Goal: Transaction & Acquisition: Purchase product/service

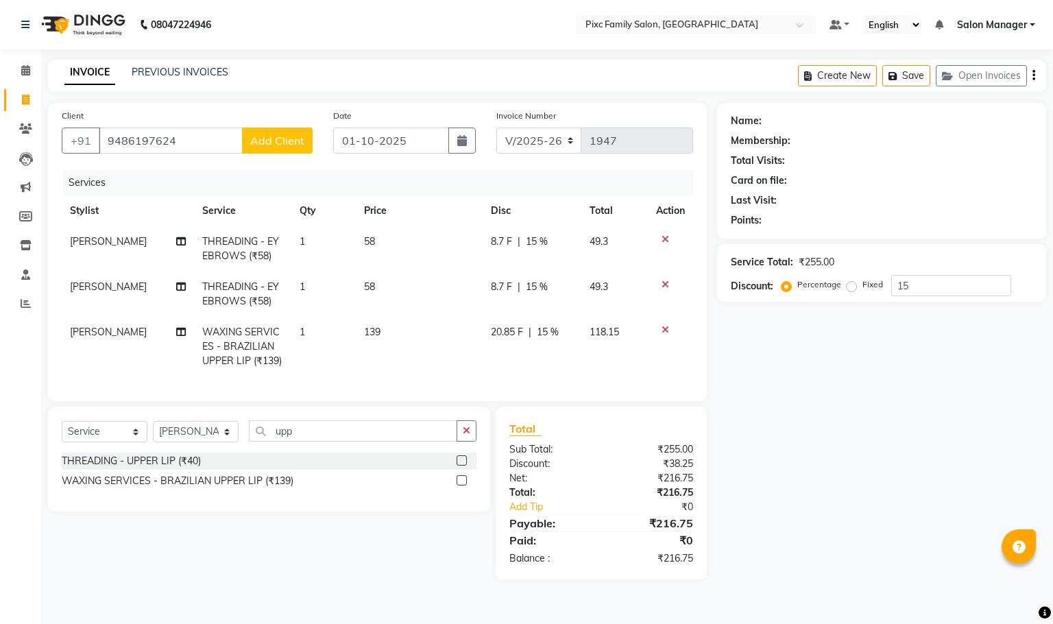
select select "3509"
select select "service"
select select "52979"
click at [211, 123] on div "Client +91 9486197624 Add Client" at bounding box center [187, 136] width 272 height 56
click at [202, 130] on input "9486197624" at bounding box center [171, 141] width 144 height 26
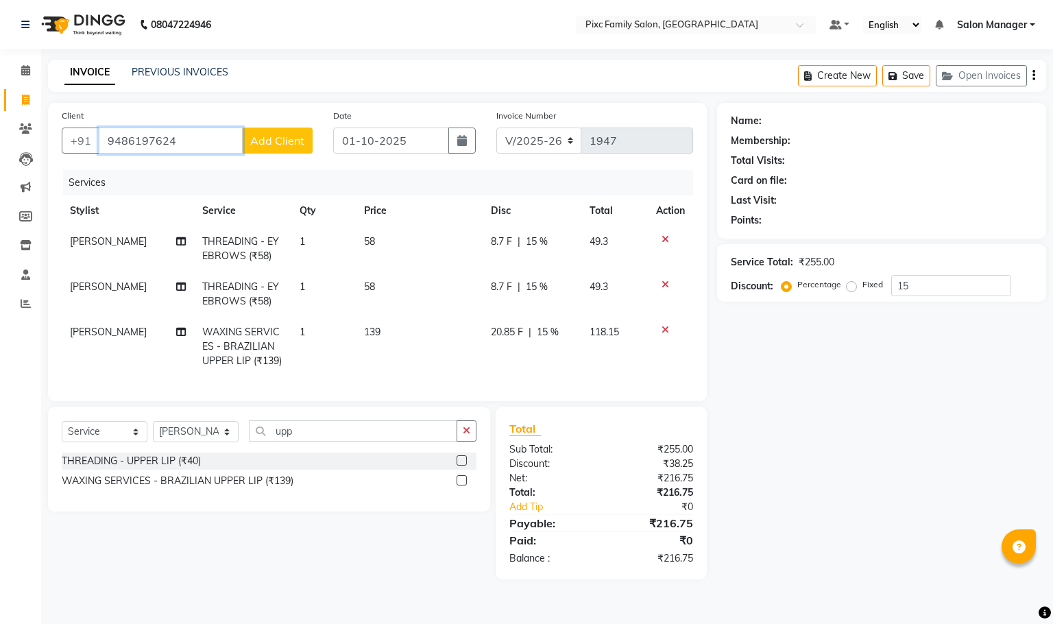
type input "948619762"
type input "0"
type input "9486197624"
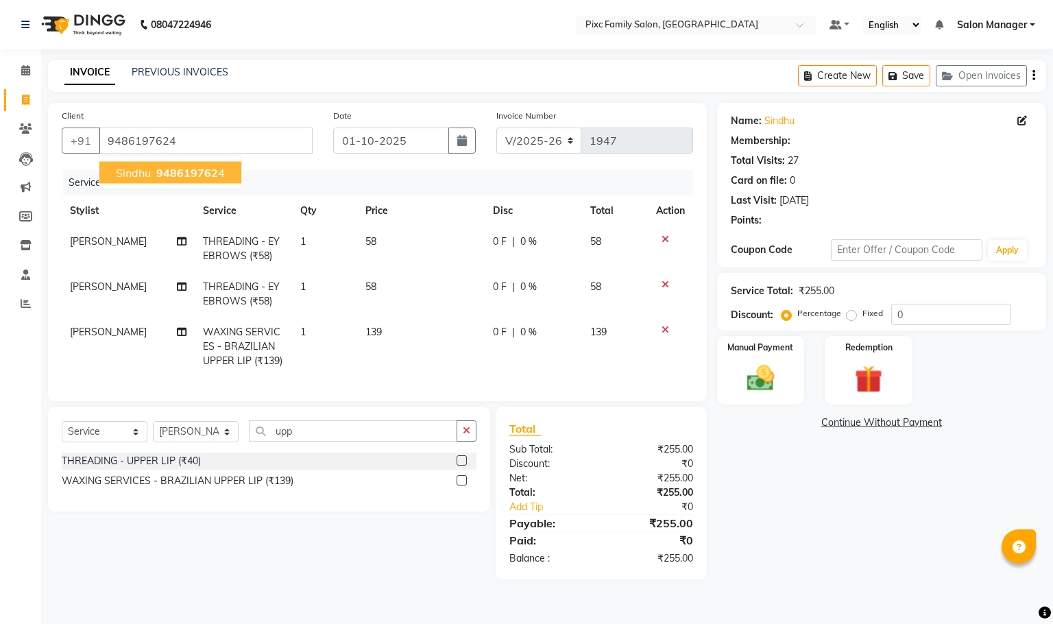
select select "1: Object"
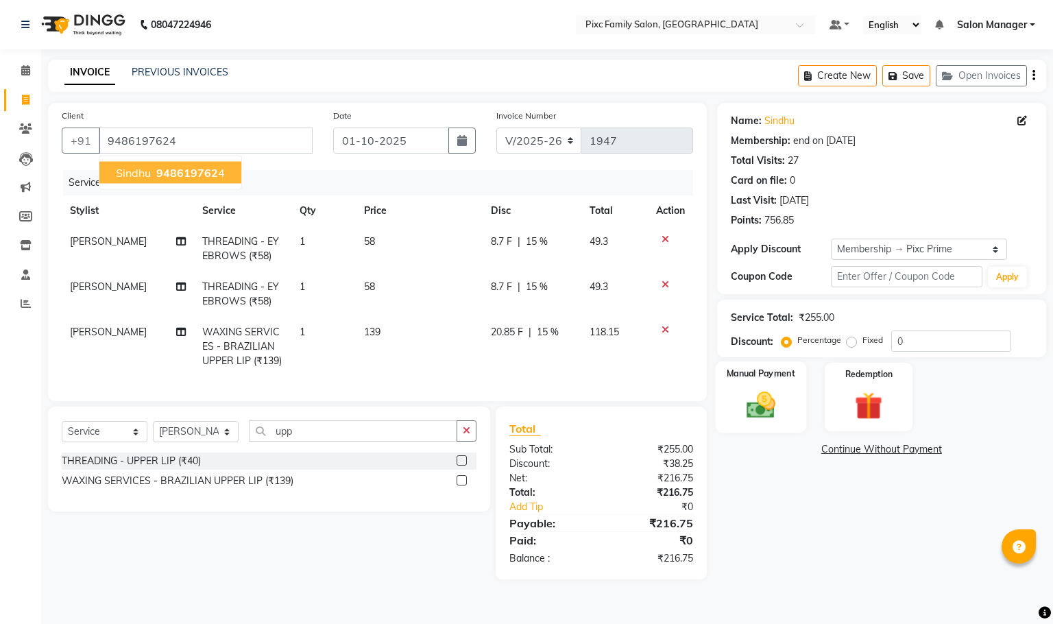
click at [772, 390] on img at bounding box center [760, 405] width 47 height 33
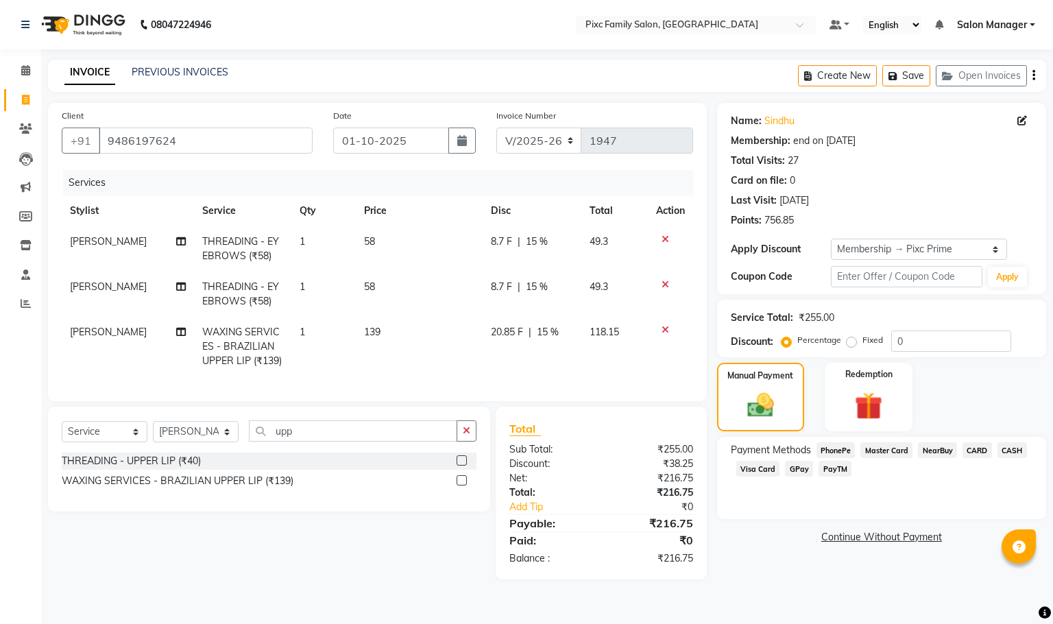
click at [846, 446] on span "PhonePe" at bounding box center [836, 450] width 39 height 16
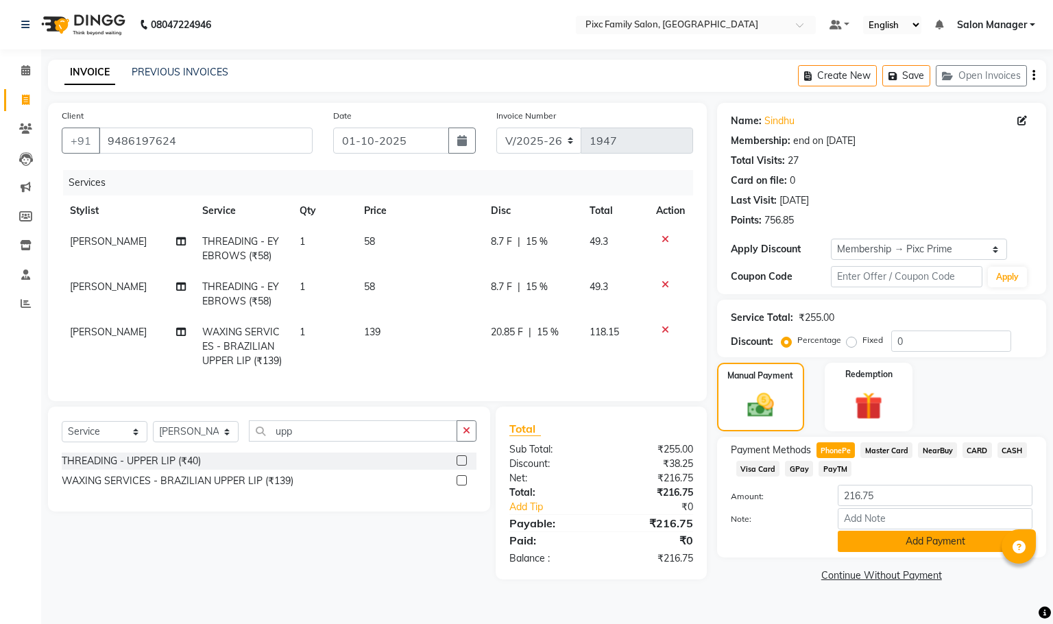
click at [906, 541] on button "Add Payment" at bounding box center [935, 541] width 195 height 21
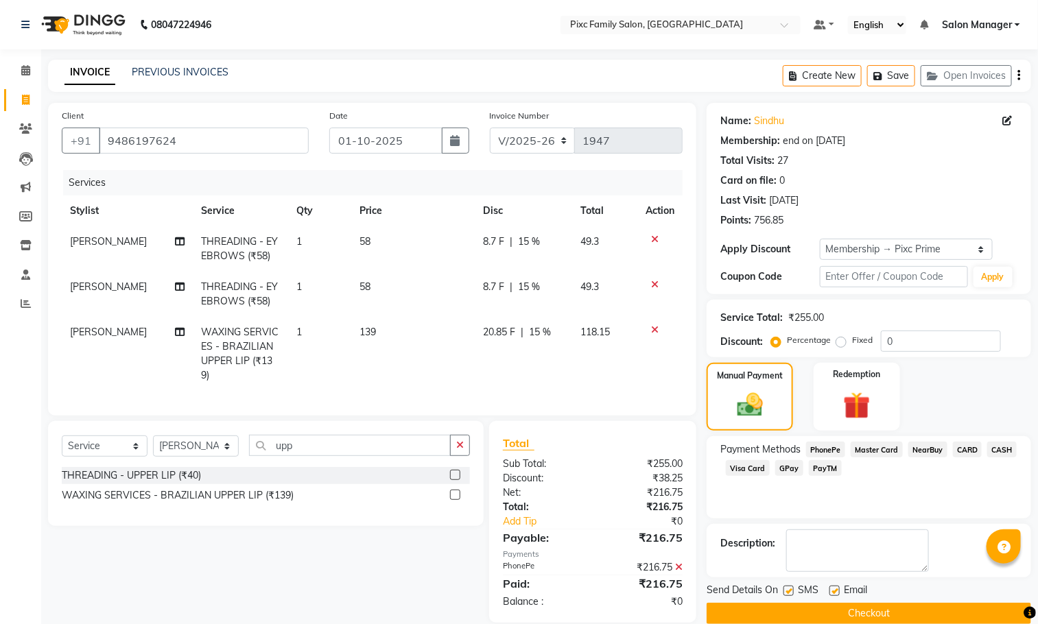
click at [864, 612] on button "Checkout" at bounding box center [868, 613] width 324 height 21
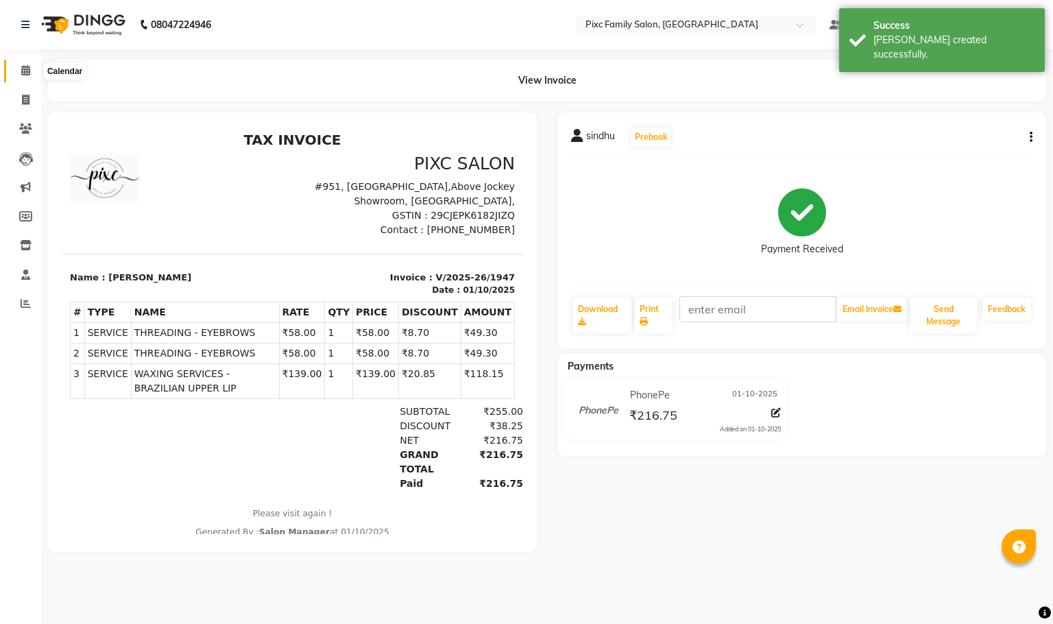
click at [19, 71] on span at bounding box center [26, 71] width 24 height 16
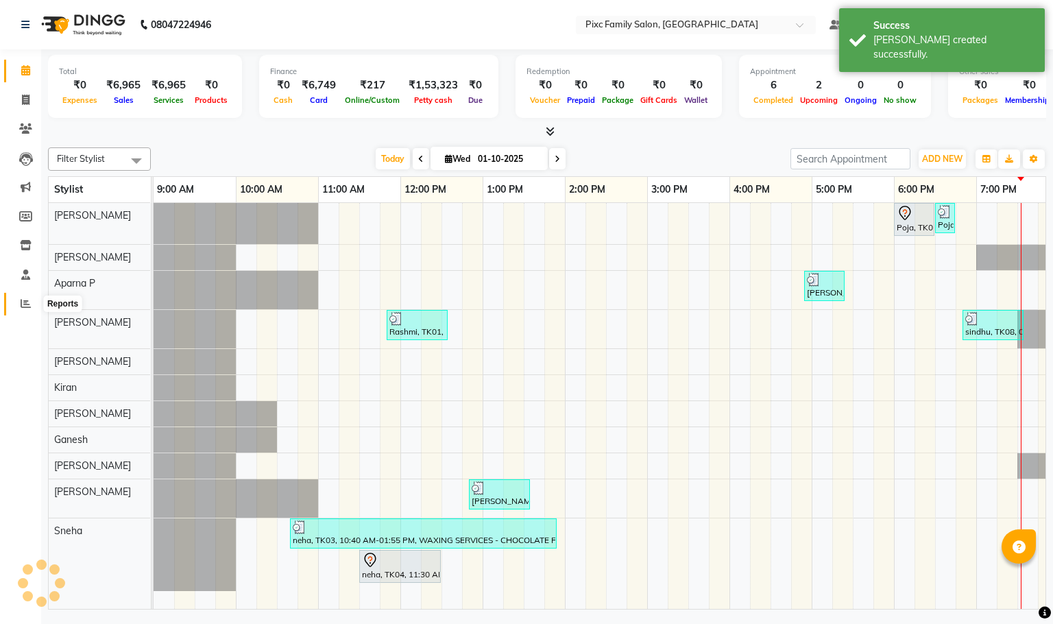
click at [25, 304] on icon at bounding box center [26, 303] width 10 height 10
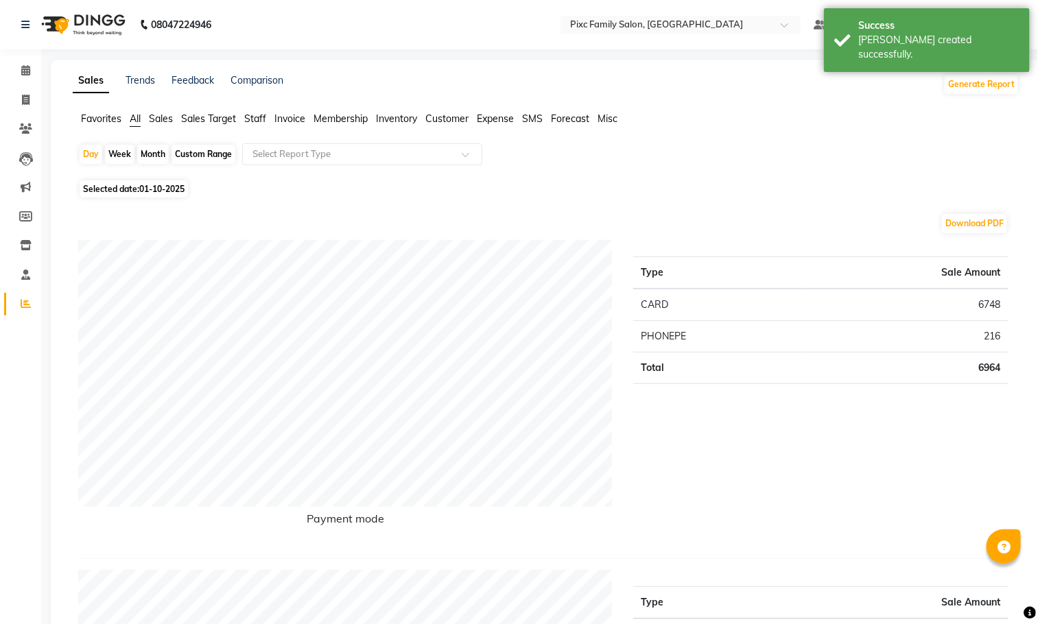
click at [144, 154] on div "Month" at bounding box center [153, 154] width 32 height 19
select select "10"
select select "2025"
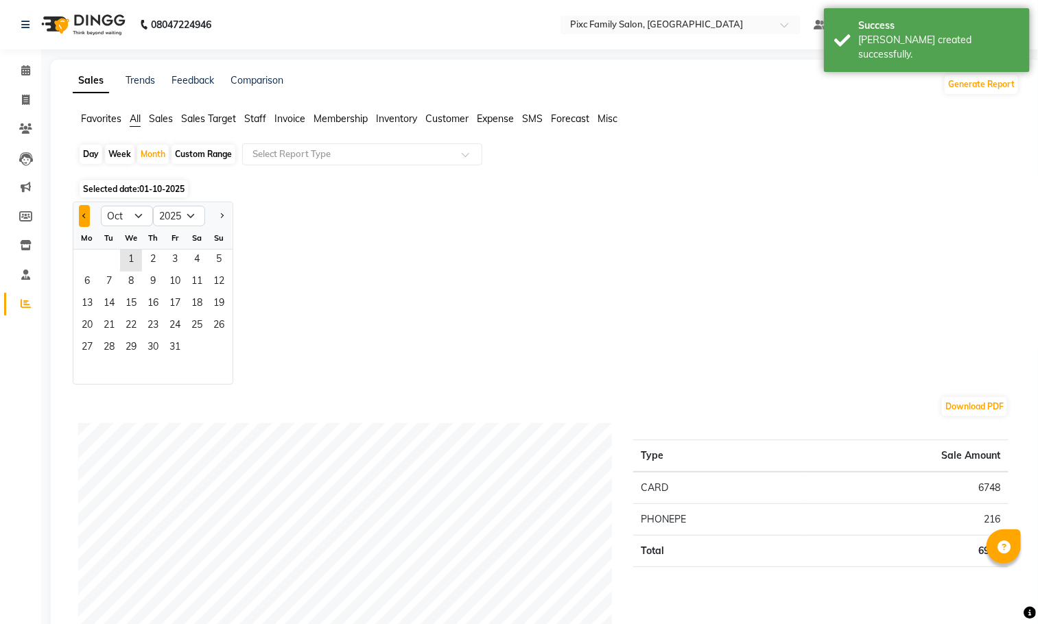
click at [82, 218] on button "Previous month" at bounding box center [84, 216] width 11 height 22
select select "9"
click at [95, 260] on span "1" at bounding box center [87, 261] width 22 height 22
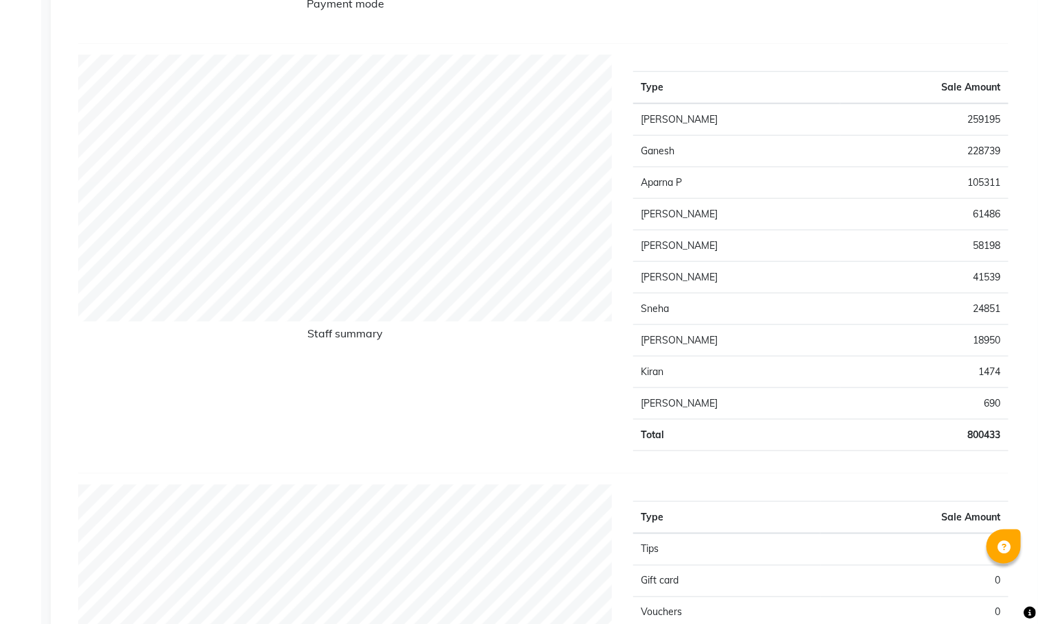
scroll to position [514, 0]
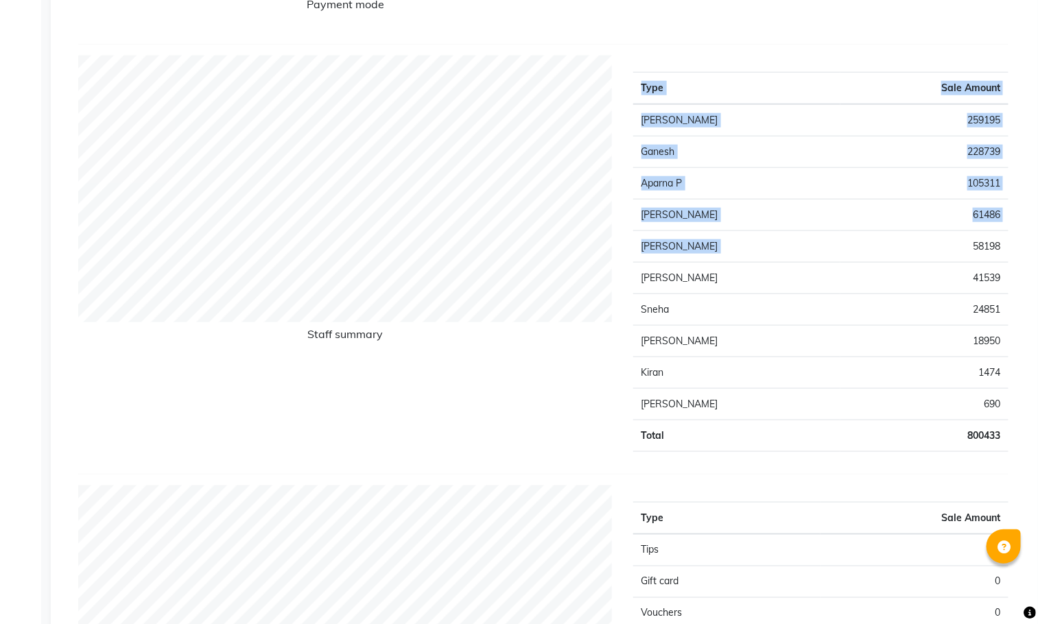
drag, startPoint x: 1018, startPoint y: 253, endPoint x: 907, endPoint y: 235, distance: 112.5
click at [908, 235] on div "Type Sale Amount Abid Haidar 259195 Ganesh 228739 Aparna P 105311 Akil Khan 614…" at bounding box center [821, 259] width 396 height 407
click at [806, 452] on td "Total" at bounding box center [737, 436] width 208 height 32
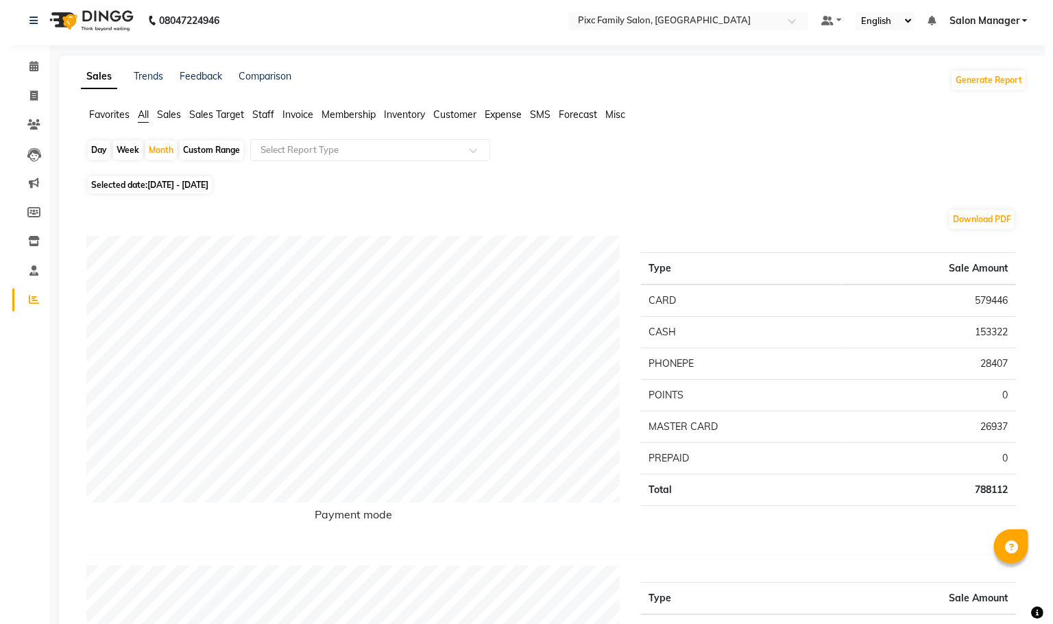
scroll to position [0, 0]
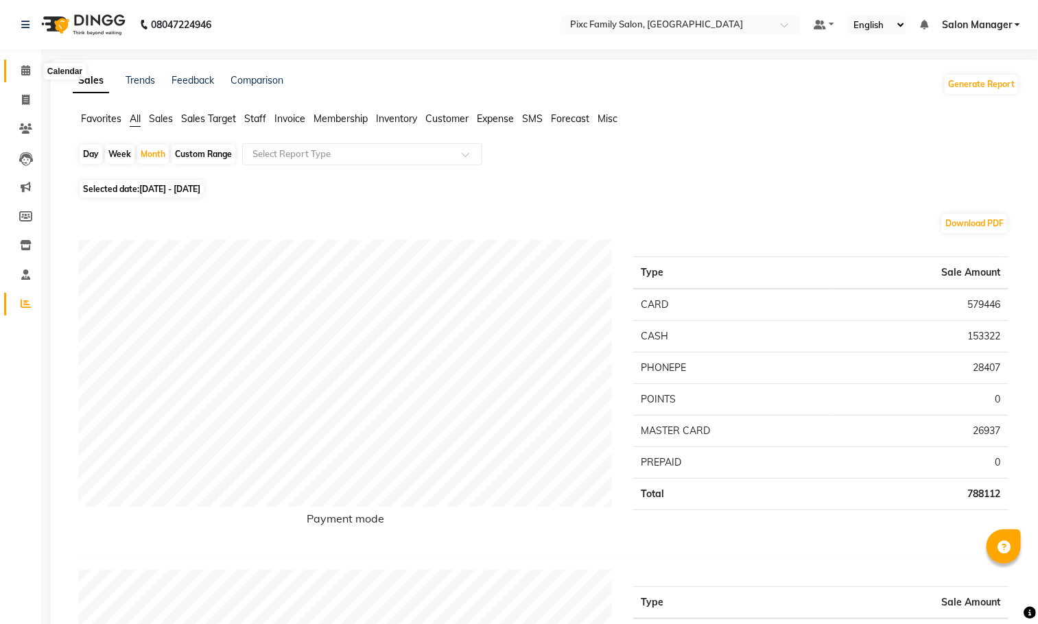
click at [25, 75] on icon at bounding box center [25, 70] width 9 height 10
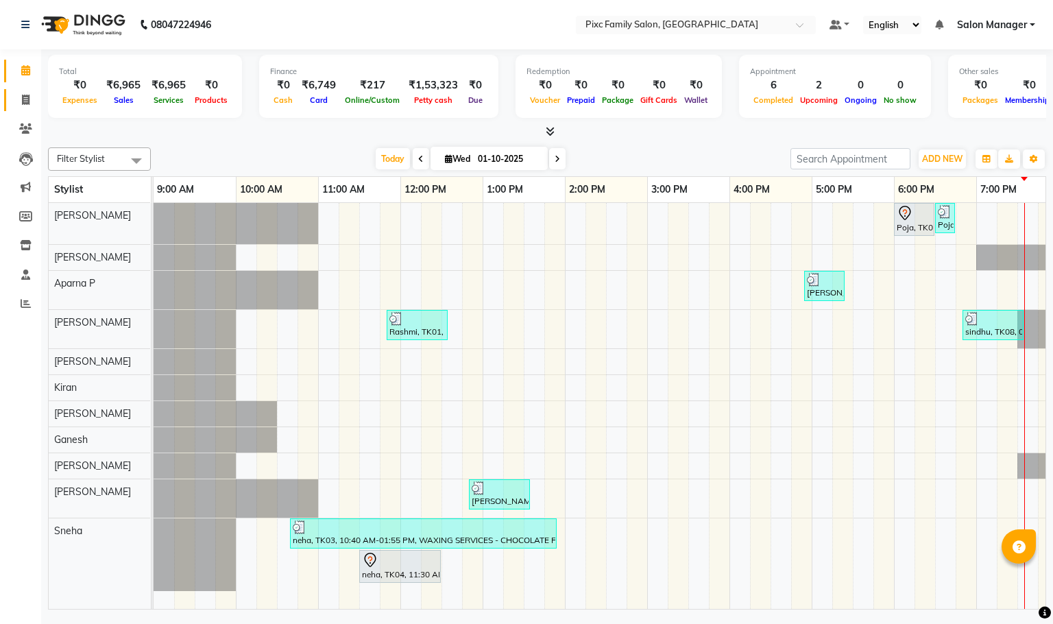
click at [29, 91] on link "Invoice" at bounding box center [20, 100] width 33 height 23
select select "3509"
select select "service"
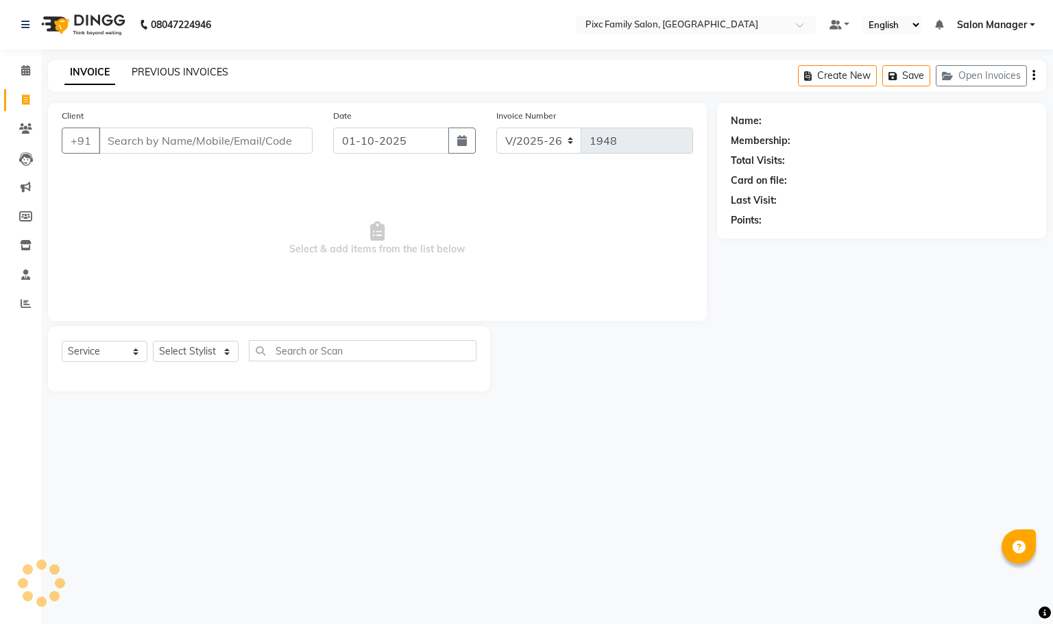
click at [177, 72] on link "PREVIOUS INVOICES" at bounding box center [180, 72] width 97 height 12
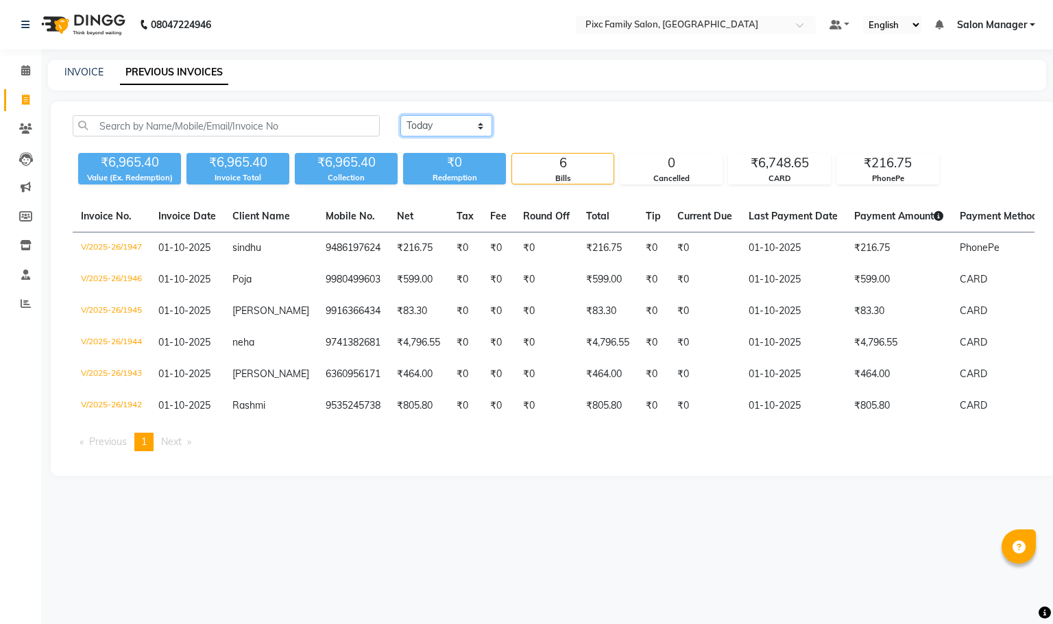
click at [424, 125] on select "Today Yesterday Custom Range" at bounding box center [446, 125] width 92 height 21
select select "yesterday"
click at [400, 115] on select "Today Yesterday Custom Range" at bounding box center [446, 125] width 92 height 21
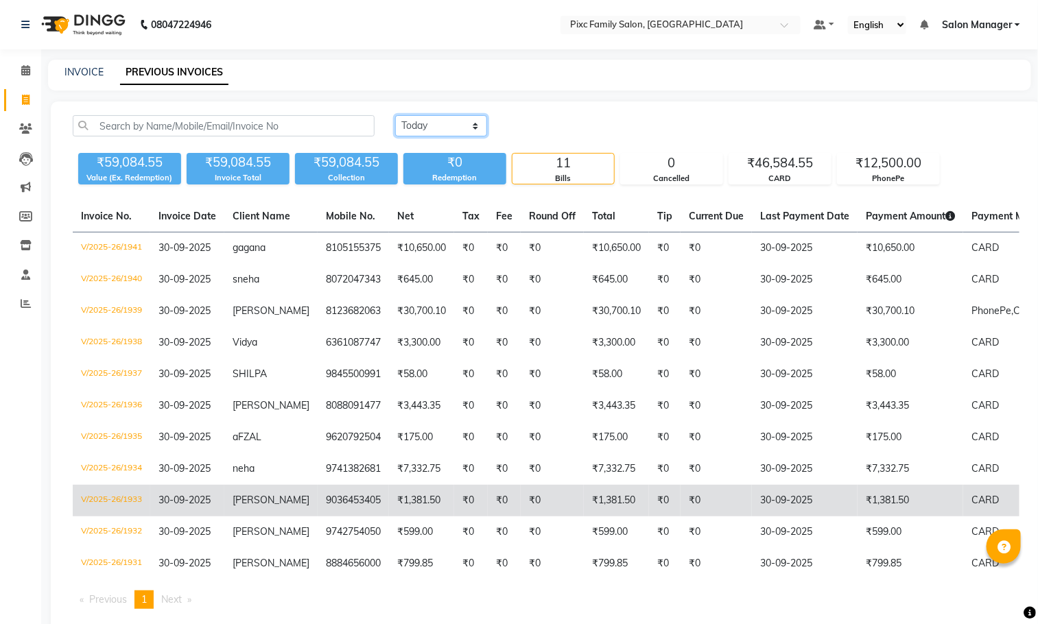
scroll to position [50, 0]
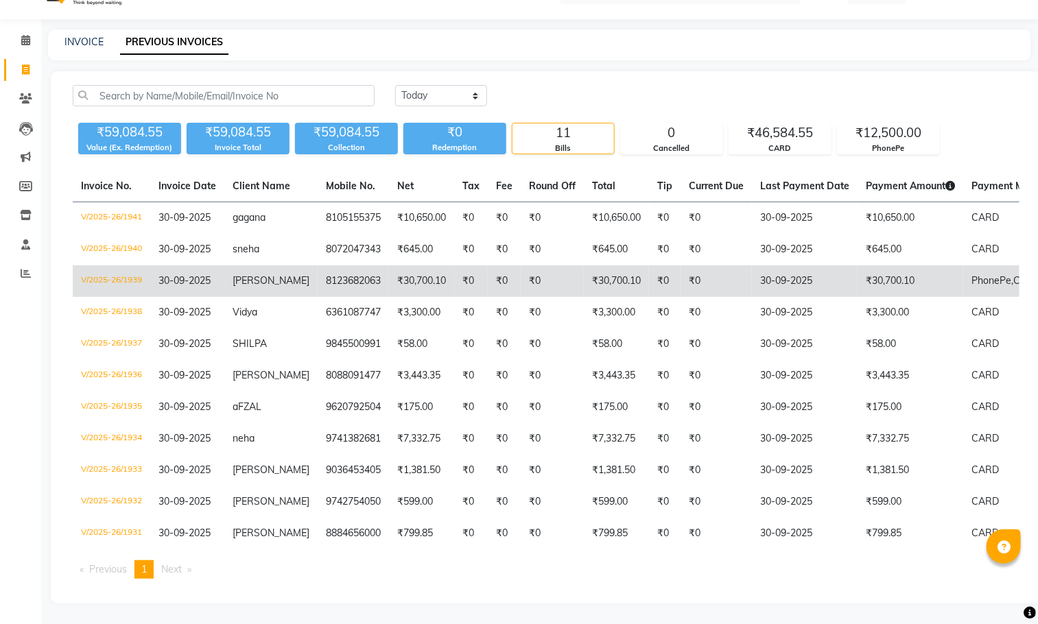
click at [348, 265] on td "8123682063" at bounding box center [353, 281] width 71 height 32
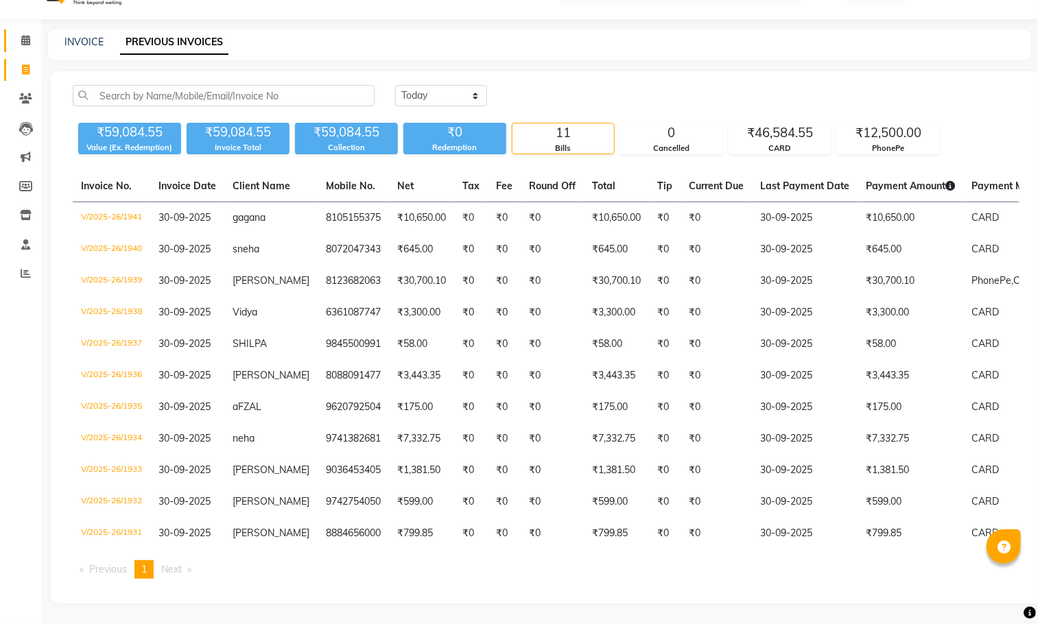
click at [10, 29] on link "Calendar" at bounding box center [20, 40] width 33 height 23
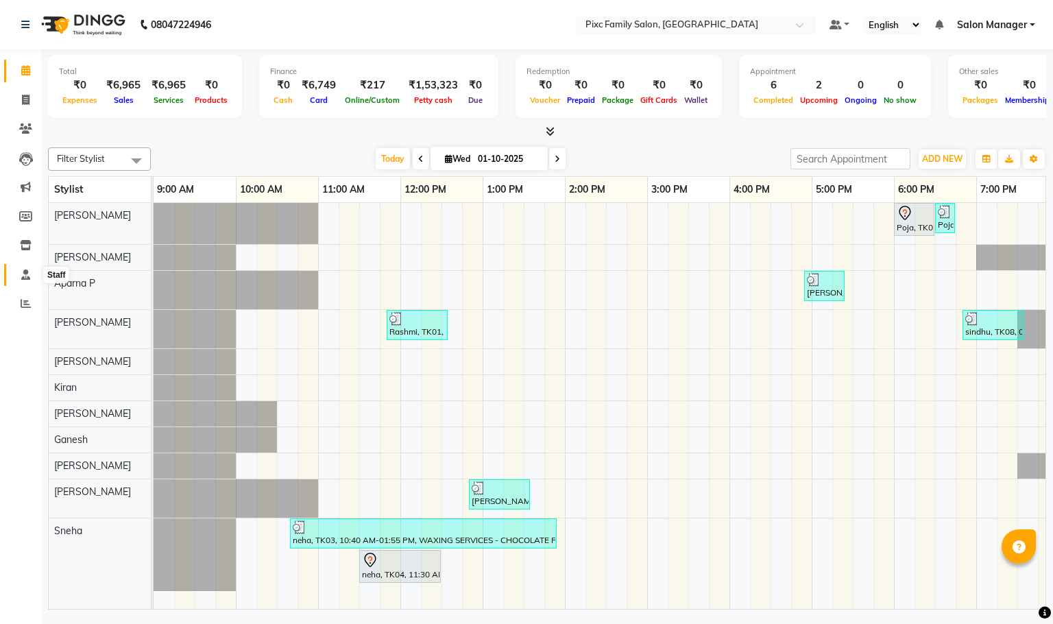
click at [27, 276] on icon at bounding box center [25, 274] width 9 height 10
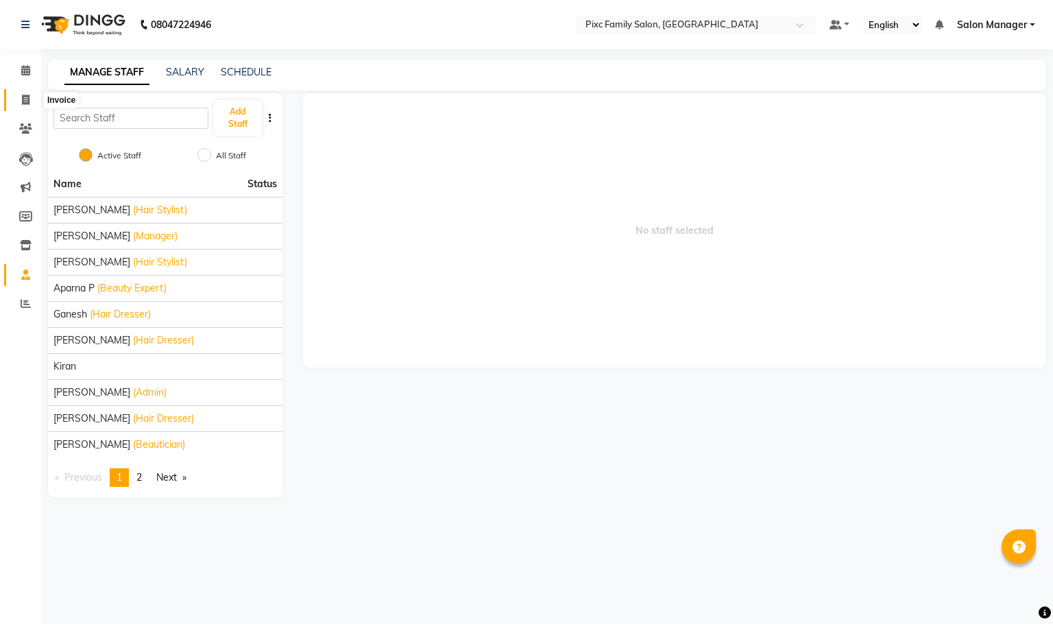
click at [27, 101] on icon at bounding box center [26, 100] width 8 height 10
select select "3509"
select select "service"
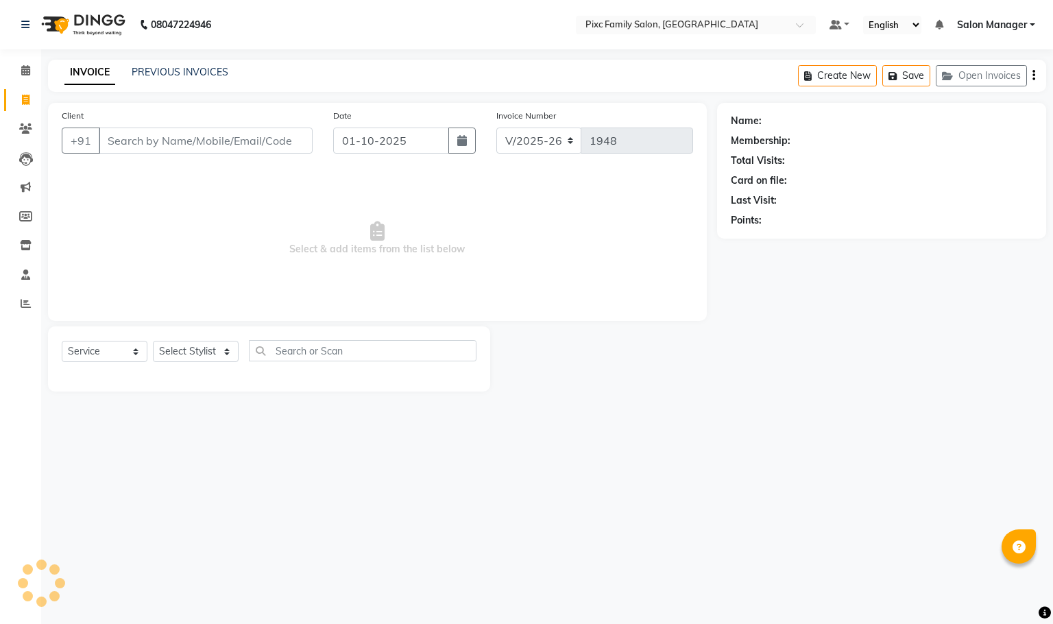
click at [184, 150] on input "Client" at bounding box center [206, 141] width 214 height 26
type input "7899915811"
click at [252, 139] on span "Add Client" at bounding box center [277, 141] width 54 height 14
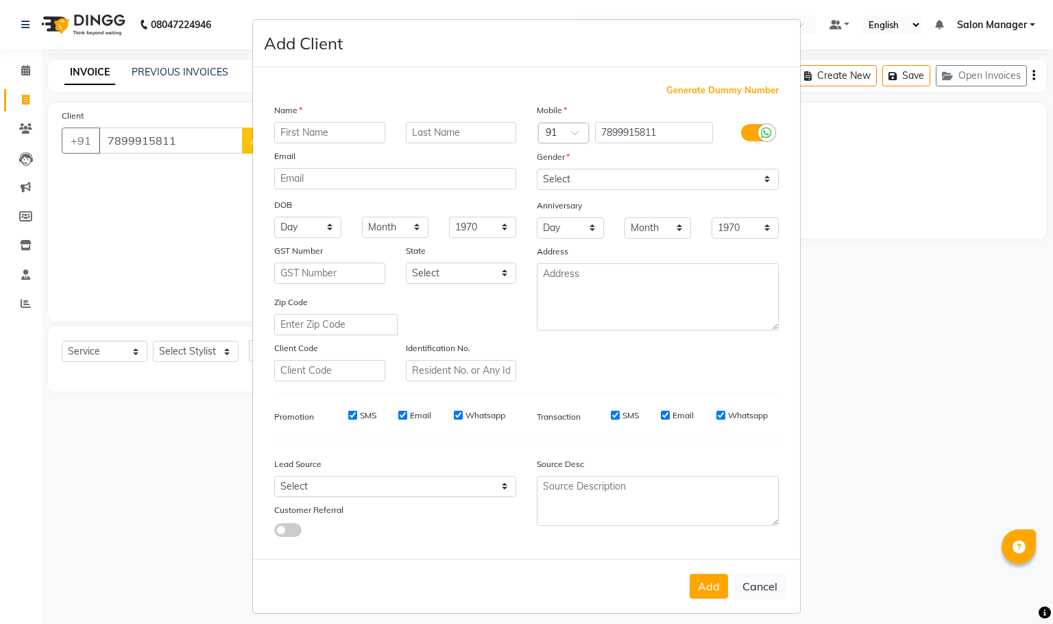
click at [301, 130] on input "text" at bounding box center [329, 132] width 111 height 21
type input "ramya"
click at [706, 585] on button "Add" at bounding box center [709, 586] width 38 height 25
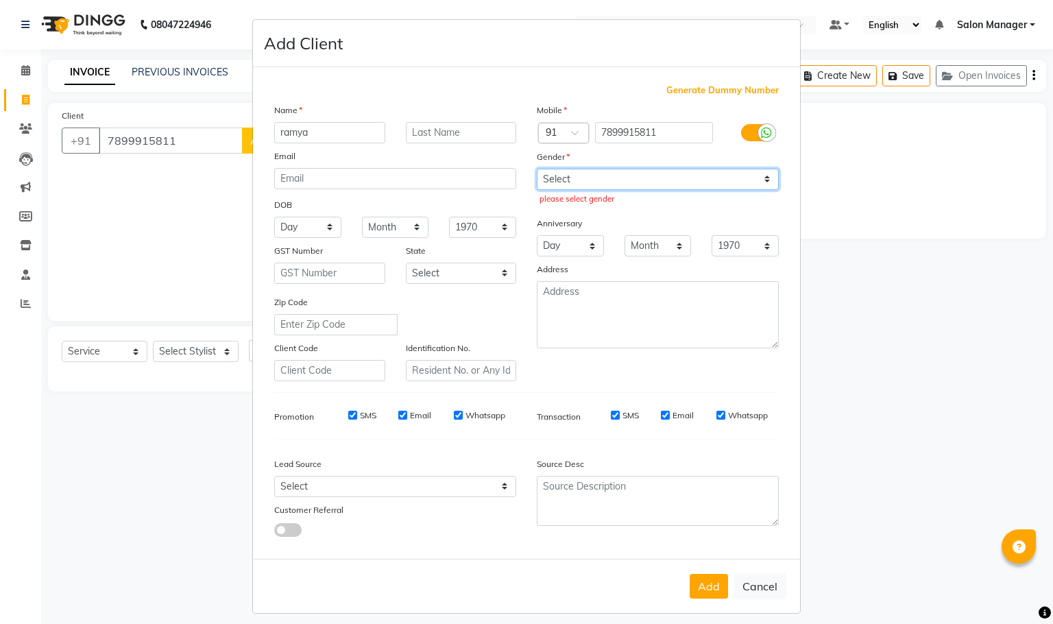
click at [649, 185] on select "Select Male Female Other Prefer Not To Say" at bounding box center [658, 179] width 242 height 21
select select "female"
click at [537, 169] on select "Select Male Female Other Prefer Not To Say" at bounding box center [658, 179] width 242 height 21
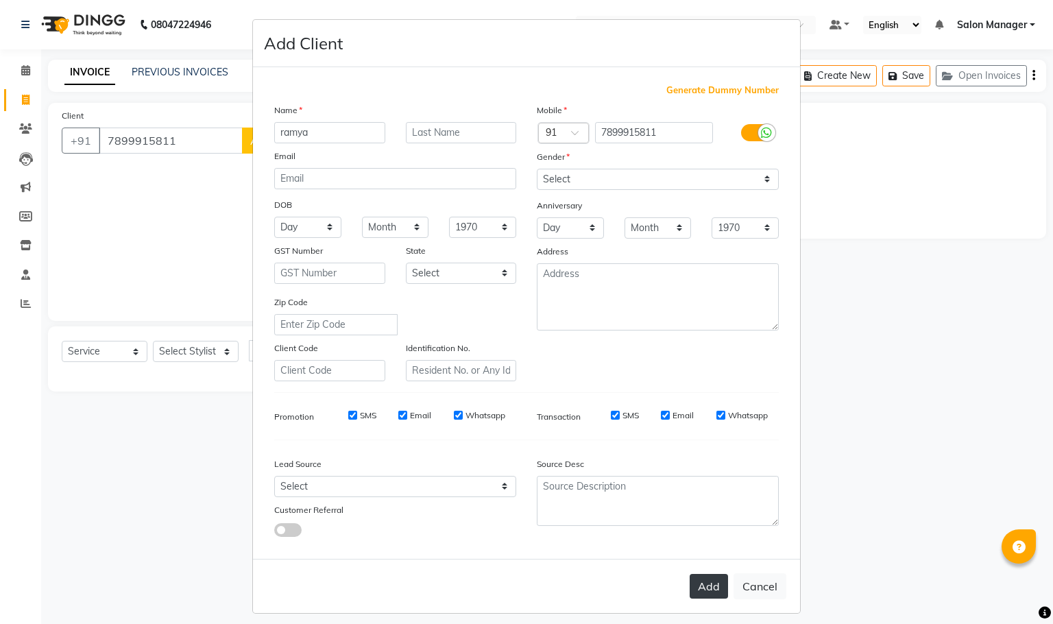
click at [695, 580] on button "Add" at bounding box center [709, 586] width 38 height 25
select select
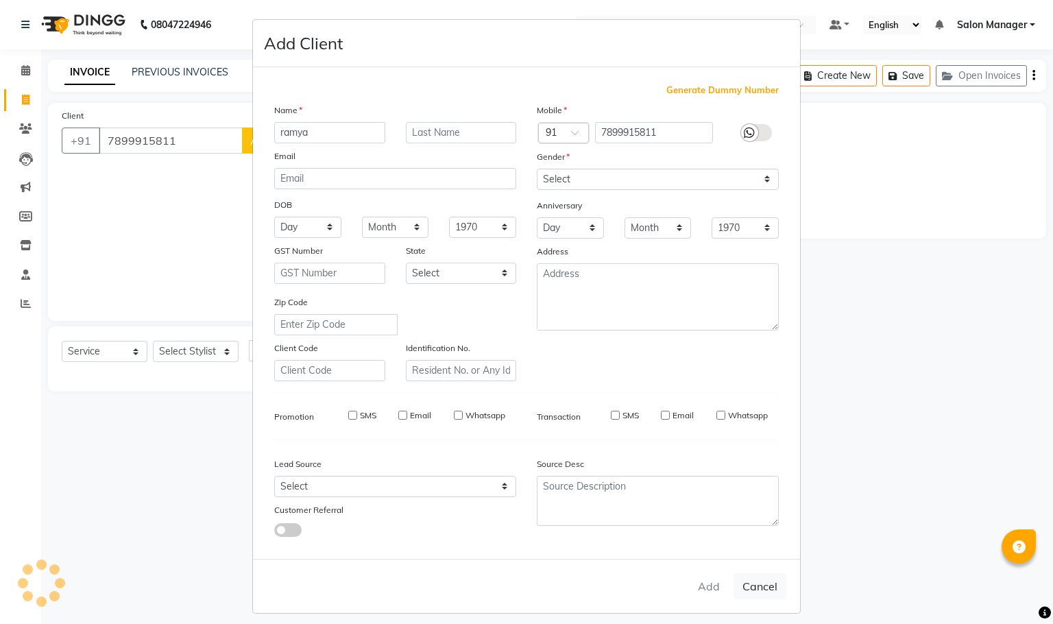
select select
checkbox input "false"
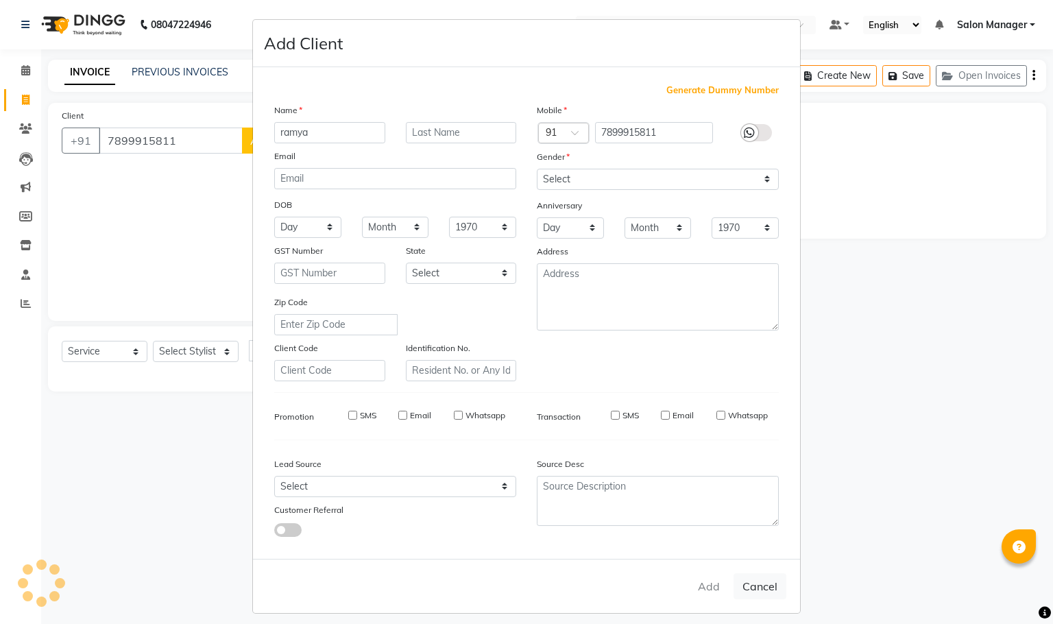
checkbox input "false"
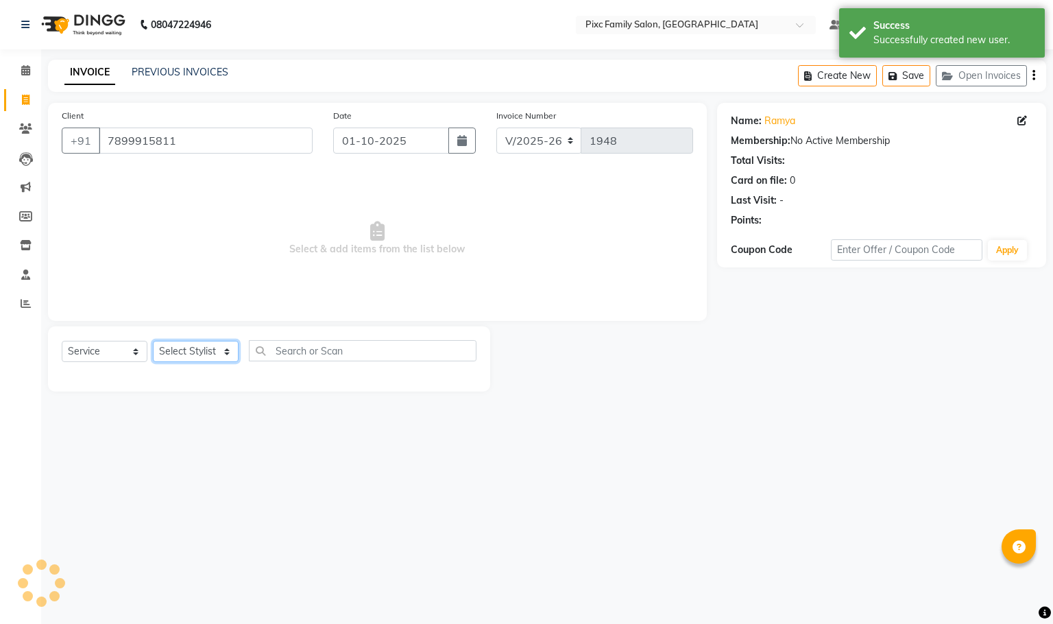
click at [196, 355] on select "Select Stylist Abid Haidar Aiswarya Babu Akil Khan Aparna P Ganesh Jagadeesh Ki…" at bounding box center [196, 351] width 86 height 21
select select "52979"
click at [153, 342] on select "Select Stylist Abid Haidar Aiswarya Babu Akil Khan Aparna P Ganesh Jagadeesh Ki…" at bounding box center [196, 351] width 86 height 21
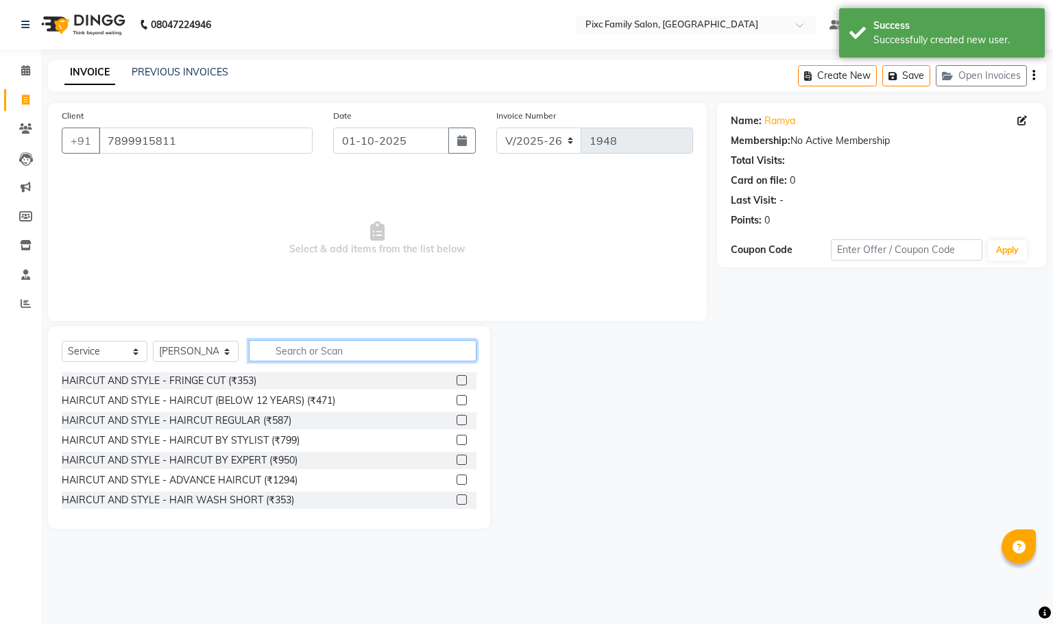
click at [373, 360] on input "text" at bounding box center [363, 350] width 228 height 21
click at [377, 350] on input "text" at bounding box center [363, 350] width 228 height 21
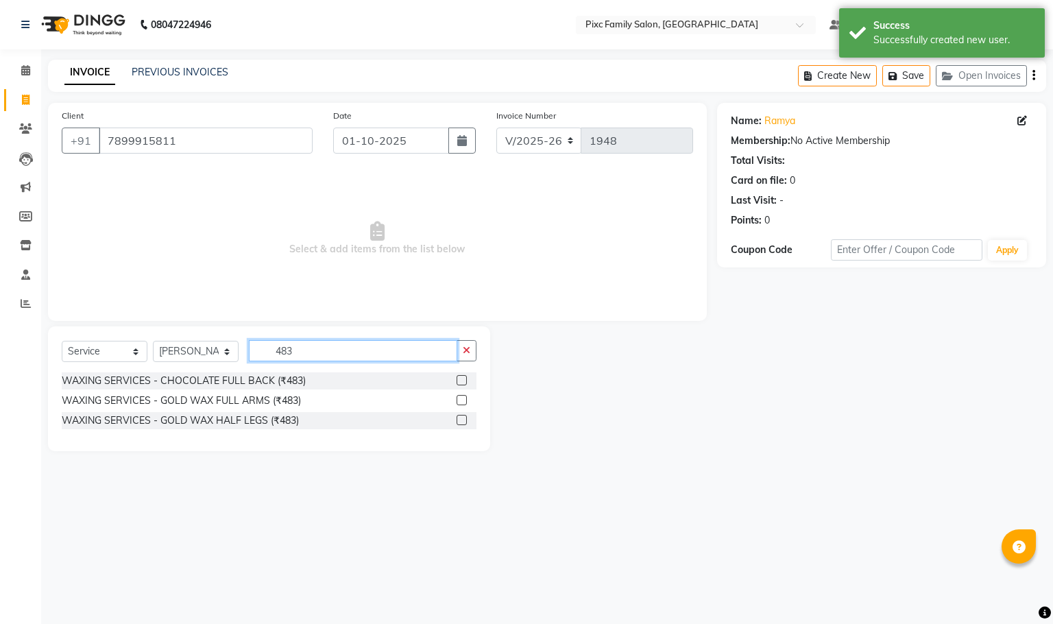
type input "483"
click at [459, 399] on label at bounding box center [462, 400] width 10 height 10
click at [459, 399] on input "checkbox" at bounding box center [461, 400] width 9 height 9
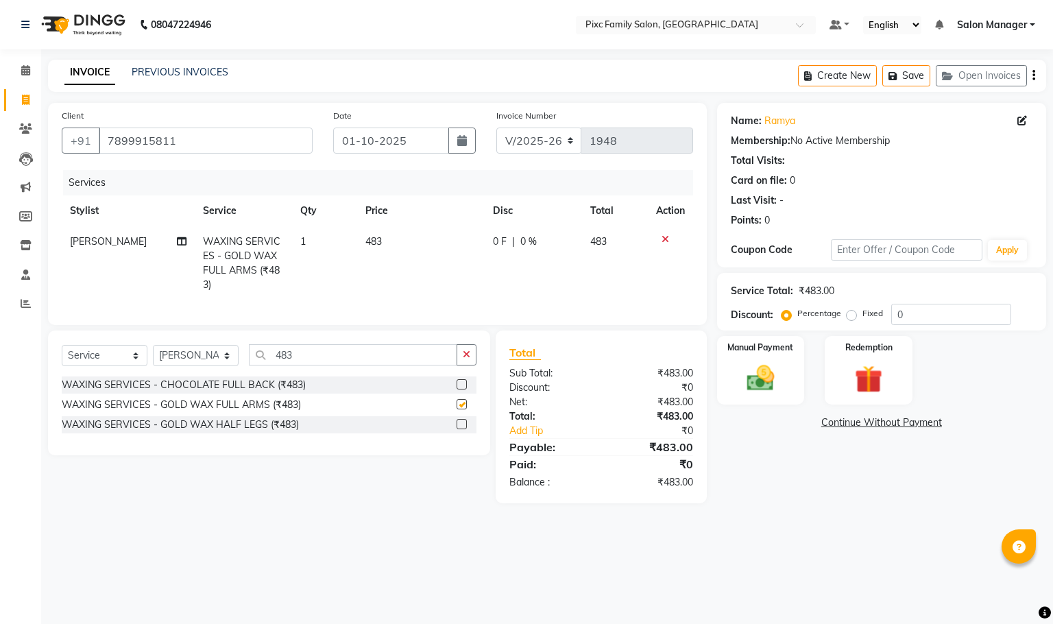
checkbox input "false"
click at [503, 231] on td "0 F | 0 %" at bounding box center [533, 263] width 97 height 74
select select "52979"
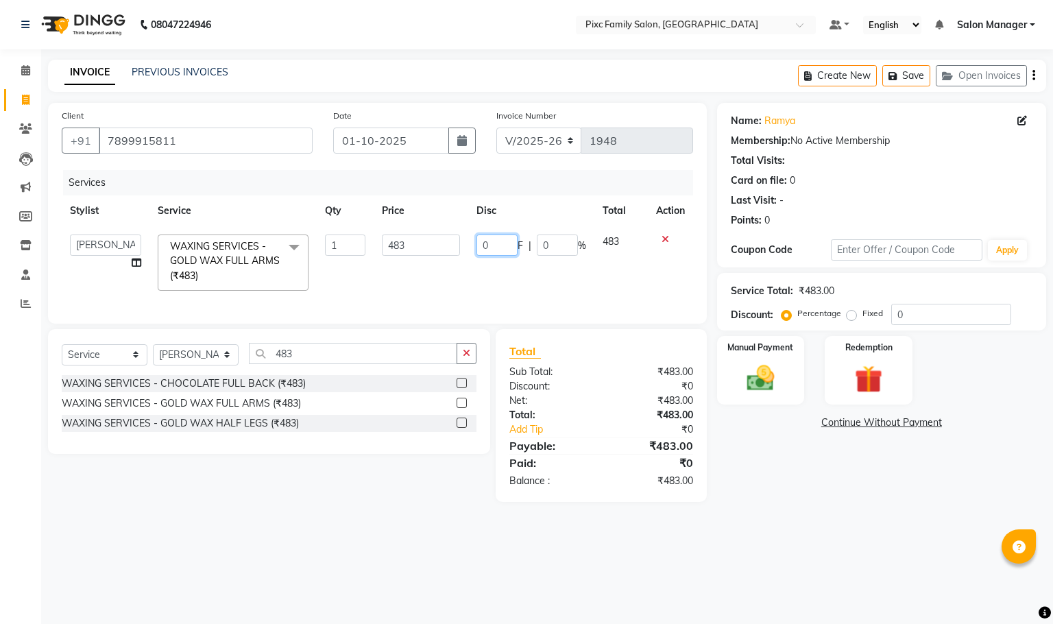
click at [498, 247] on input "0" at bounding box center [497, 245] width 41 height 21
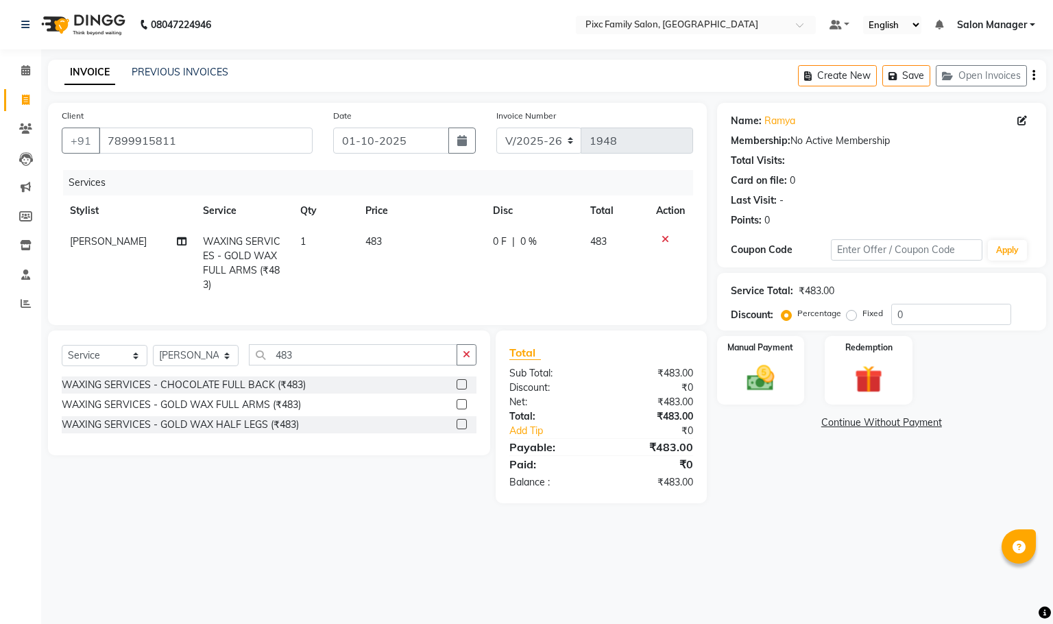
click at [529, 232] on td "0 F | 0 %" at bounding box center [533, 263] width 97 height 74
select select "52979"
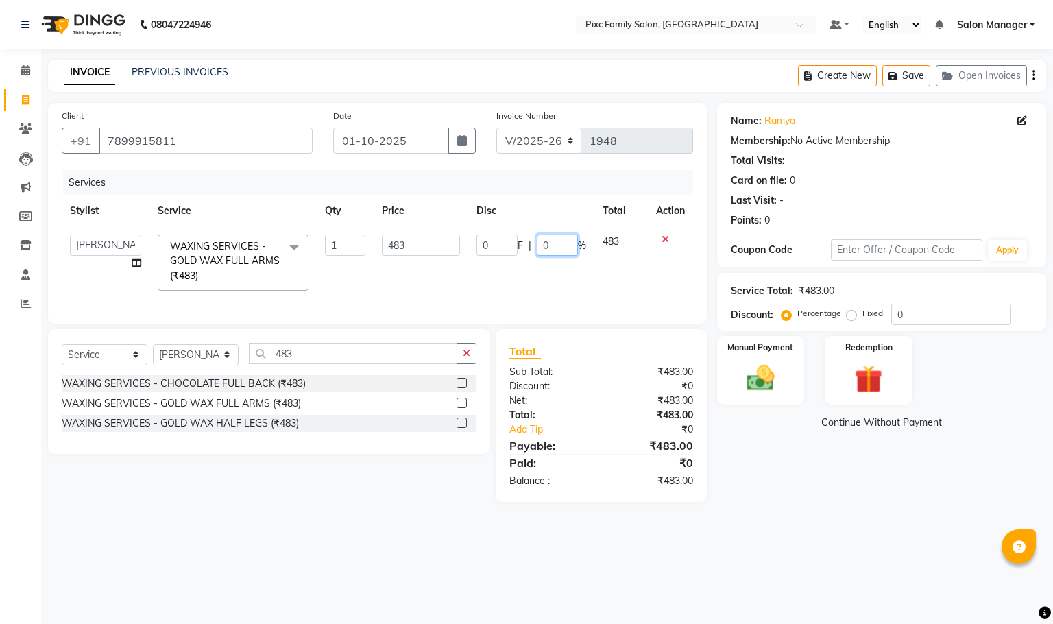
click at [554, 241] on input "0" at bounding box center [557, 245] width 41 height 21
type input "1"
type input "50"
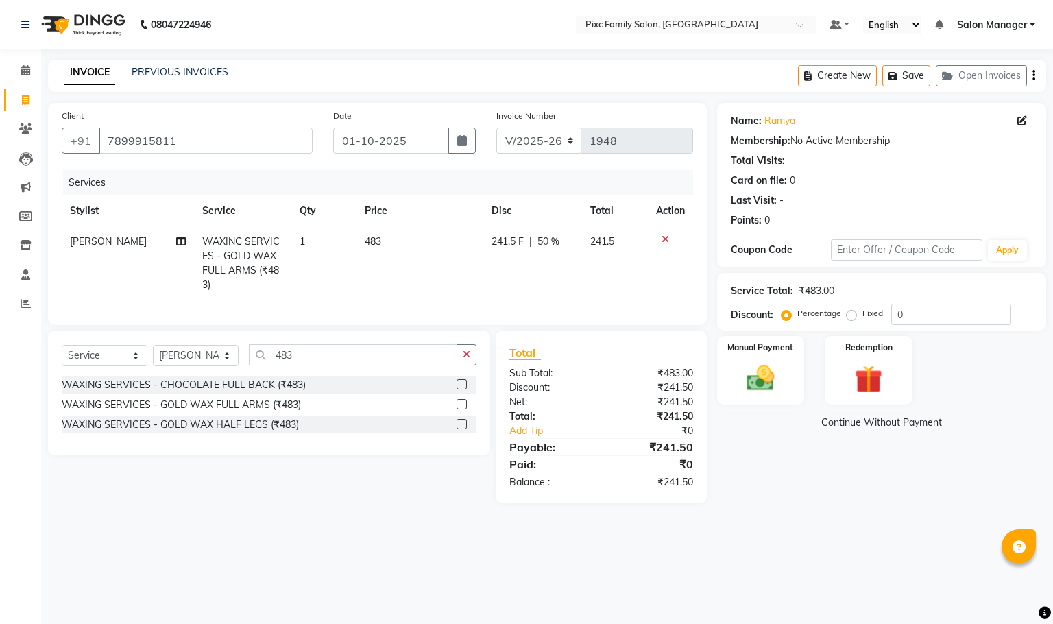
click at [562, 272] on td "241.5 F | 50 %" at bounding box center [532, 263] width 99 height 74
select select "52979"
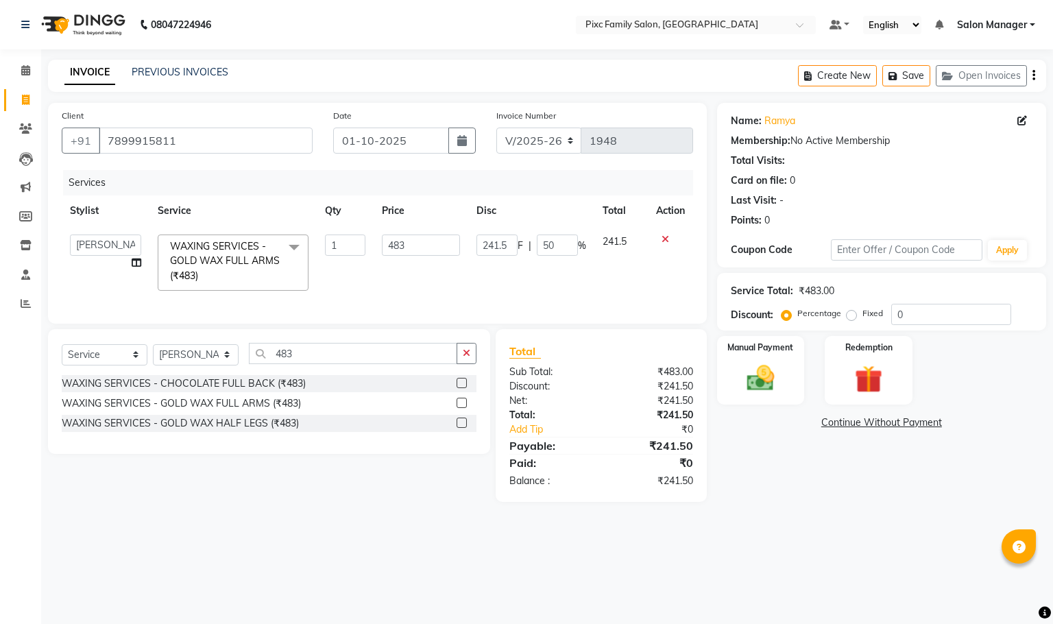
click at [776, 406] on div "Name: Ramya Membership: No Active Membership Total Visits: Card on file: 0 Last…" at bounding box center [886, 302] width 339 height 399
click at [767, 377] on img at bounding box center [760, 378] width 47 height 33
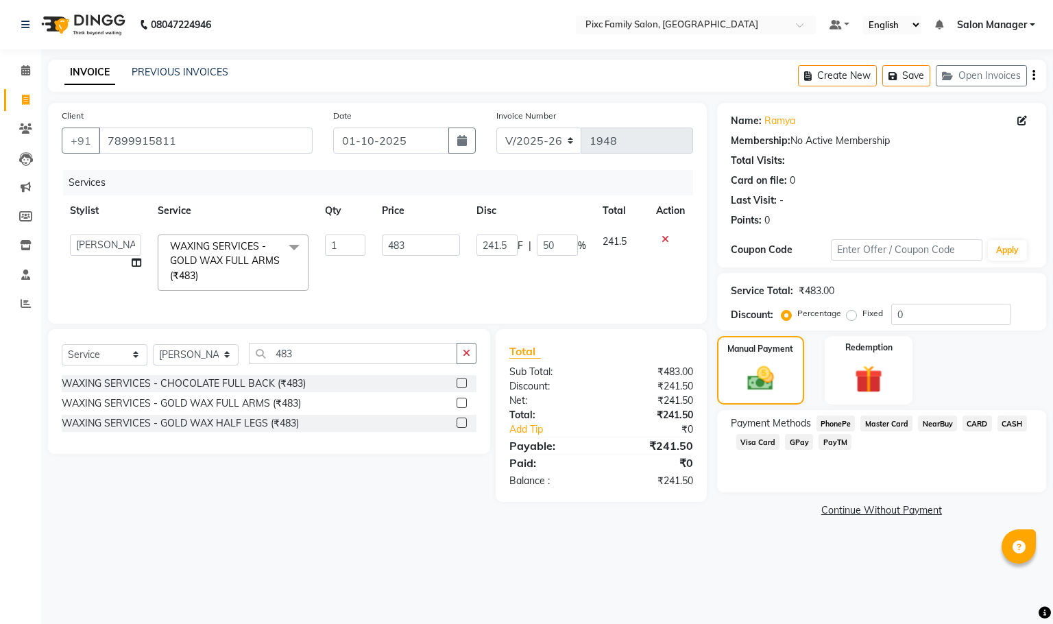
click at [667, 241] on icon at bounding box center [666, 240] width 8 height 10
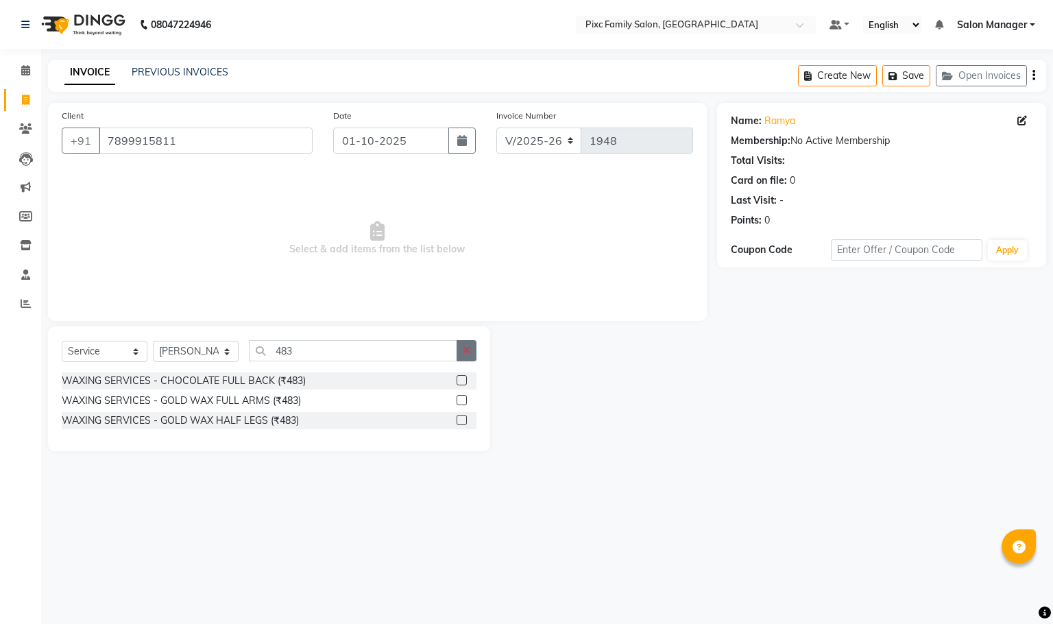
click at [464, 348] on icon "button" at bounding box center [467, 351] width 8 height 10
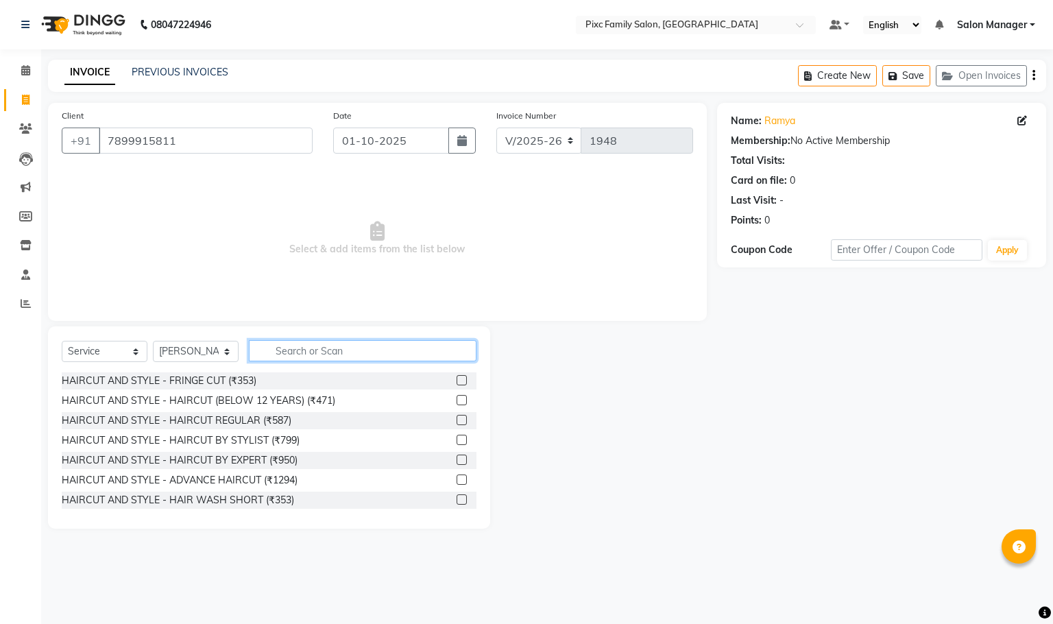
click at [420, 360] on input "text" at bounding box center [363, 350] width 228 height 21
type input "9"
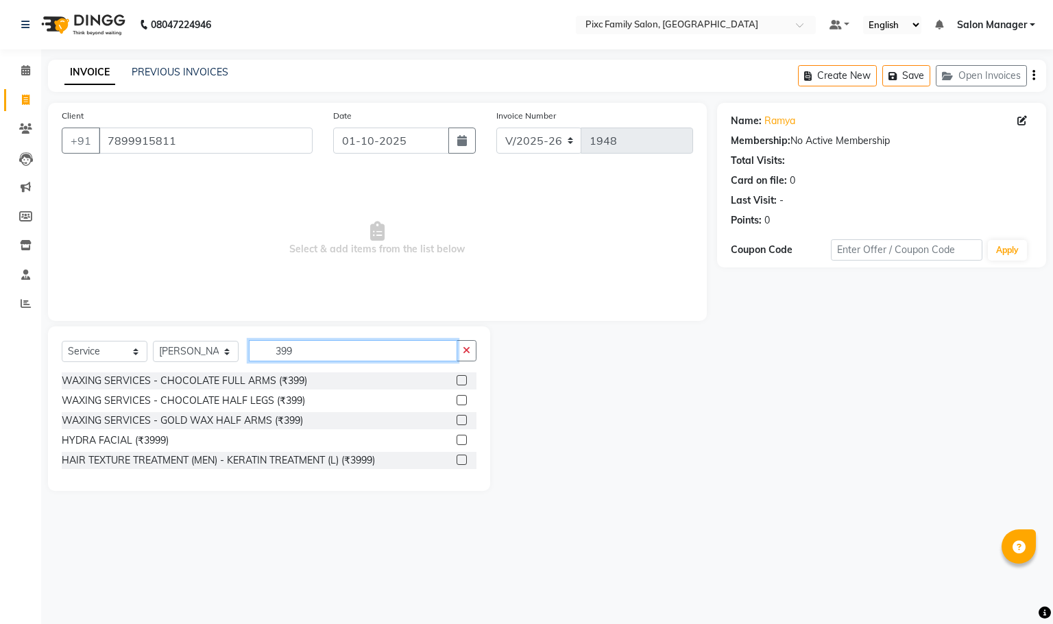
type input "399"
click at [461, 379] on label at bounding box center [462, 380] width 10 height 10
click at [461, 379] on input "checkbox" at bounding box center [461, 380] width 9 height 9
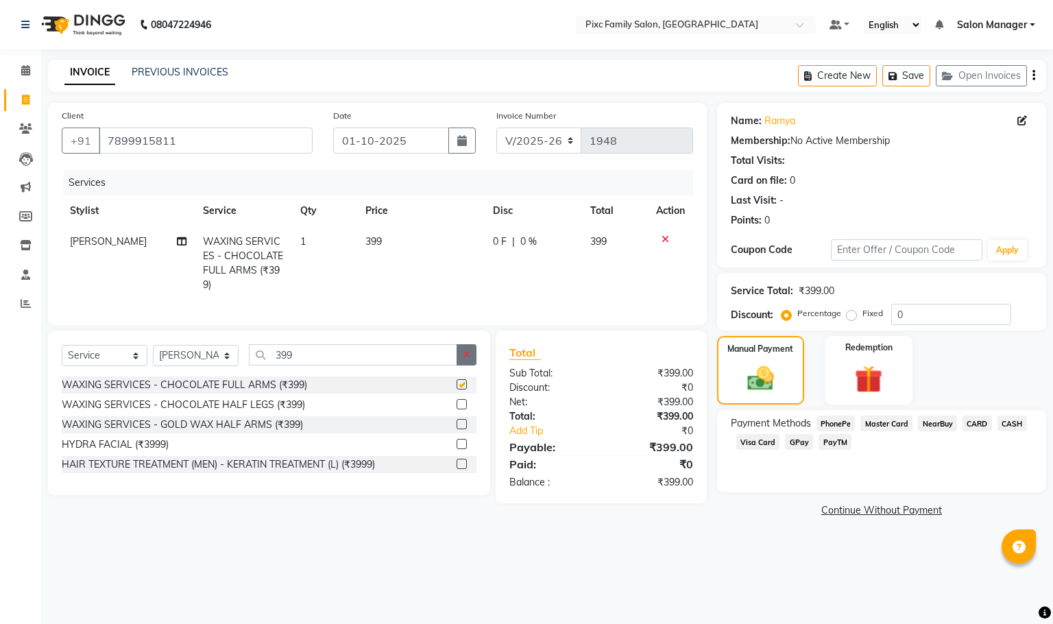
checkbox input "false"
click at [471, 362] on button "button" at bounding box center [467, 354] width 20 height 21
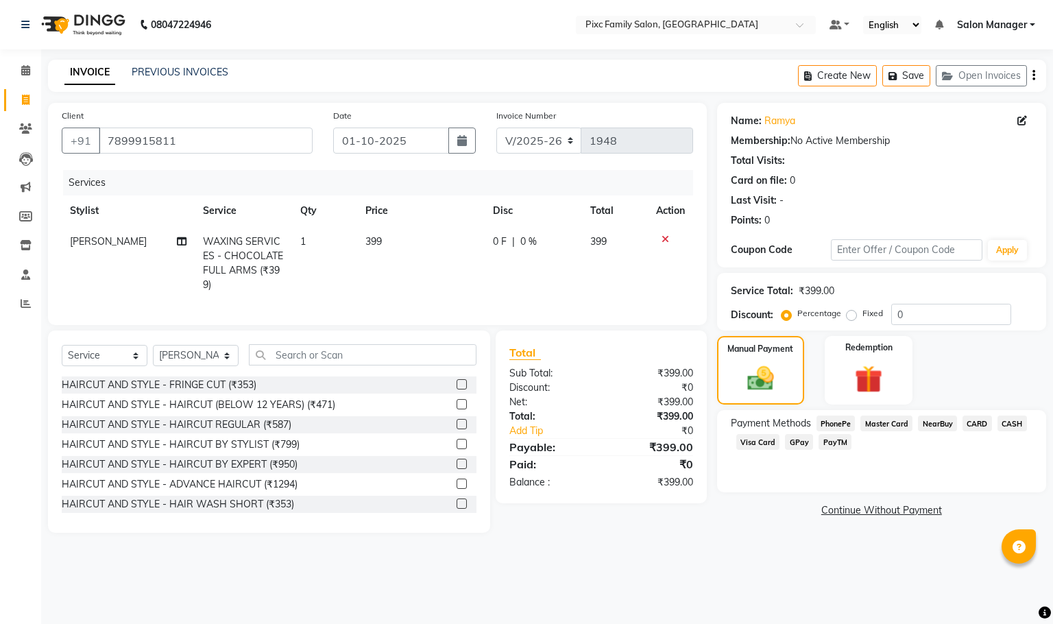
click at [516, 235] on div "0 F | 0 %" at bounding box center [533, 242] width 81 height 14
select select "52979"
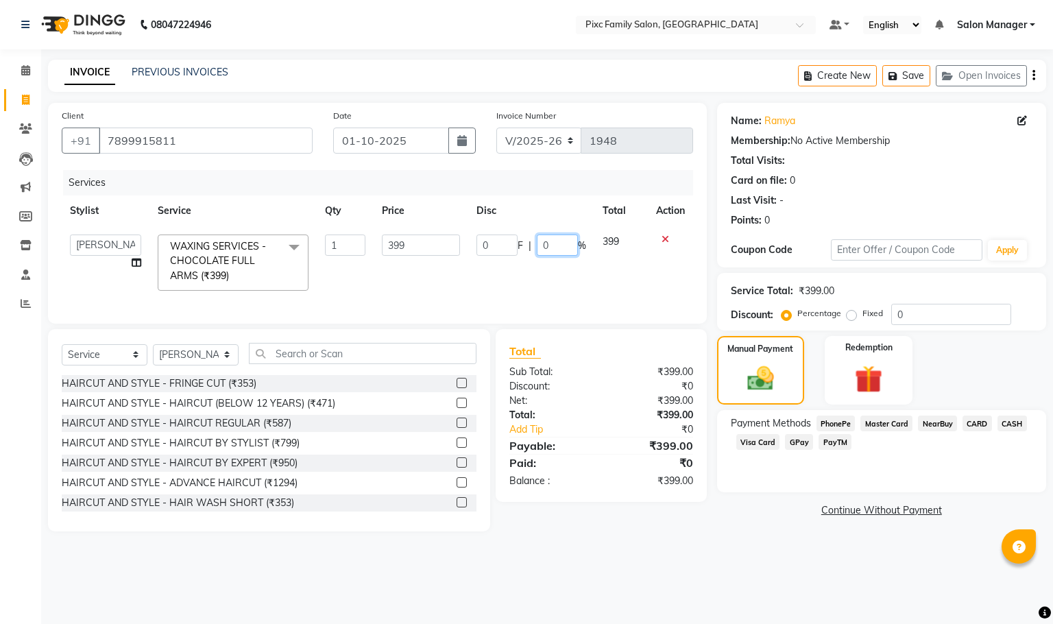
click at [564, 245] on input "0" at bounding box center [557, 245] width 41 height 21
type input "50"
click at [576, 298] on td "0 F | 50 %" at bounding box center [531, 262] width 126 height 73
select select "52979"
click at [510, 241] on input "199.5" at bounding box center [497, 245] width 41 height 21
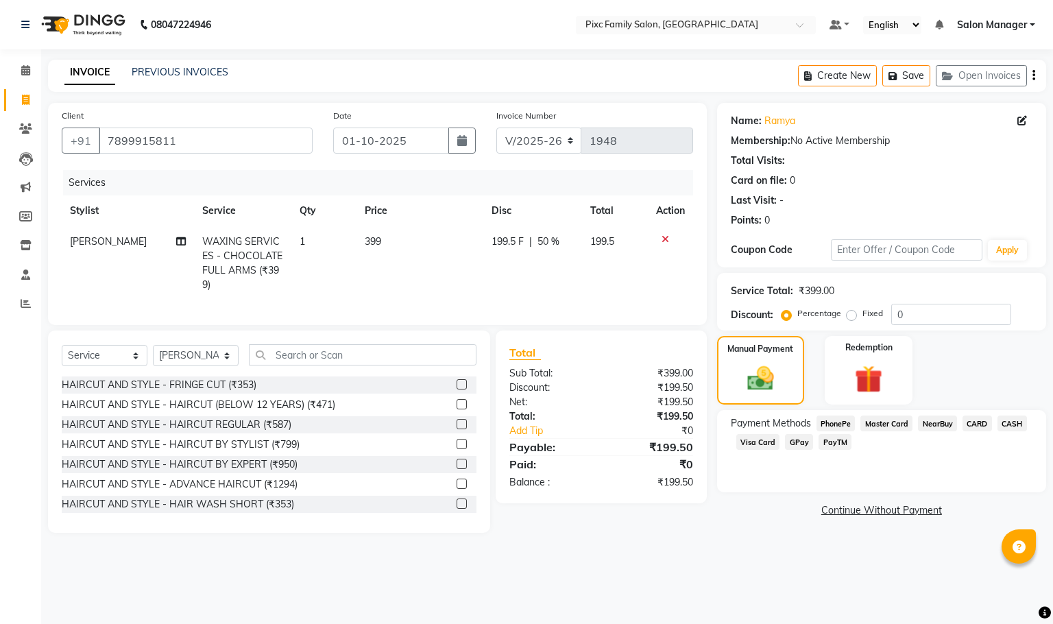
click at [368, 241] on span "399" at bounding box center [373, 241] width 16 height 12
select select "52979"
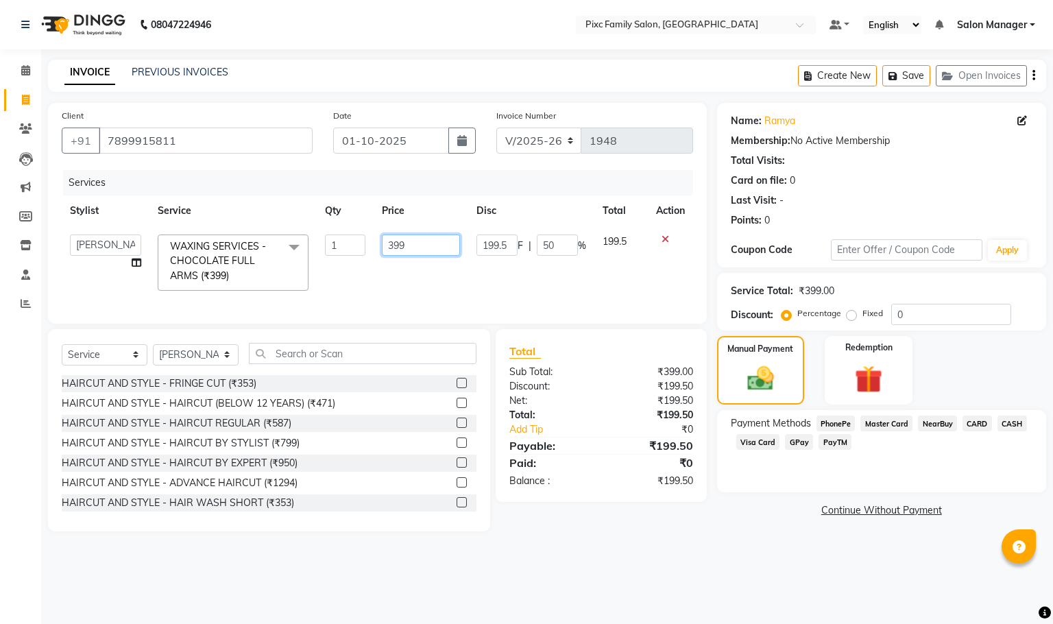
click at [411, 245] on input "399" at bounding box center [421, 245] width 78 height 21
type input "3"
type input "190"
click at [429, 284] on td "190" at bounding box center [421, 262] width 95 height 73
select select "52979"
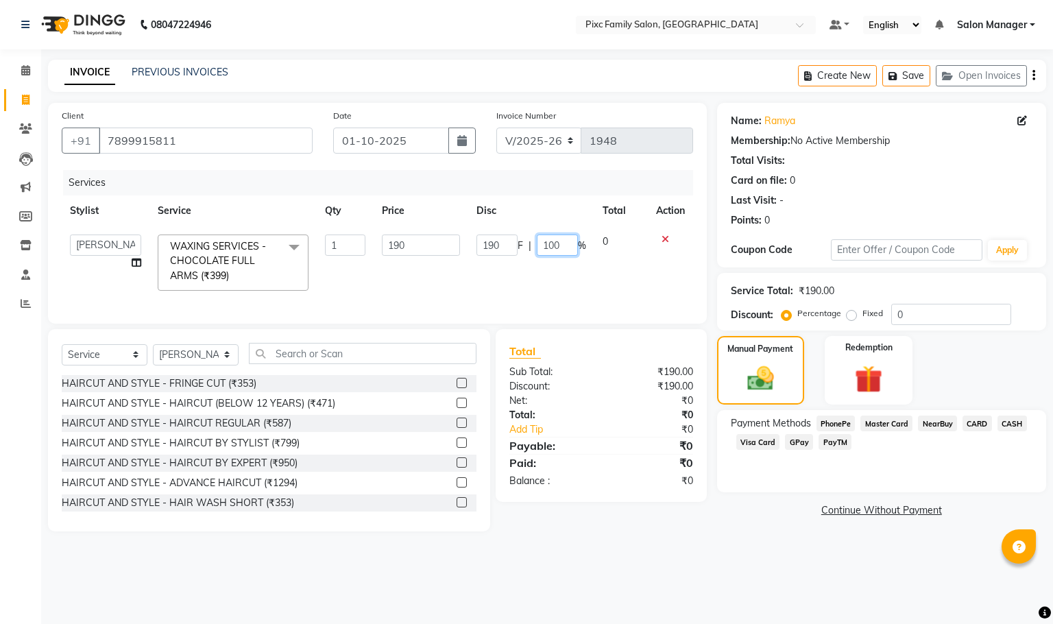
click at [575, 248] on input "100" at bounding box center [557, 245] width 41 height 21
type input "1"
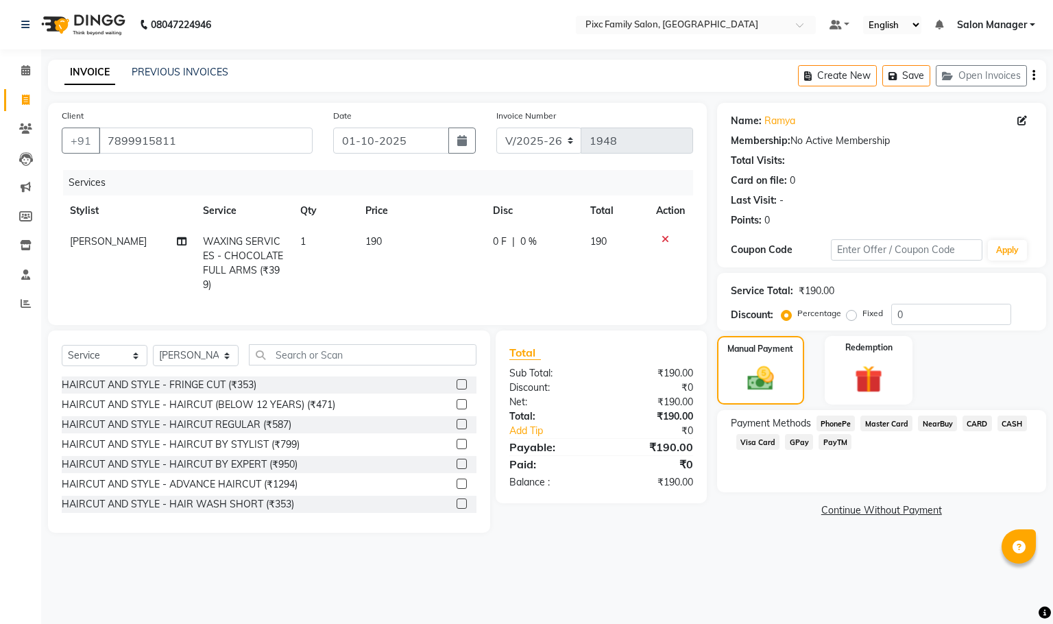
click at [383, 241] on td "190" at bounding box center [421, 263] width 128 height 74
select select "52979"
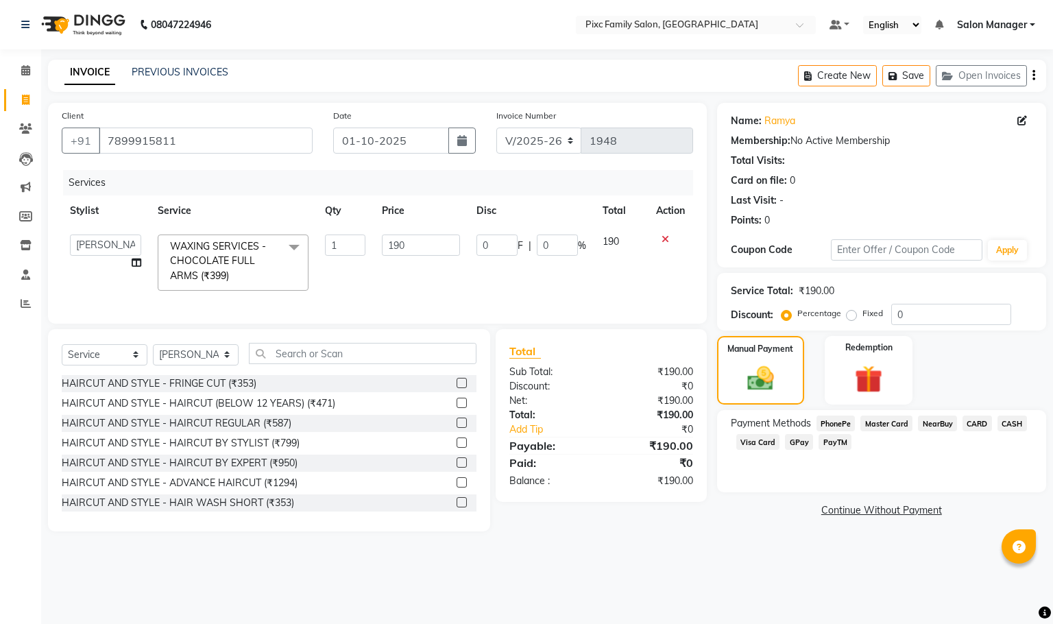
click at [980, 428] on span "CARD" at bounding box center [977, 424] width 29 height 16
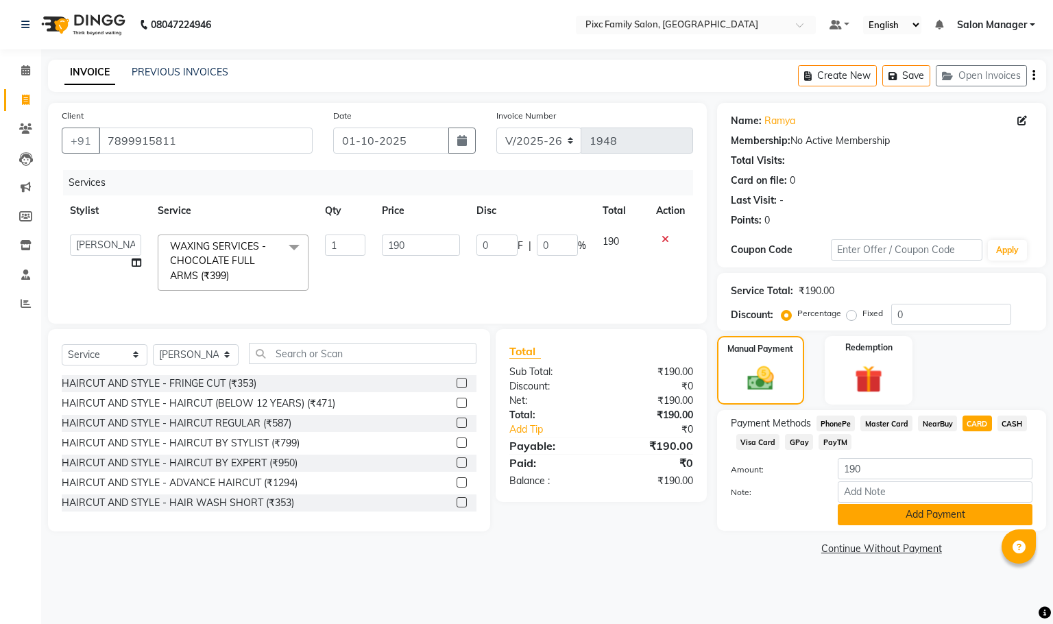
click at [977, 514] on button "Add Payment" at bounding box center [935, 514] width 195 height 21
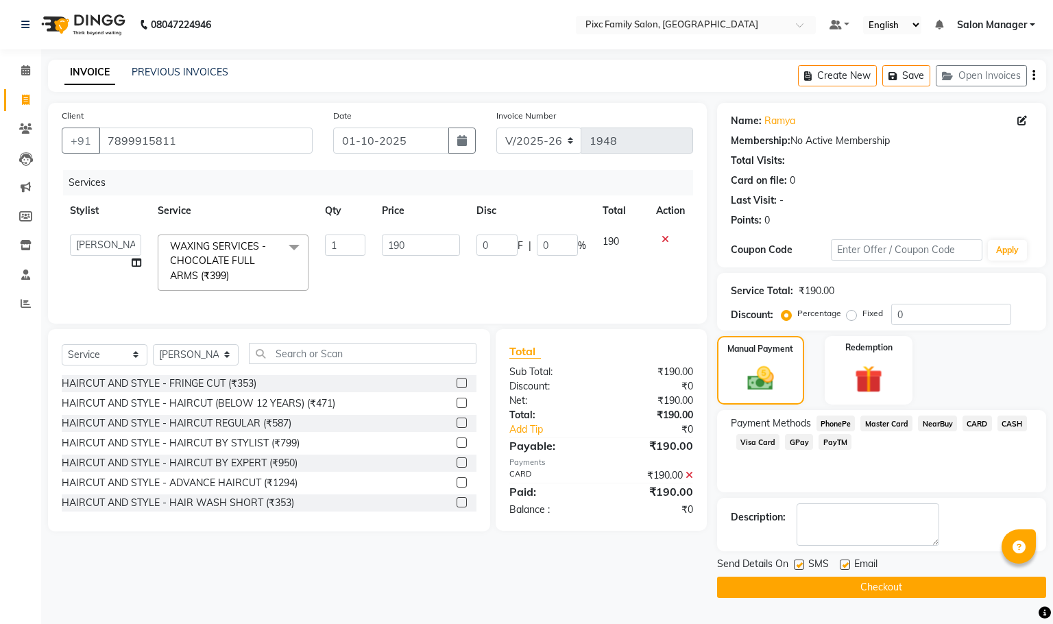
click at [905, 586] on button "Checkout" at bounding box center [881, 587] width 329 height 21
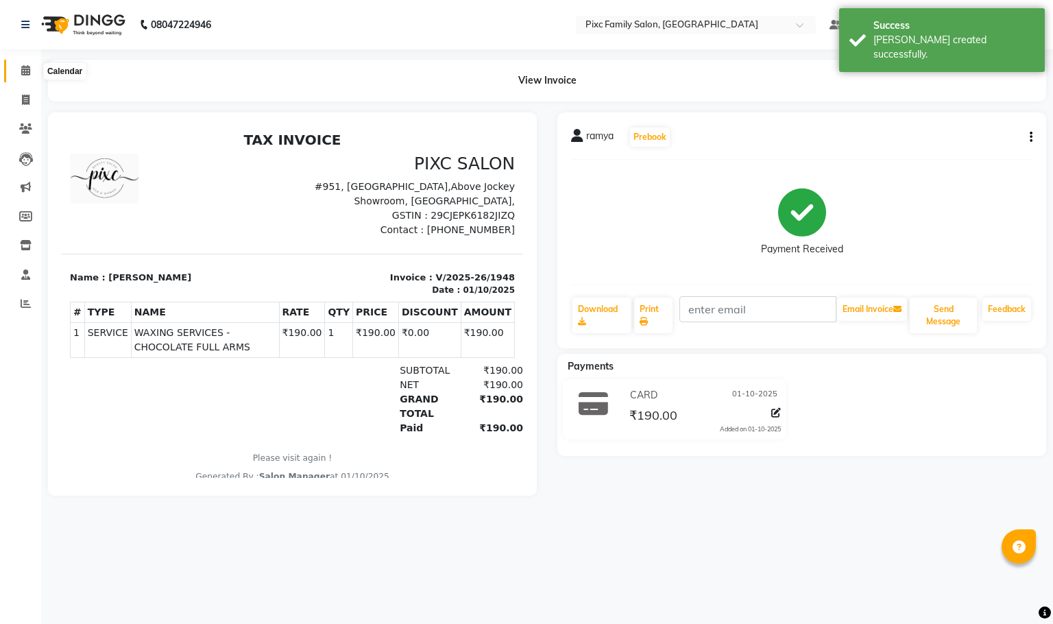
click at [27, 75] on icon at bounding box center [25, 70] width 9 height 10
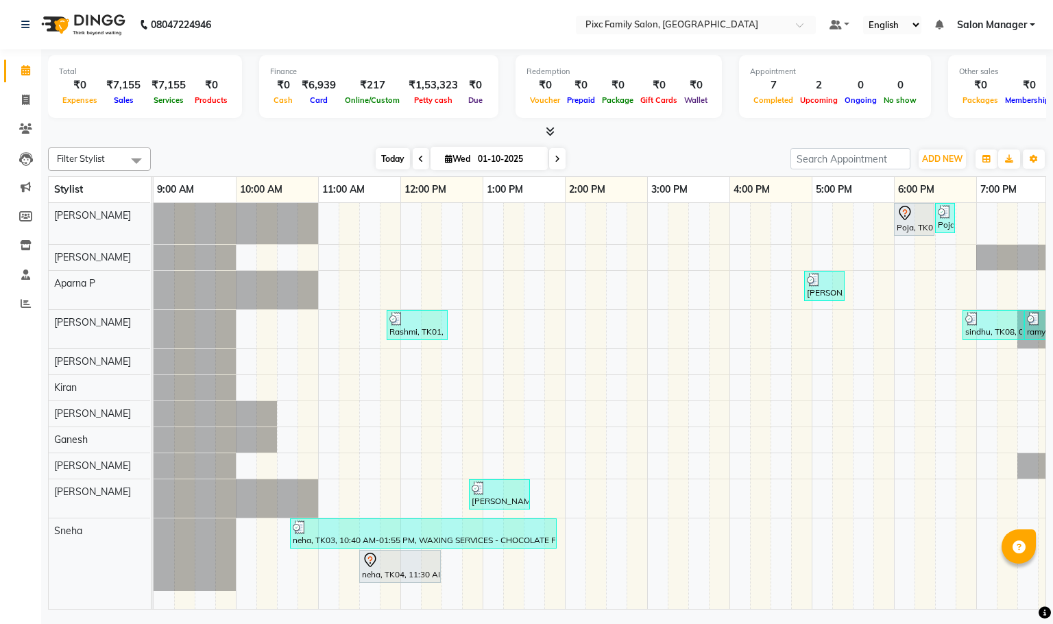
click at [376, 158] on span "Today" at bounding box center [393, 158] width 34 height 21
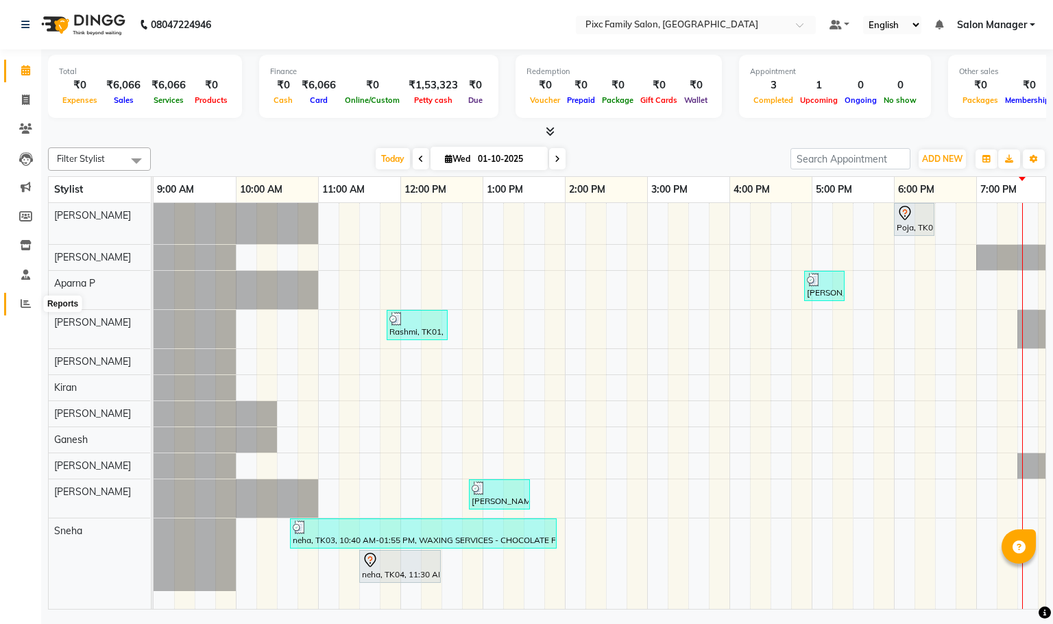
click at [29, 304] on icon at bounding box center [26, 303] width 10 height 10
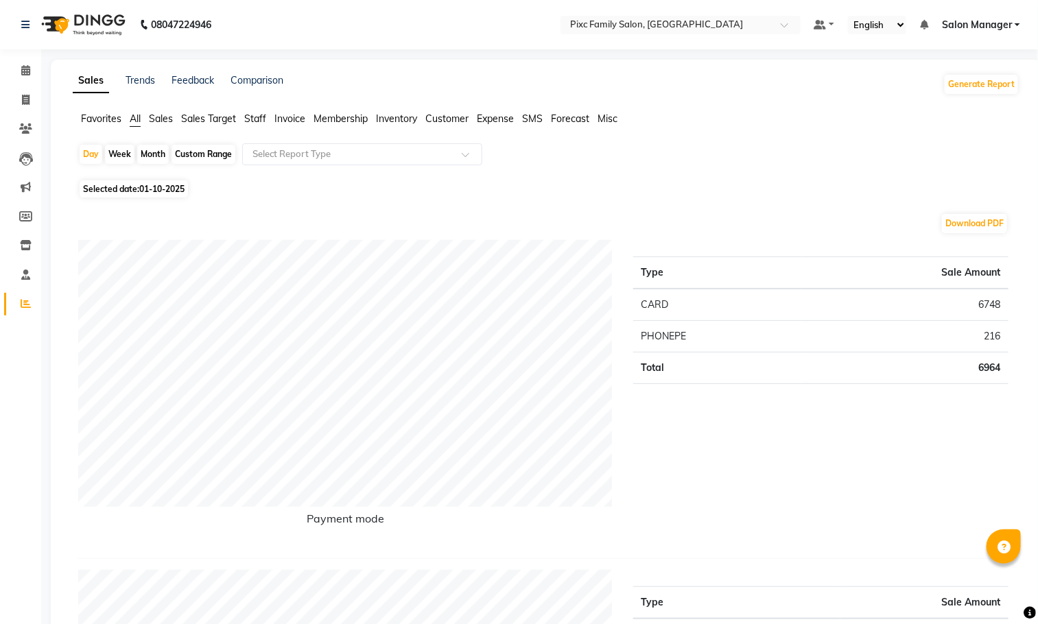
click at [157, 153] on div "Month" at bounding box center [153, 154] width 32 height 19
select select "10"
select select "2025"
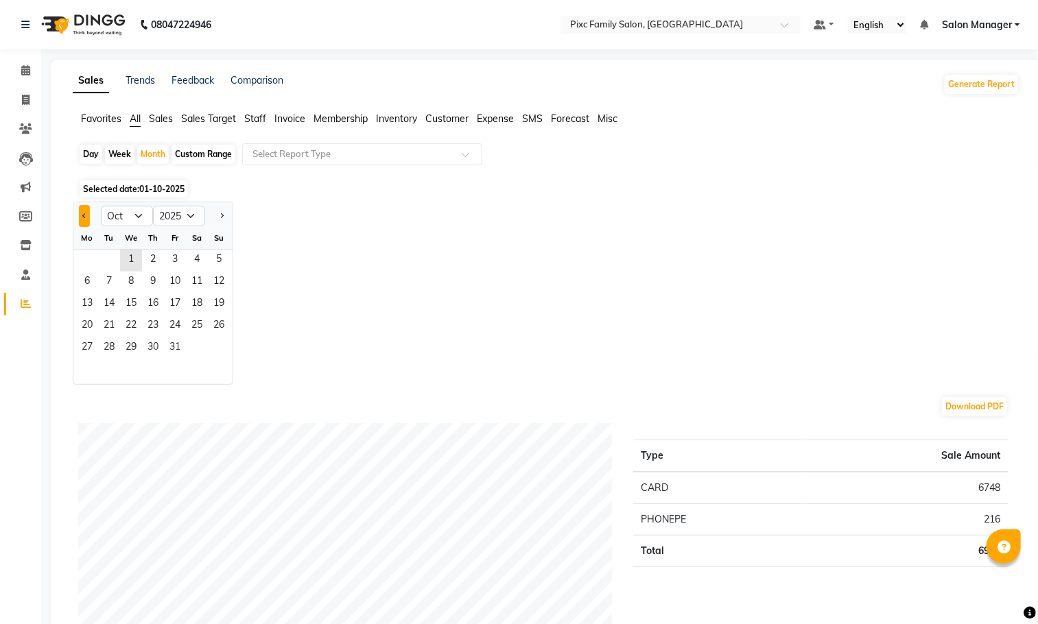
click at [81, 219] on button "Previous month" at bounding box center [84, 216] width 11 height 22
select select "9"
click at [84, 261] on span "1" at bounding box center [87, 261] width 22 height 22
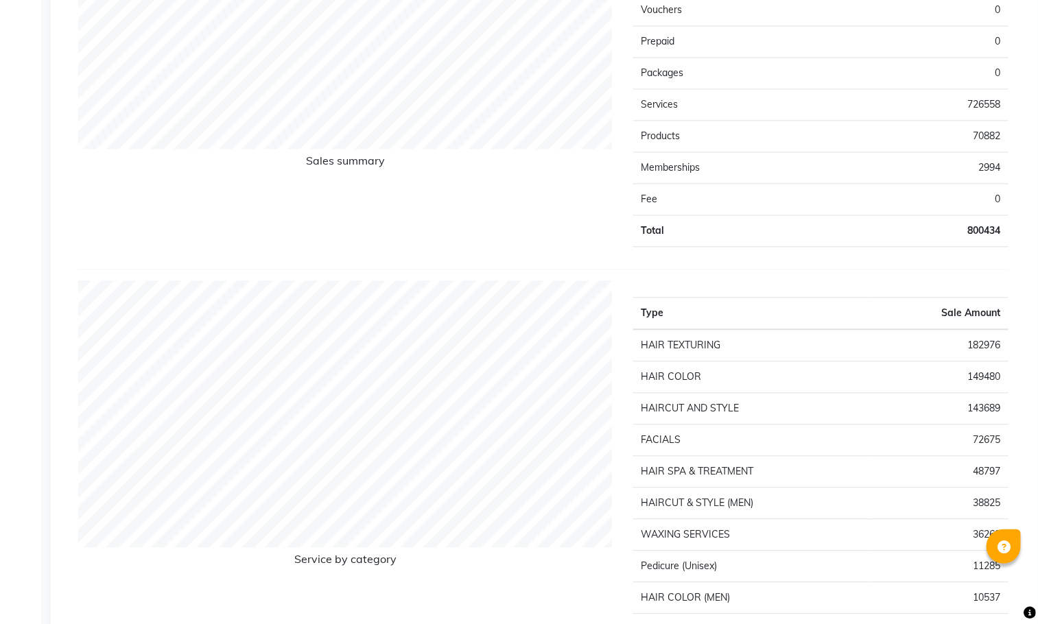
scroll to position [1131, 0]
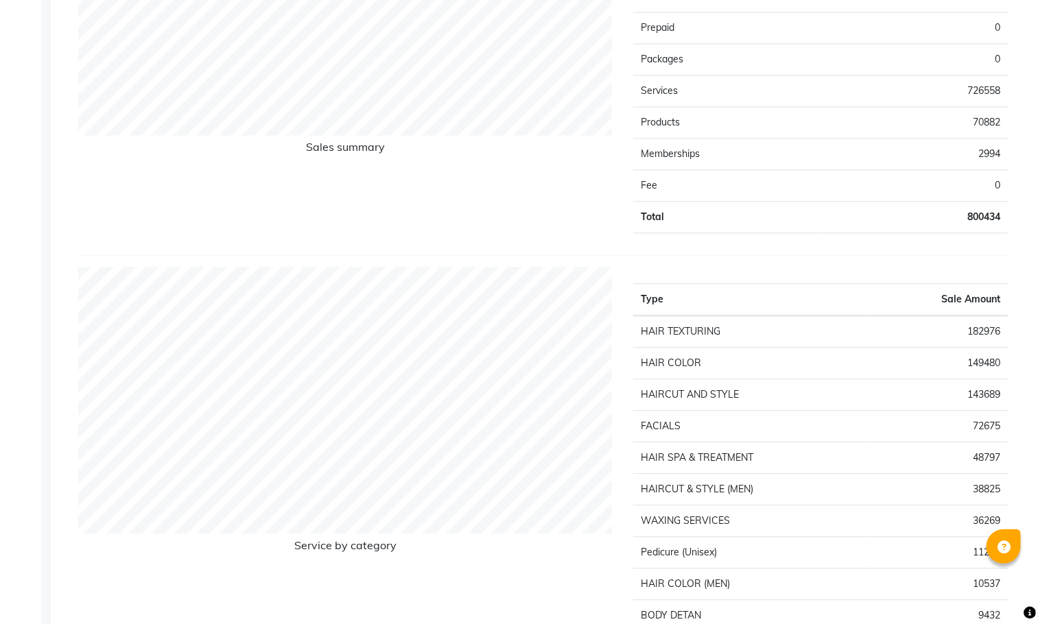
click at [558, 212] on div "Sales summary" at bounding box center [345, 56] width 555 height 376
click at [428, 202] on div "Sales summary" at bounding box center [345, 56] width 555 height 376
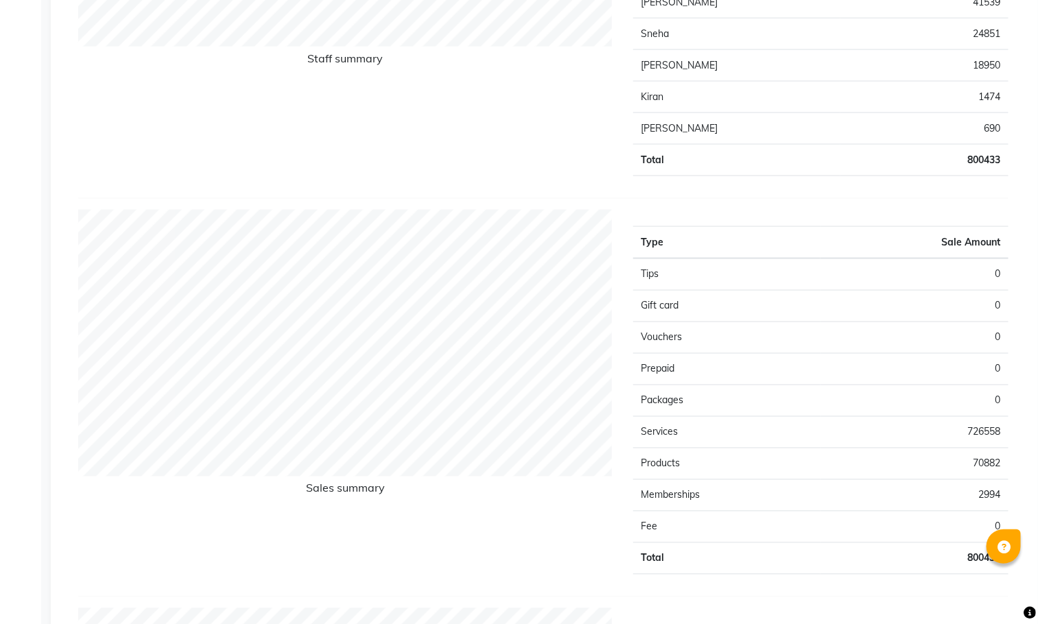
scroll to position [730, 0]
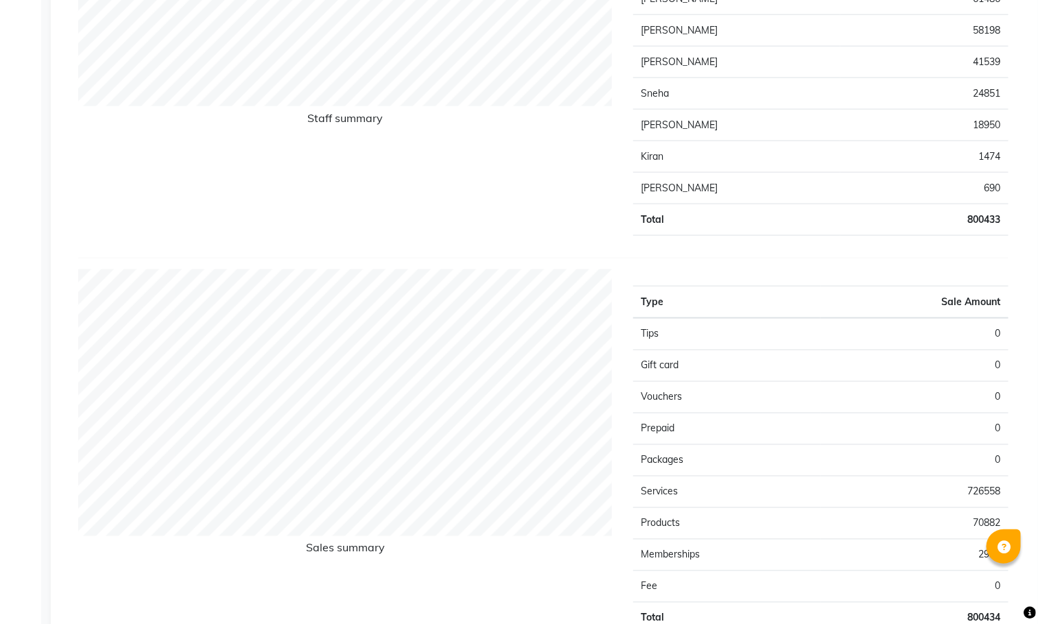
click at [909, 256] on div "Staff summary Type Sale Amount Abid Haidar 259195 Ganesh 228739 Aparna P 105311…" at bounding box center [543, 49] width 930 height 419
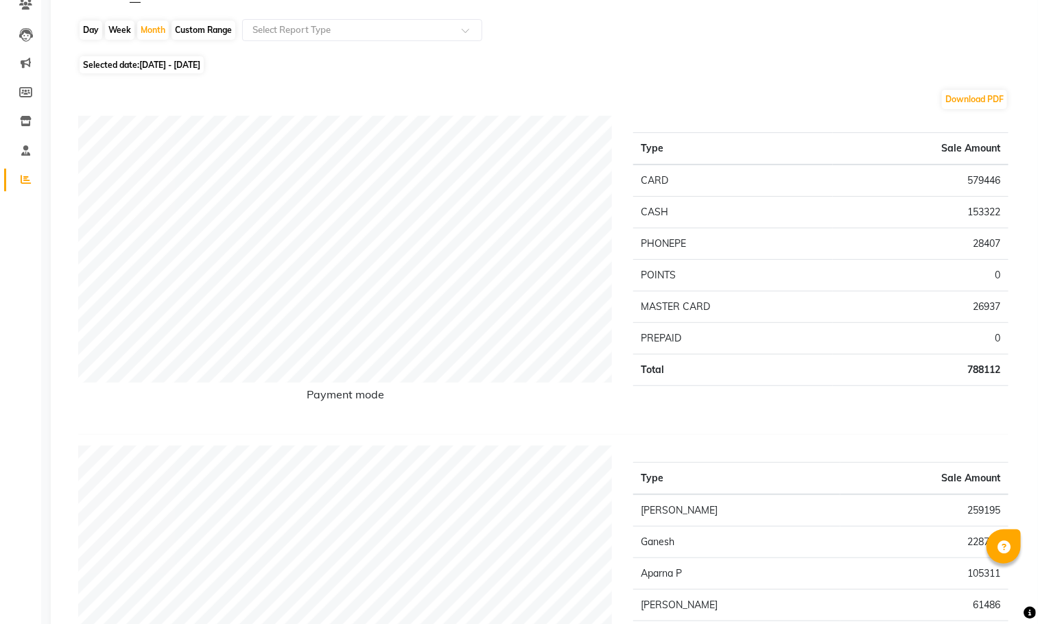
scroll to position [45, 0]
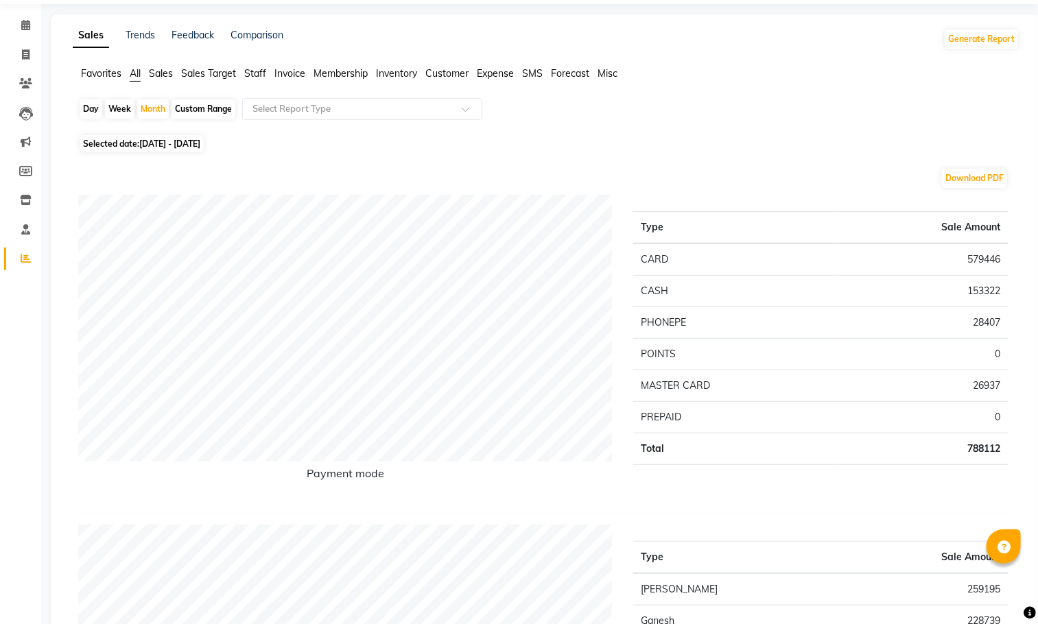
click at [722, 67] on ul "Favorites All Sales Sales Target Staff Invoice Membership Inventory Customer Ex…" at bounding box center [546, 74] width 946 height 15
click at [153, 112] on div "Month" at bounding box center [153, 108] width 32 height 19
select select "9"
select select "2025"
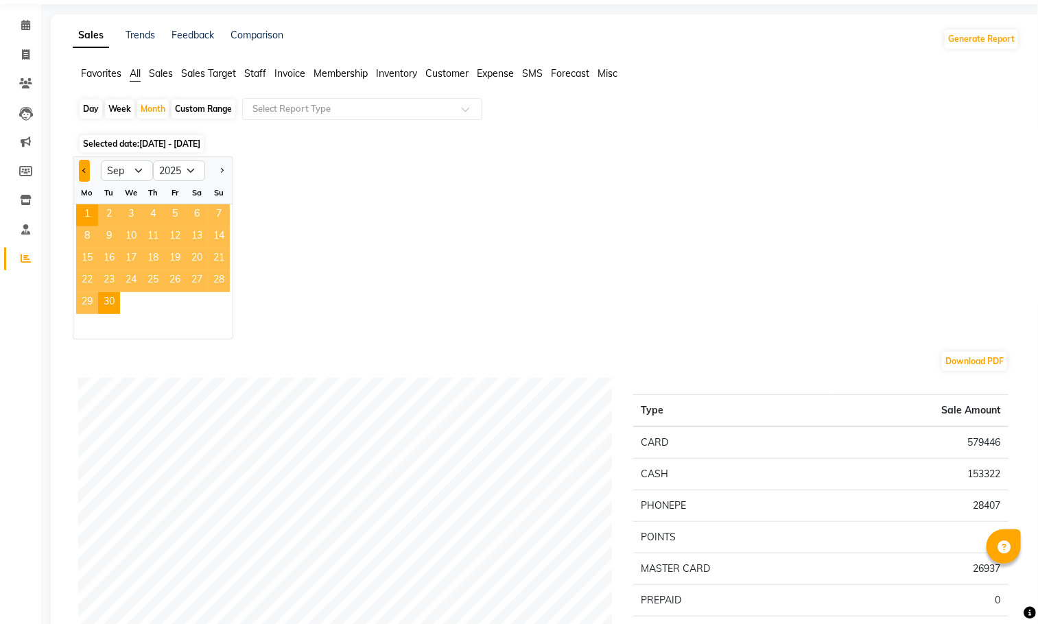
click at [87, 171] on span "Previous month" at bounding box center [84, 169] width 5 height 5
select select "8"
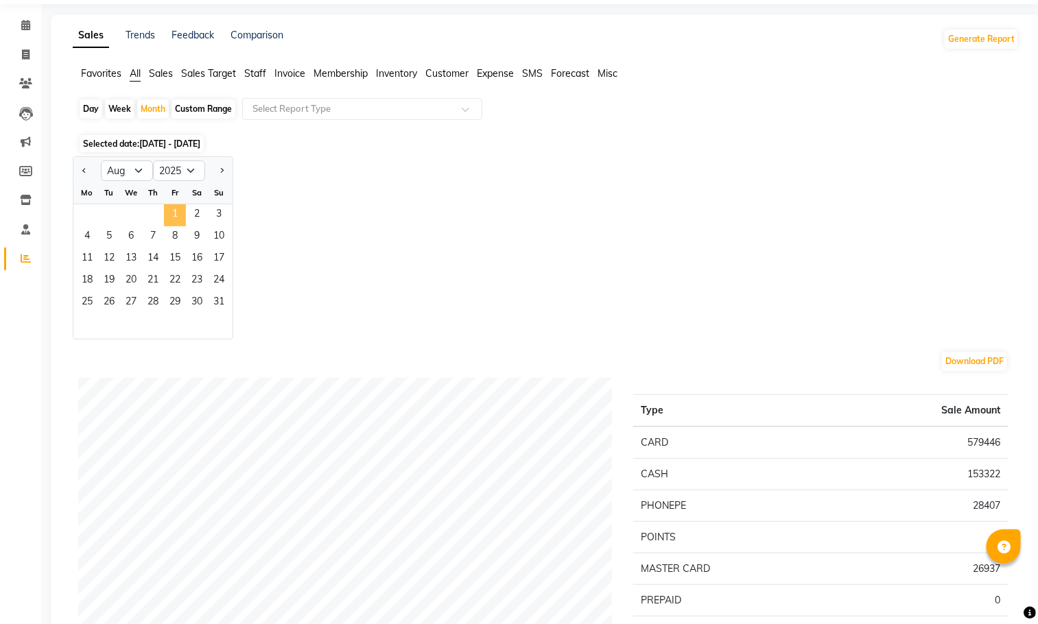
click at [173, 215] on span "1" at bounding box center [175, 215] width 22 height 22
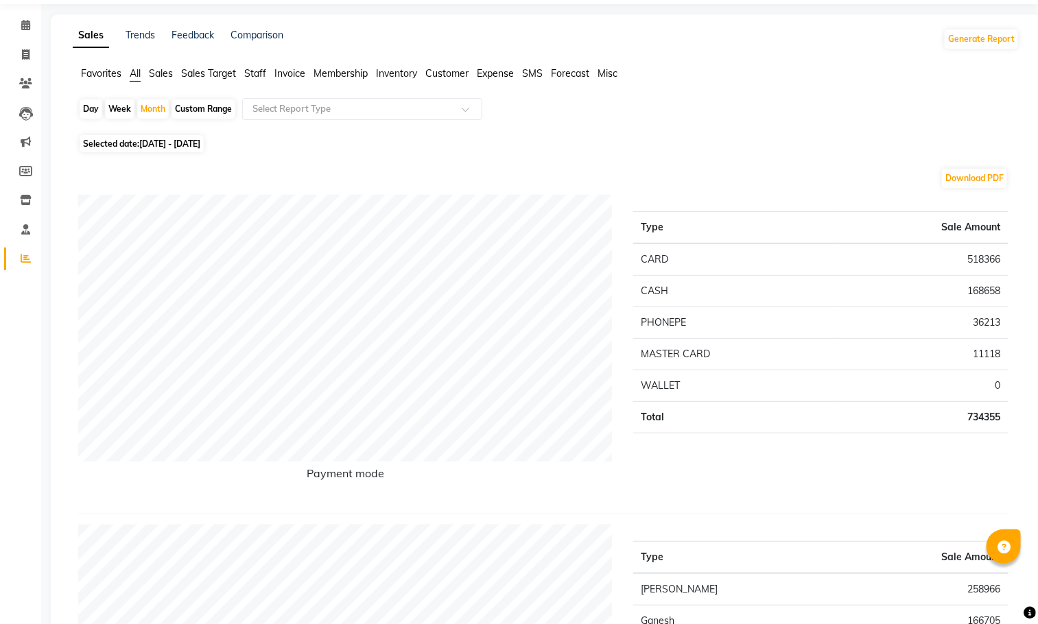
click at [204, 107] on div "Custom Range" at bounding box center [203, 108] width 64 height 19
select select "8"
select select "2025"
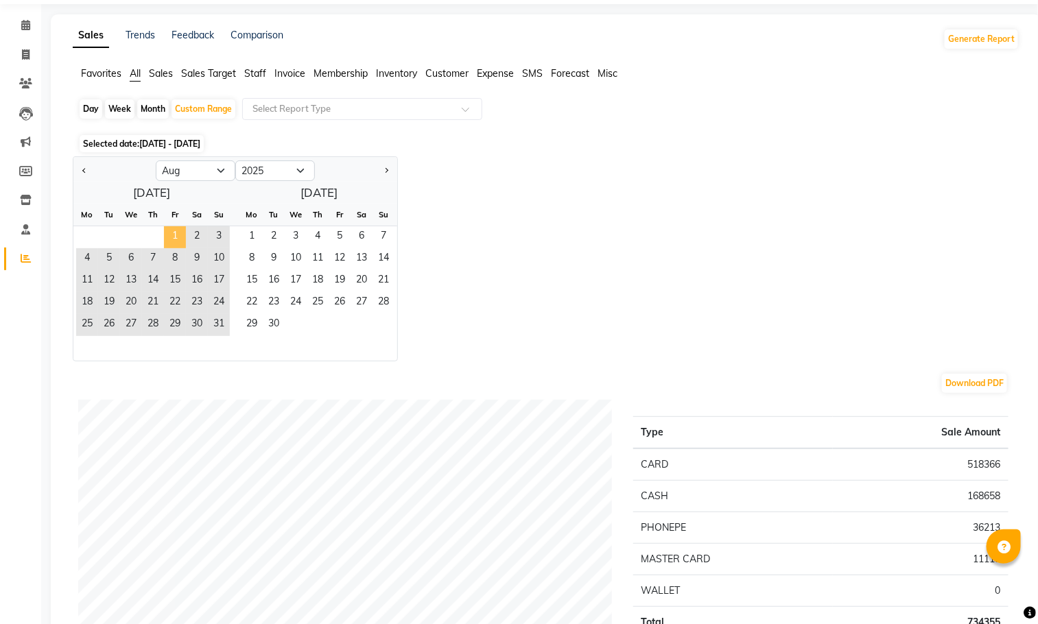
click at [169, 228] on span "1" at bounding box center [175, 237] width 22 height 22
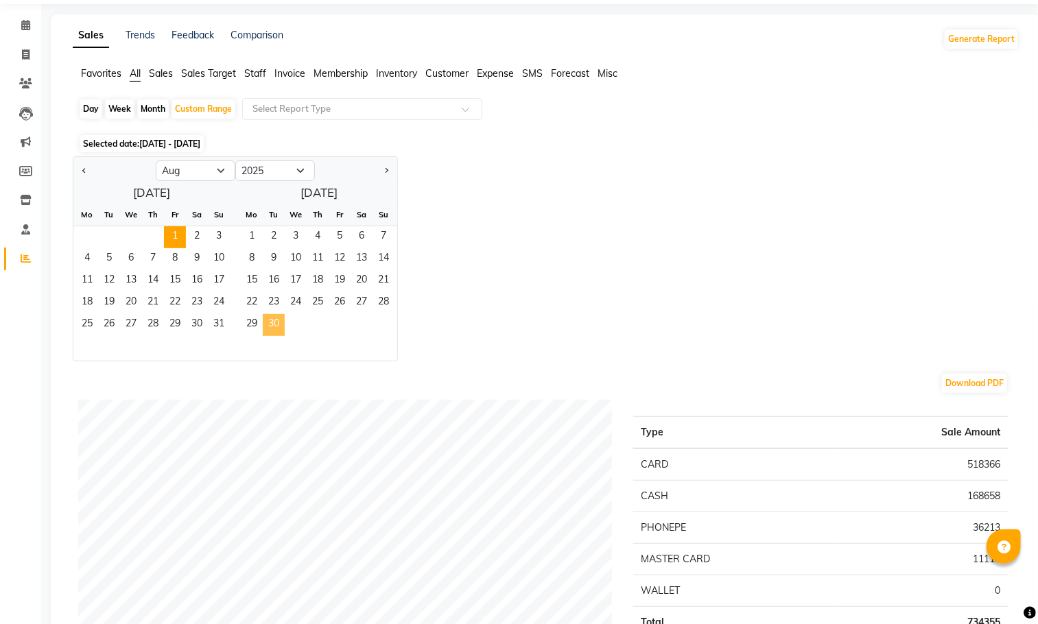
click at [274, 326] on span "30" at bounding box center [274, 325] width 22 height 22
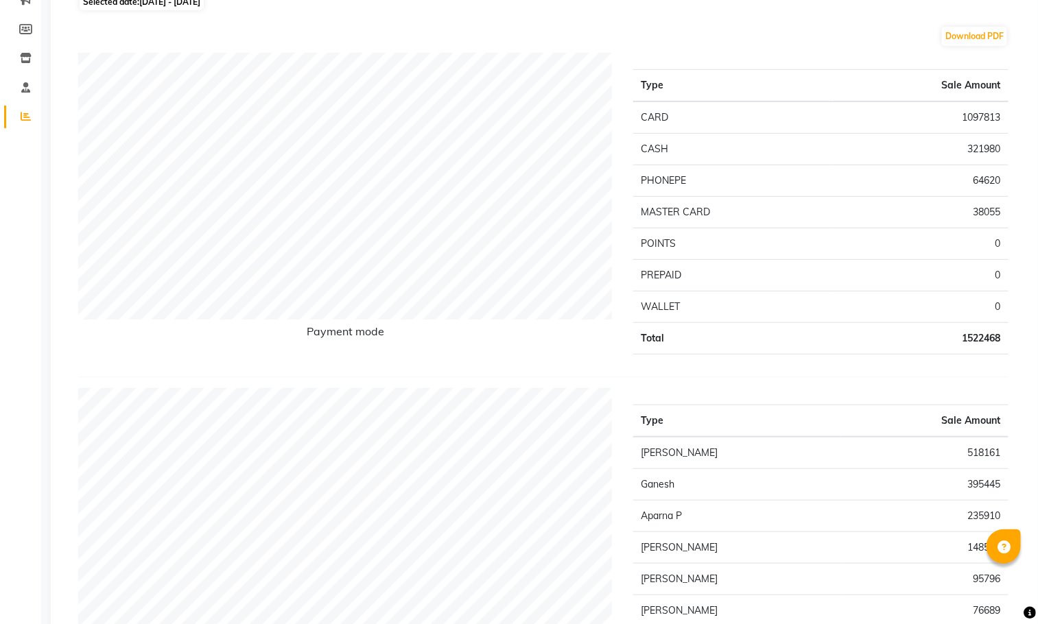
scroll to position [0, 0]
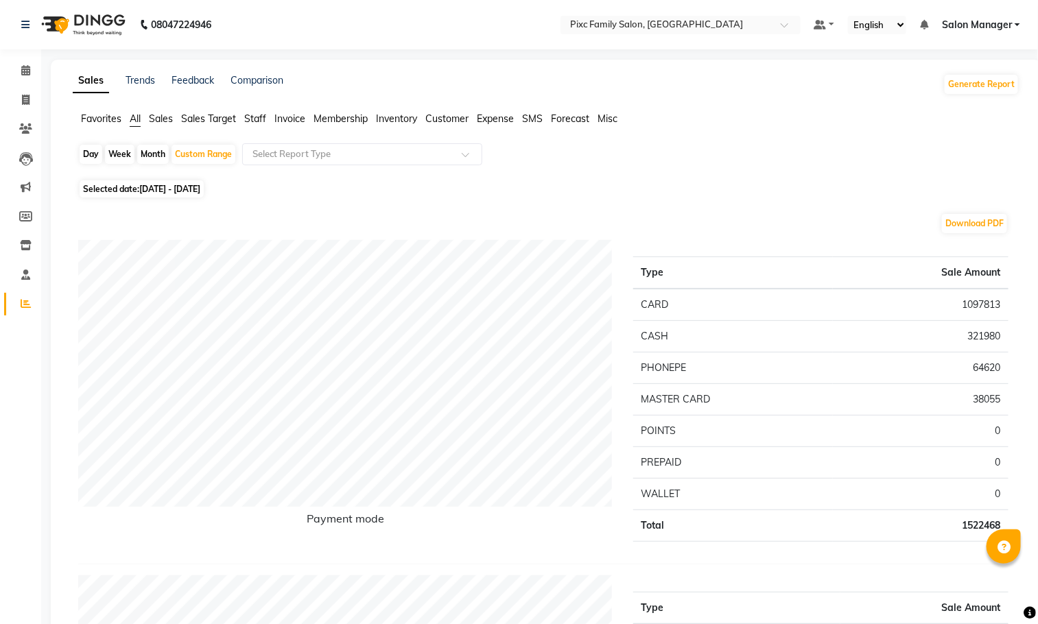
click at [767, 134] on div "Favorites All Sales Sales Target Staff Invoice Membership Inventory Customer Ex…" at bounding box center [545, 125] width 967 height 26
click at [770, 132] on div "Favorites All Sales Sales Target Staff Invoice Membership Inventory Customer Ex…" at bounding box center [545, 125] width 967 height 26
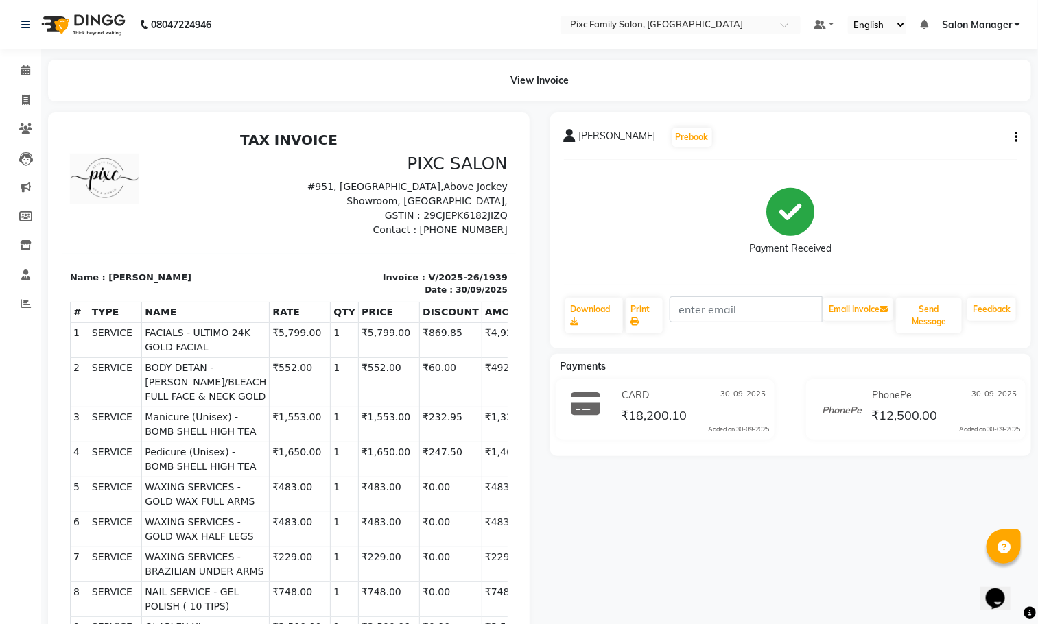
scroll to position [451, 0]
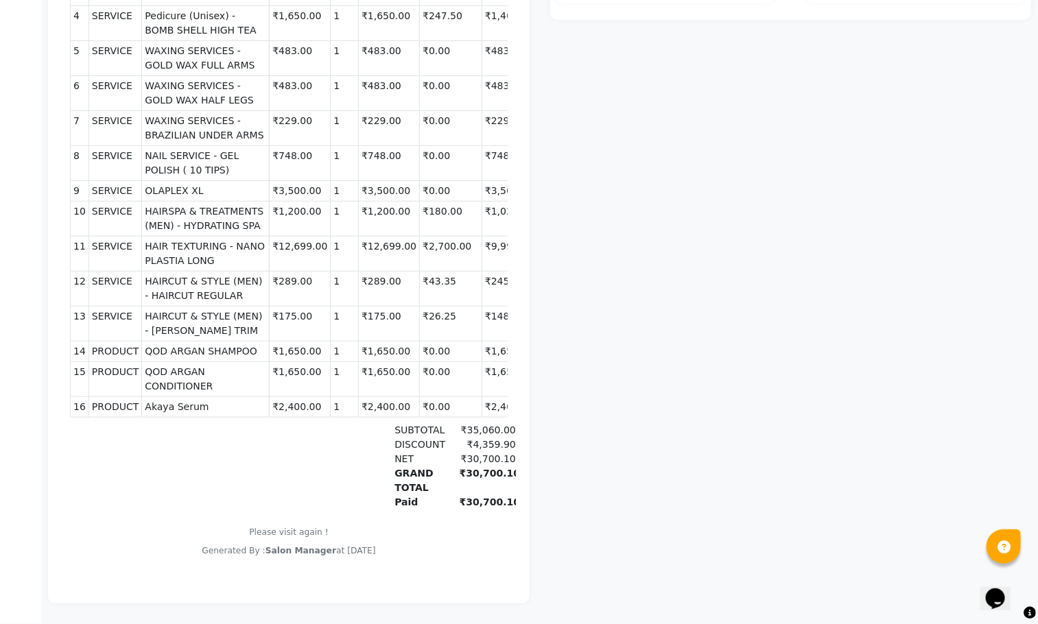
click at [832, 473] on div "[PERSON_NAME] Prebook Payment Received Download Print Email Invoice Send Messag…" at bounding box center [791, 139] width 502 height 927
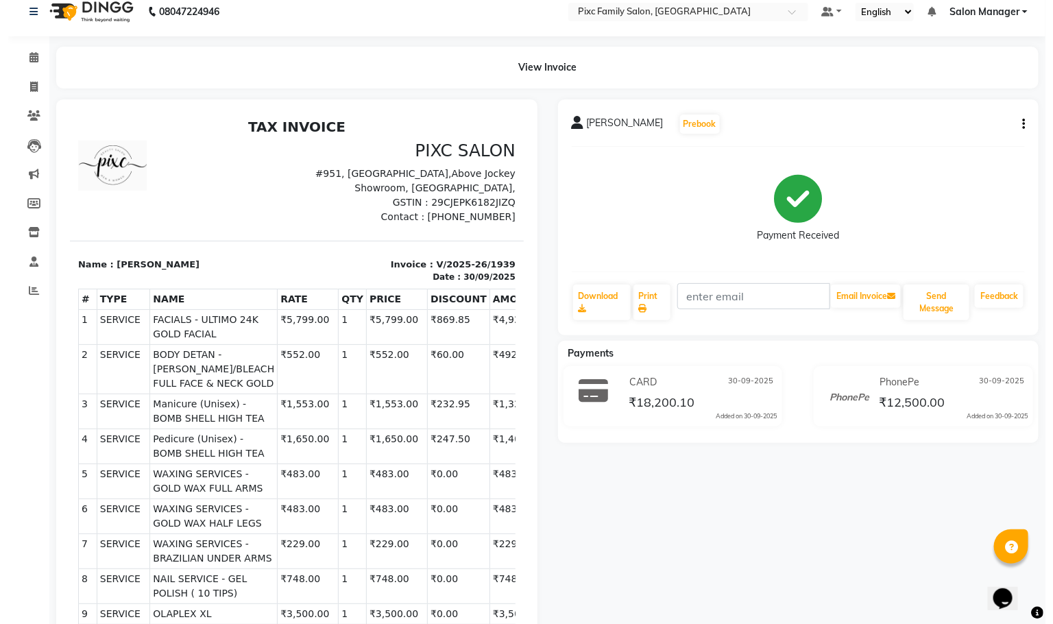
scroll to position [0, 0]
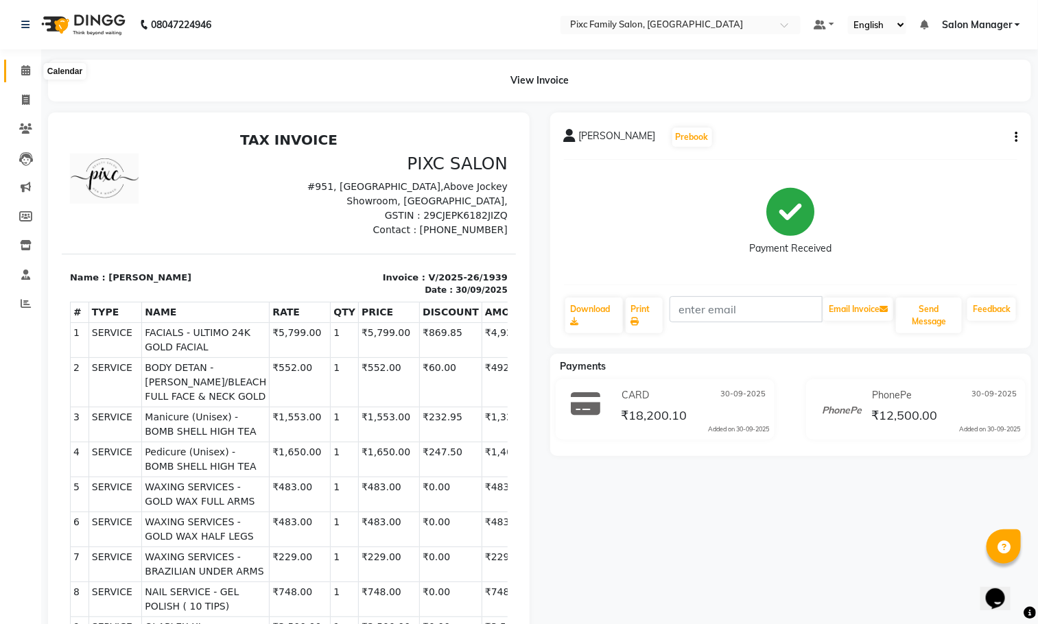
click at [27, 65] on icon at bounding box center [25, 70] width 9 height 10
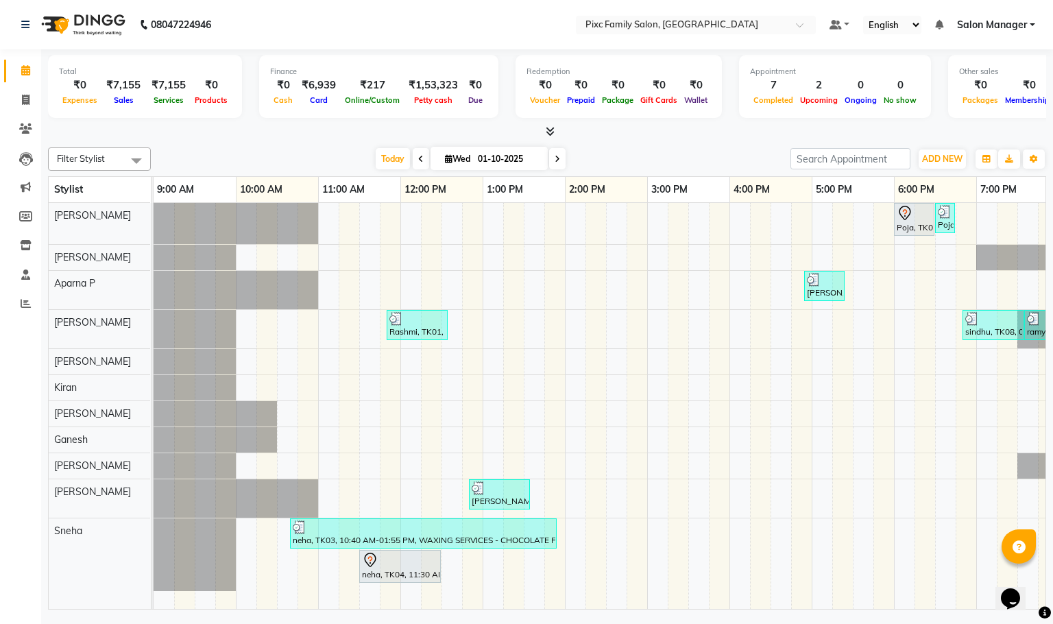
click at [280, 156] on div "Today Wed 01-10-2025" at bounding box center [471, 159] width 626 height 21
click at [25, 101] on icon at bounding box center [26, 100] width 8 height 10
select select "3509"
select select "service"
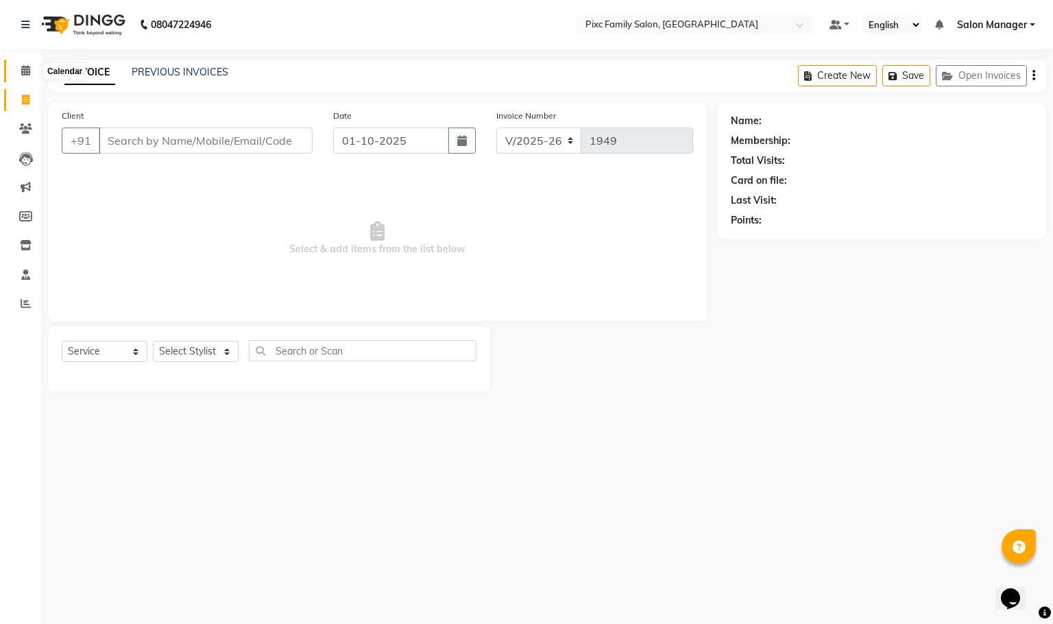
click at [27, 63] on span at bounding box center [26, 71] width 24 height 16
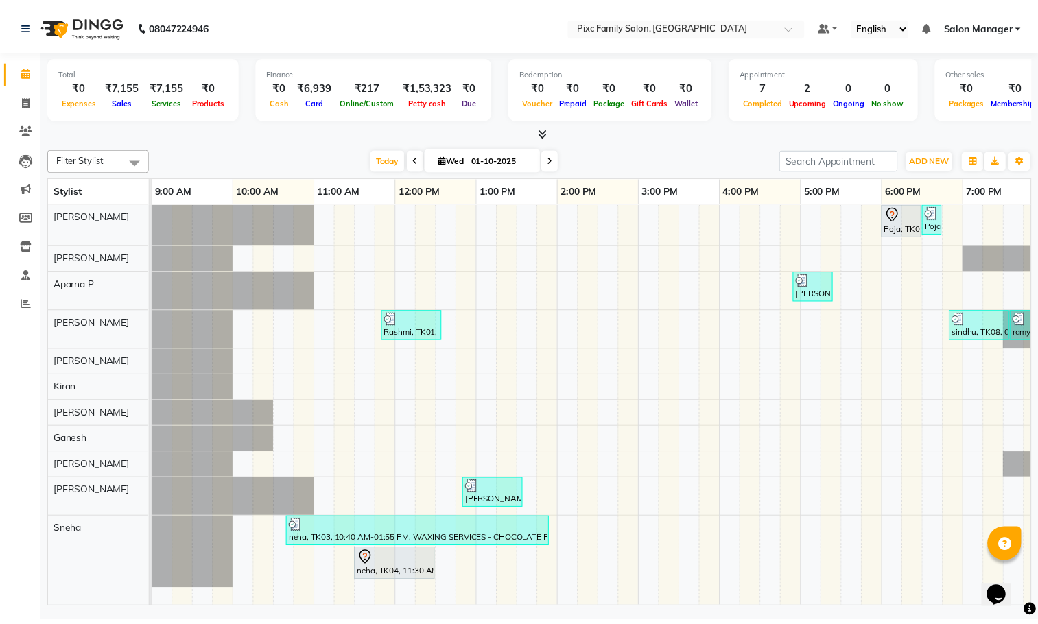
scroll to position [0, 95]
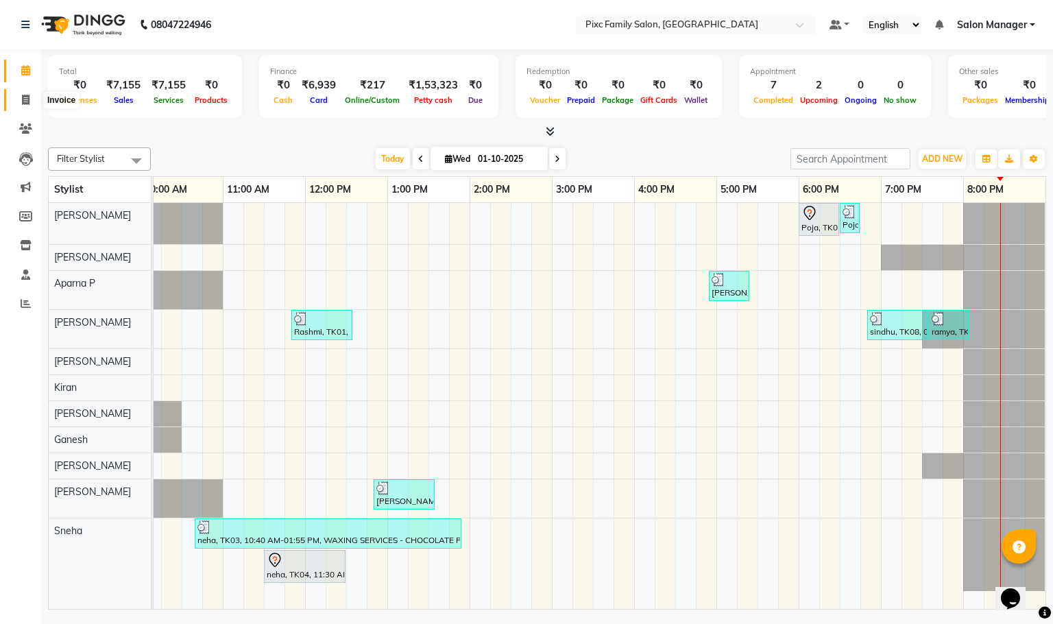
click at [31, 97] on span at bounding box center [26, 101] width 24 height 16
select select "service"
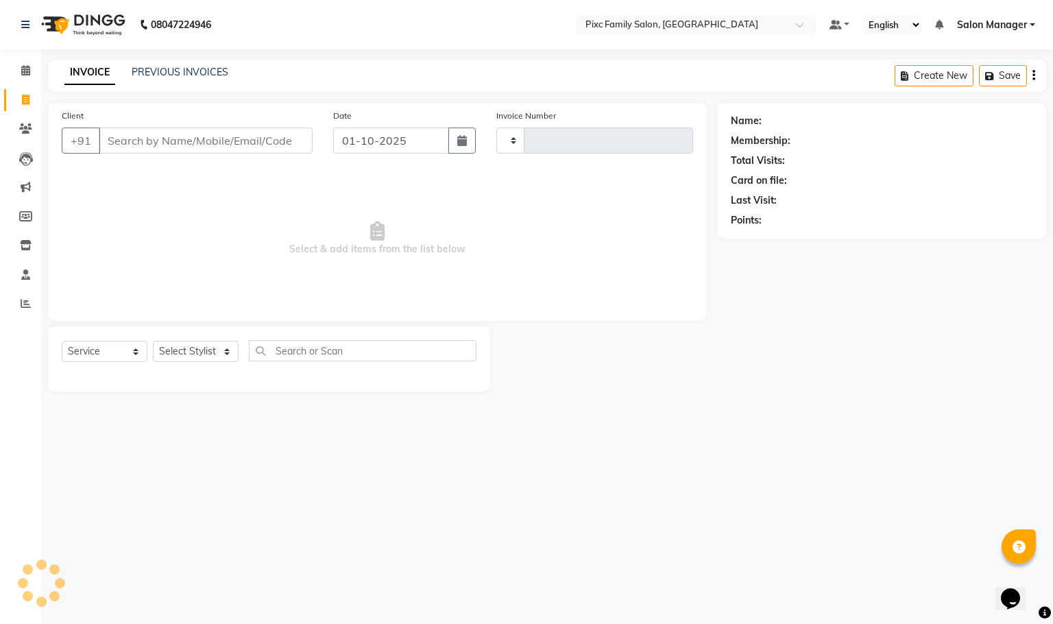
type input "1949"
select select "3509"
click at [190, 145] on input "Client" at bounding box center [206, 141] width 214 height 26
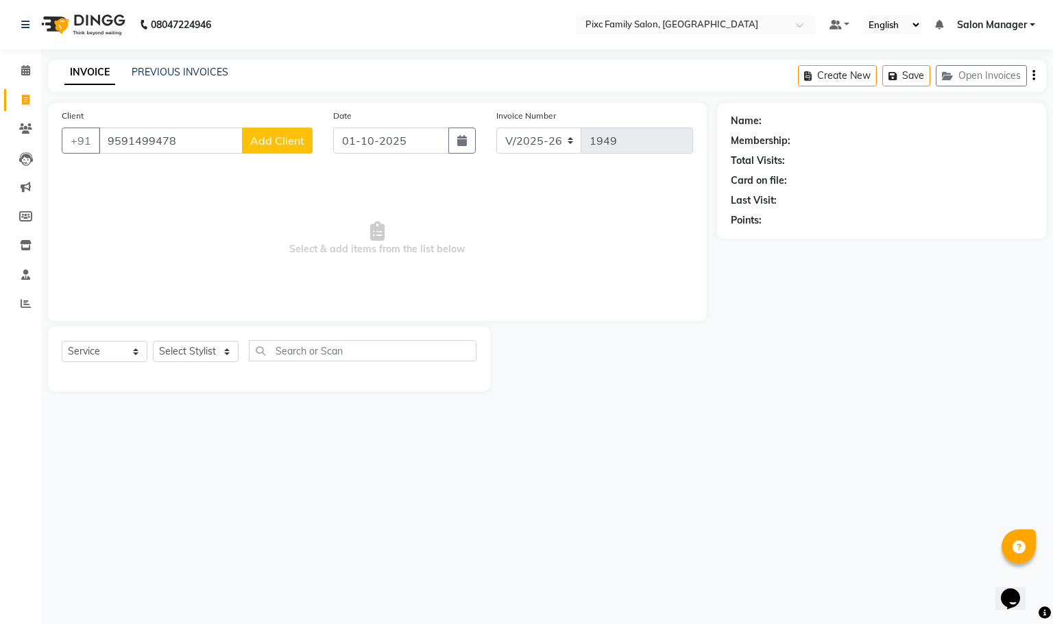
type input "9591499478"
click at [289, 132] on button "Add Client" at bounding box center [277, 141] width 71 height 26
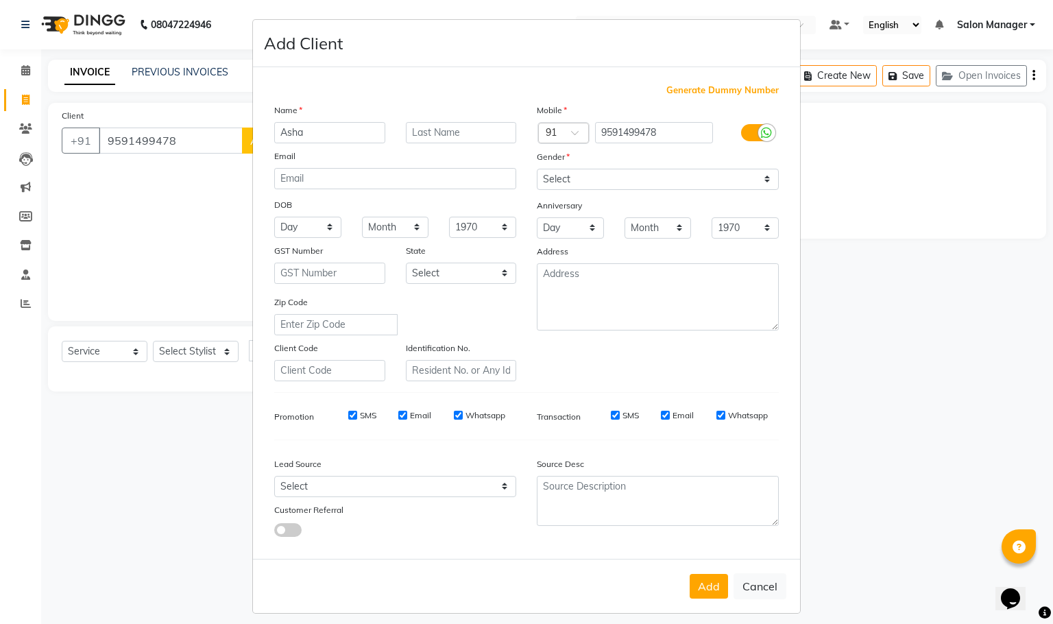
type input "Asha"
click at [580, 177] on select "Select Male Female Other Prefer Not To Say" at bounding box center [658, 179] width 242 height 21
select select "female"
click at [537, 169] on select "Select Male Female Other Prefer Not To Say" at bounding box center [658, 179] width 242 height 21
click at [466, 130] on input "text" at bounding box center [461, 132] width 111 height 21
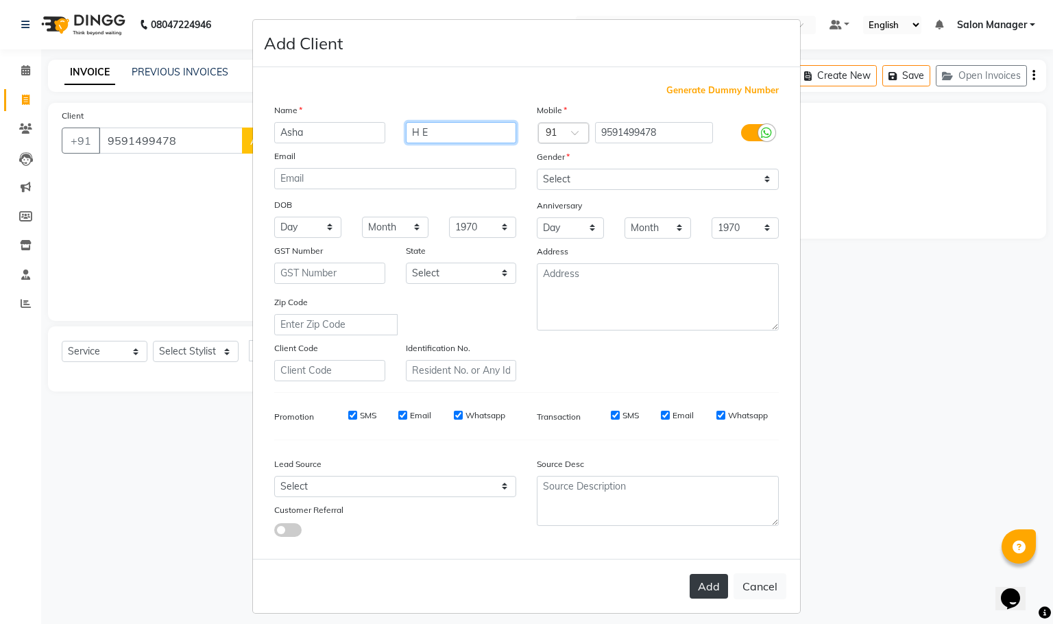
type input "H E"
click at [699, 588] on button "Add" at bounding box center [709, 586] width 38 height 25
select select
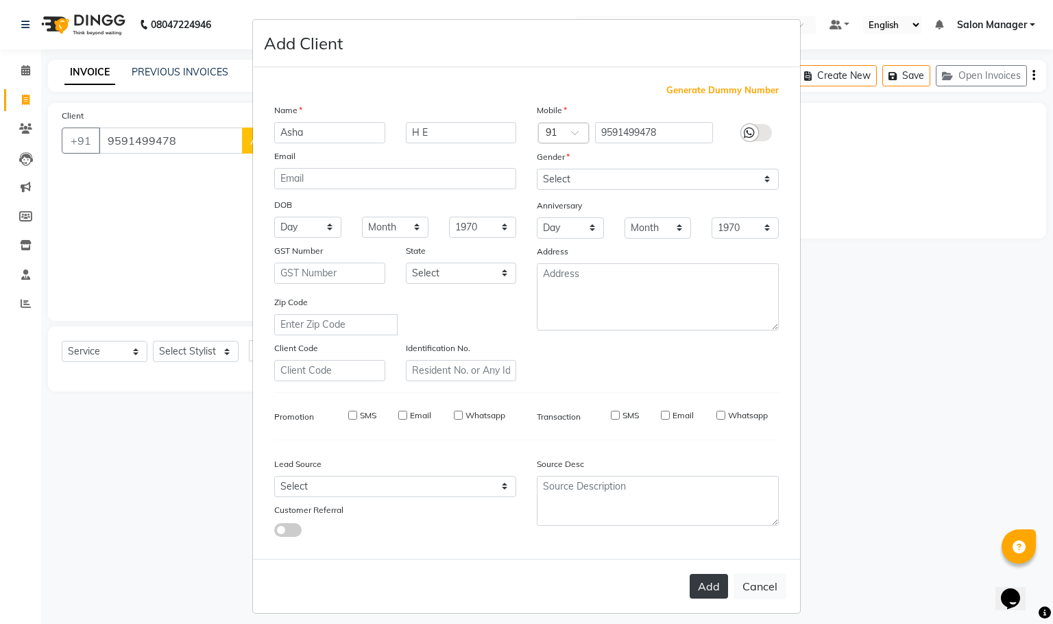
select select
checkbox input "false"
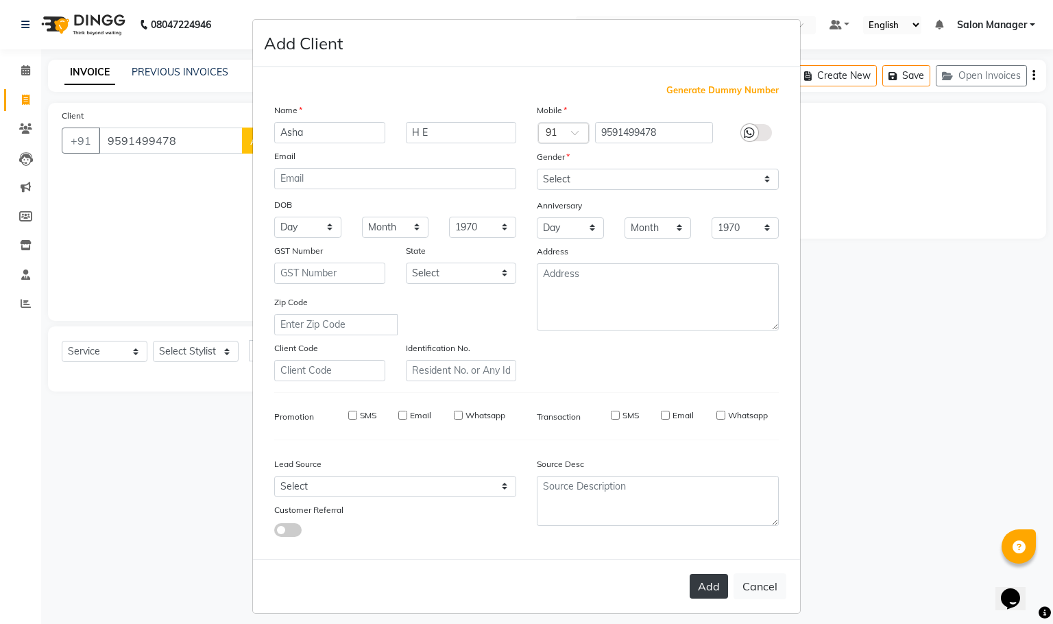
checkbox input "false"
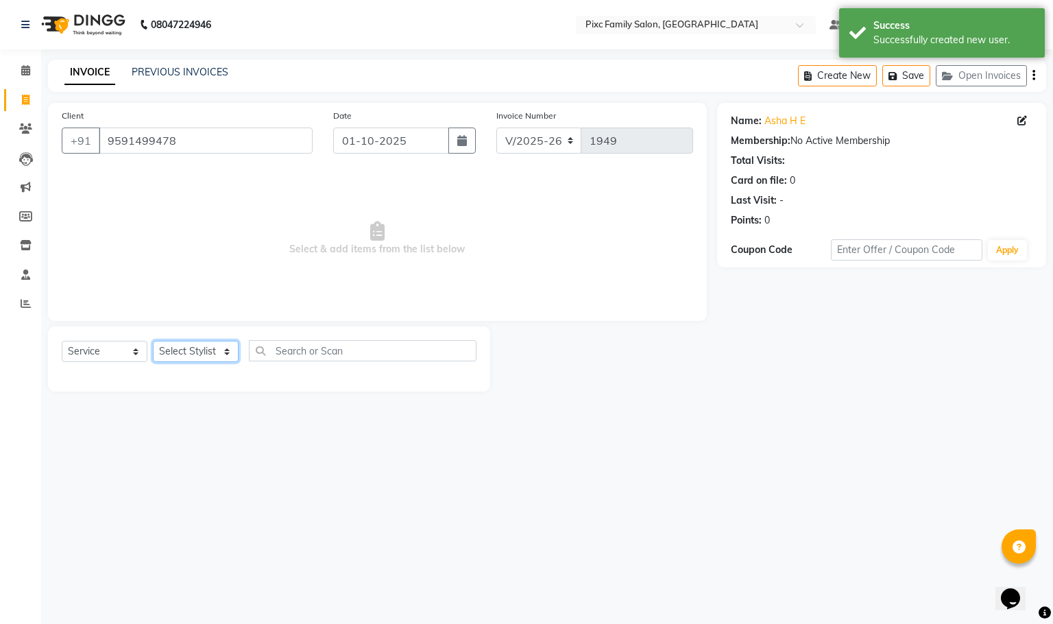
click at [177, 352] on select "Select Stylist Abid Haidar Aiswarya Babu Akil Khan Aparna P Ganesh Jagadeesh Ki…" at bounding box center [196, 351] width 86 height 21
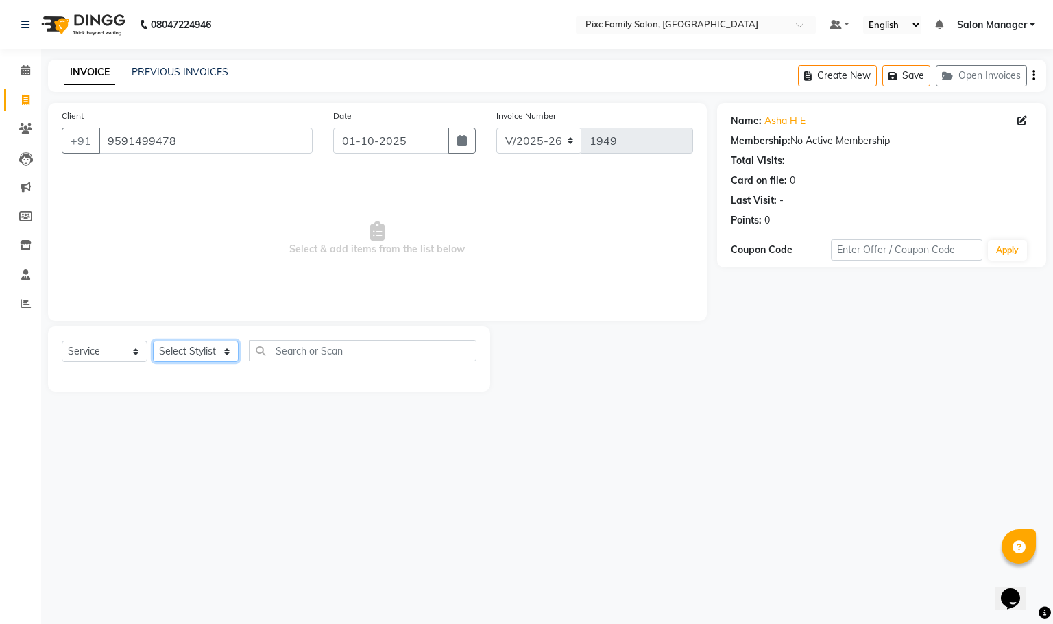
select select "16506"
click at [153, 342] on select "Select Stylist Abid Haidar Aiswarya Babu Akil Khan Aparna P Ganesh Jagadeesh Ki…" at bounding box center [196, 351] width 86 height 21
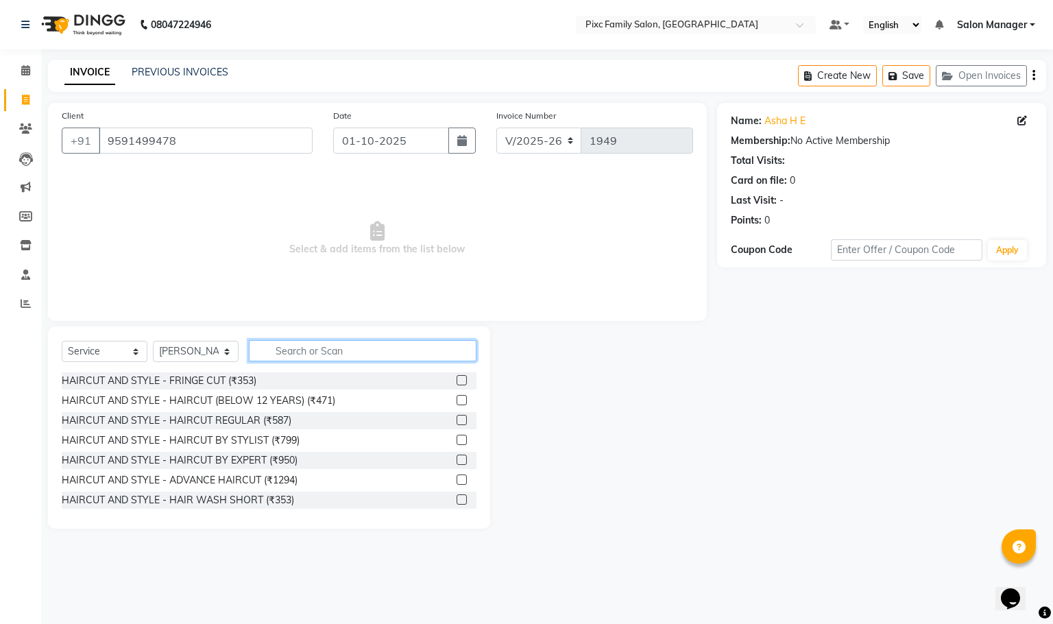
click at [422, 359] on input "text" at bounding box center [363, 350] width 228 height 21
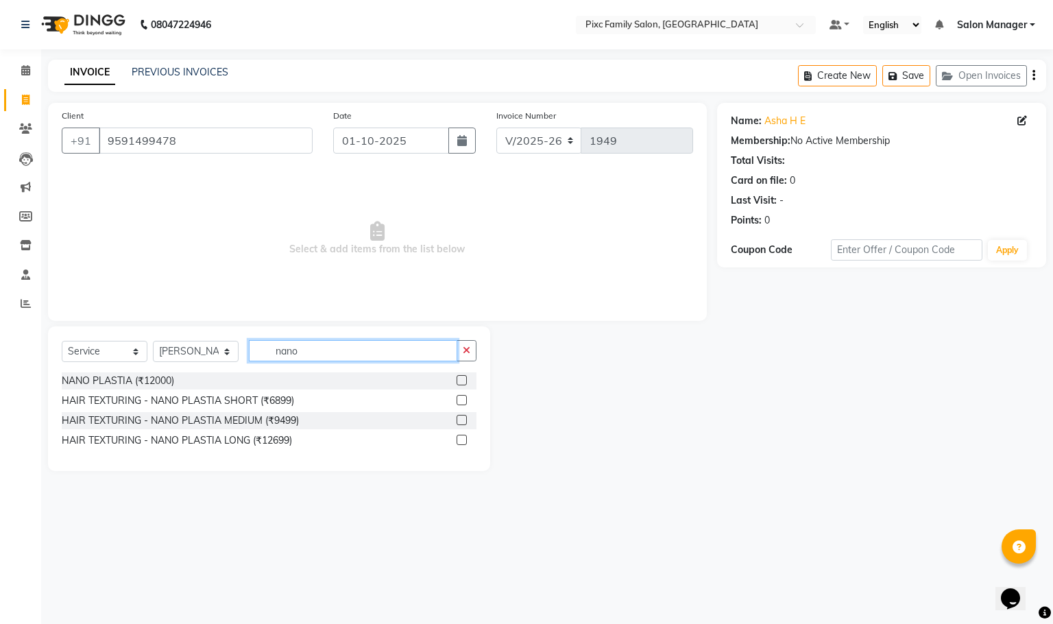
type input "nano"
click at [459, 440] on label at bounding box center [462, 440] width 10 height 10
click at [459, 440] on input "checkbox" at bounding box center [461, 440] width 9 height 9
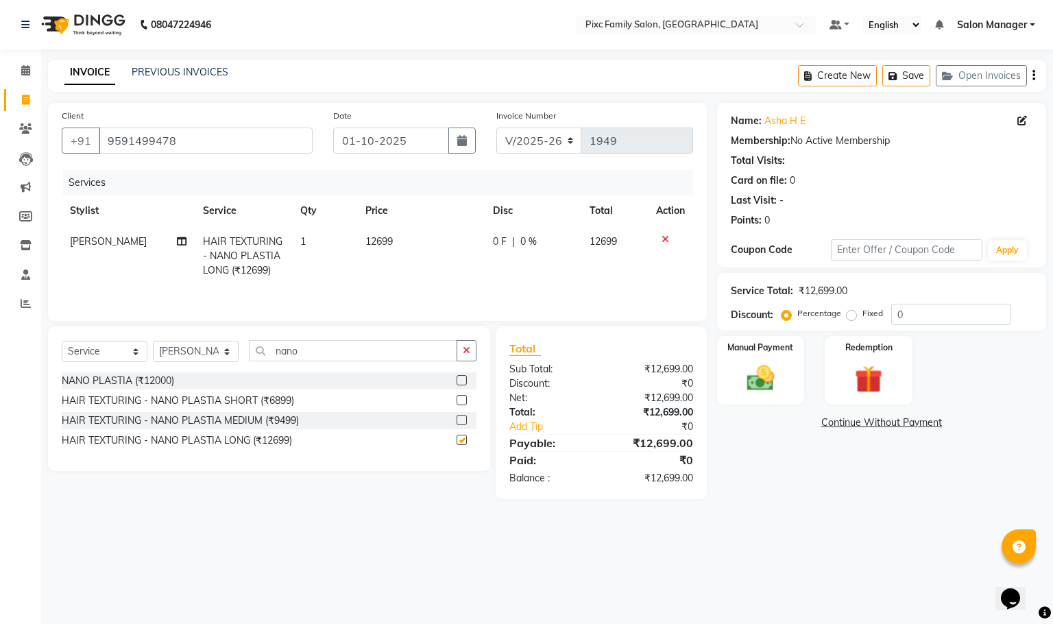
checkbox input "false"
click at [468, 355] on icon "button" at bounding box center [467, 351] width 8 height 10
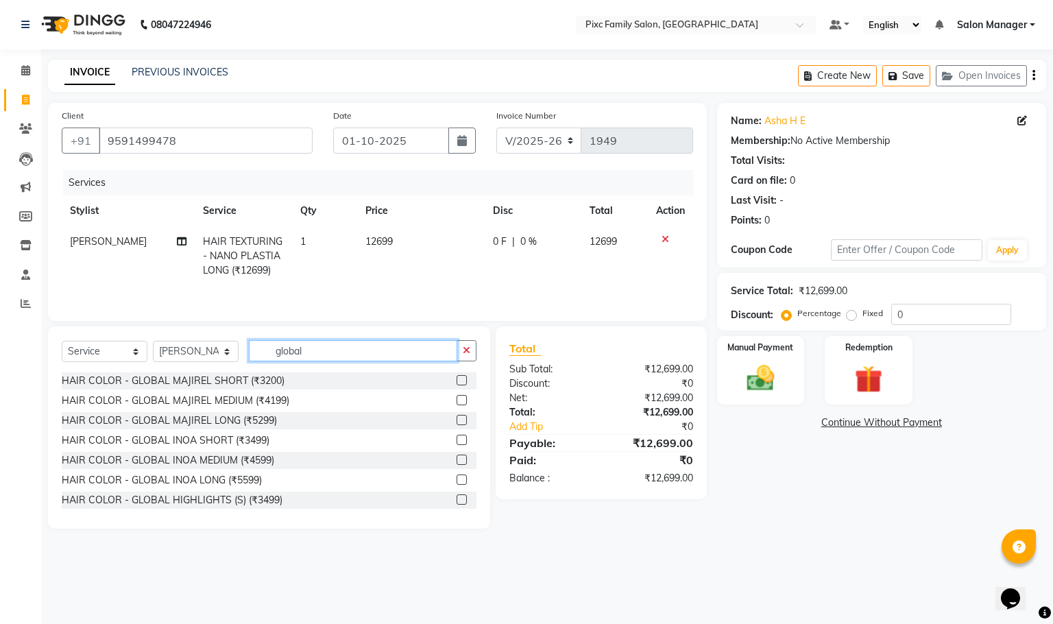
type input "global"
click at [457, 485] on label at bounding box center [462, 480] width 10 height 10
click at [457, 485] on input "checkbox" at bounding box center [461, 480] width 9 height 9
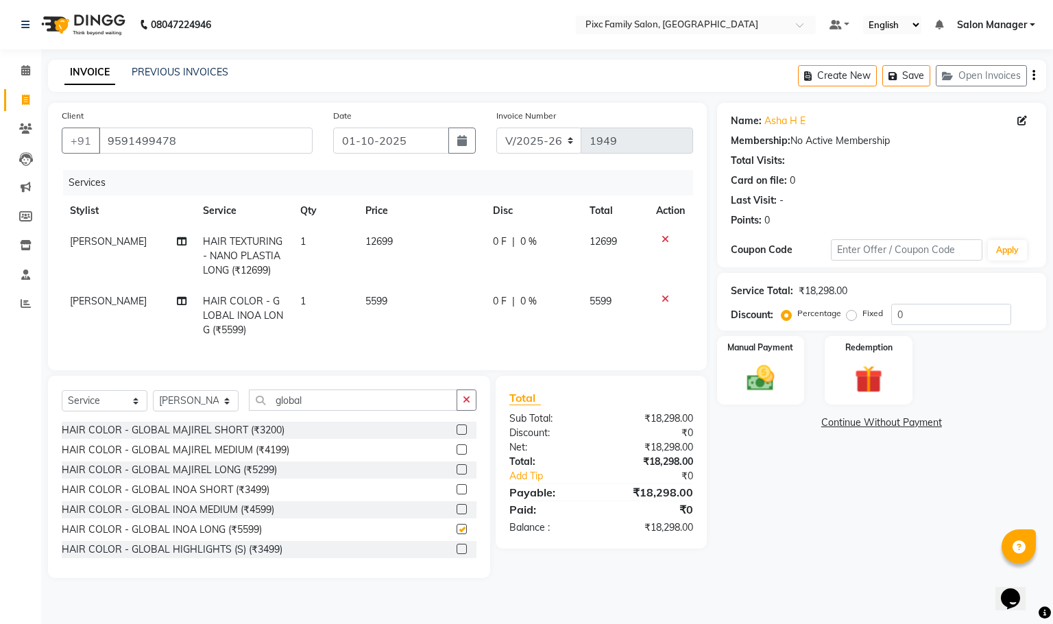
checkbox input "false"
click at [835, 516] on div "Name: Asha H E Membership: No Active Membership Total Visits: Card on file: 0 L…" at bounding box center [886, 340] width 339 height 475
click at [130, 411] on select "Select Service Product Membership Package Voucher Prepaid Gift Card" at bounding box center [105, 400] width 86 height 21
select select "product"
click at [62, 406] on select "Select Service Product Membership Package Voucher Prepaid Gift Card" at bounding box center [105, 400] width 86 height 21
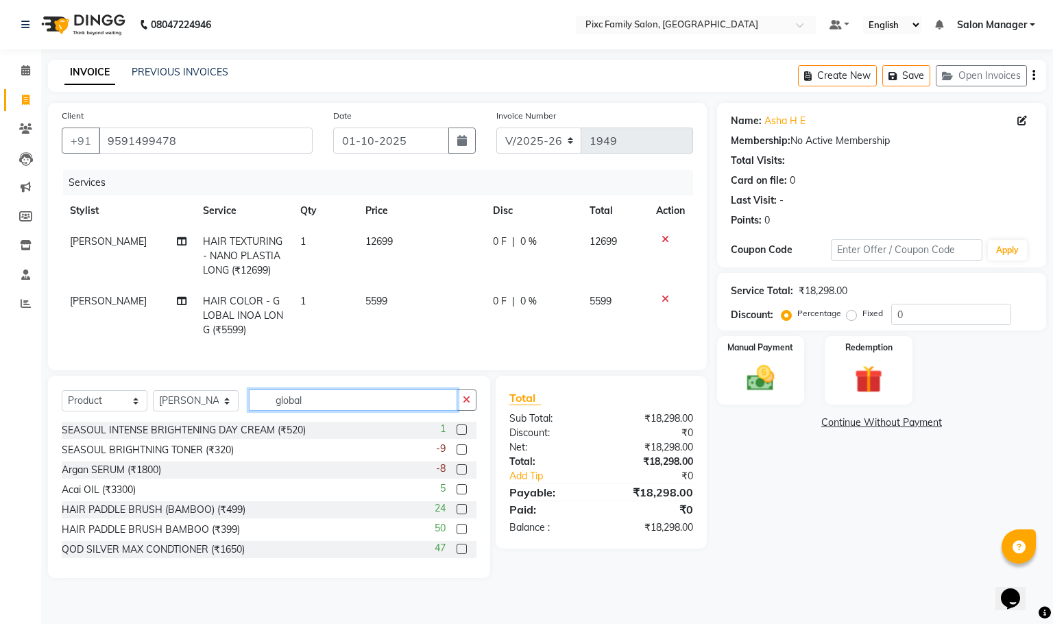
click at [304, 411] on input "global" at bounding box center [353, 400] width 208 height 21
drag, startPoint x: 471, startPoint y: 422, endPoint x: 418, endPoint y: 414, distance: 54.0
click at [470, 411] on button "button" at bounding box center [467, 400] width 20 height 21
click at [416, 411] on input "text" at bounding box center [363, 400] width 228 height 21
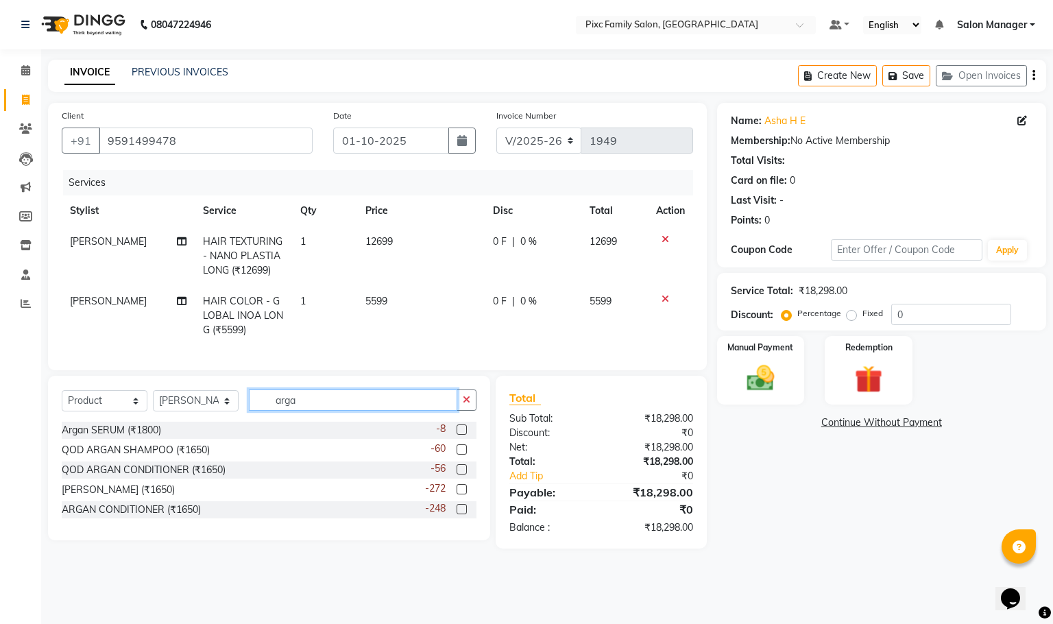
type input "arga"
click at [462, 475] on label at bounding box center [462, 469] width 10 height 10
click at [462, 475] on input "checkbox" at bounding box center [461, 470] width 9 height 9
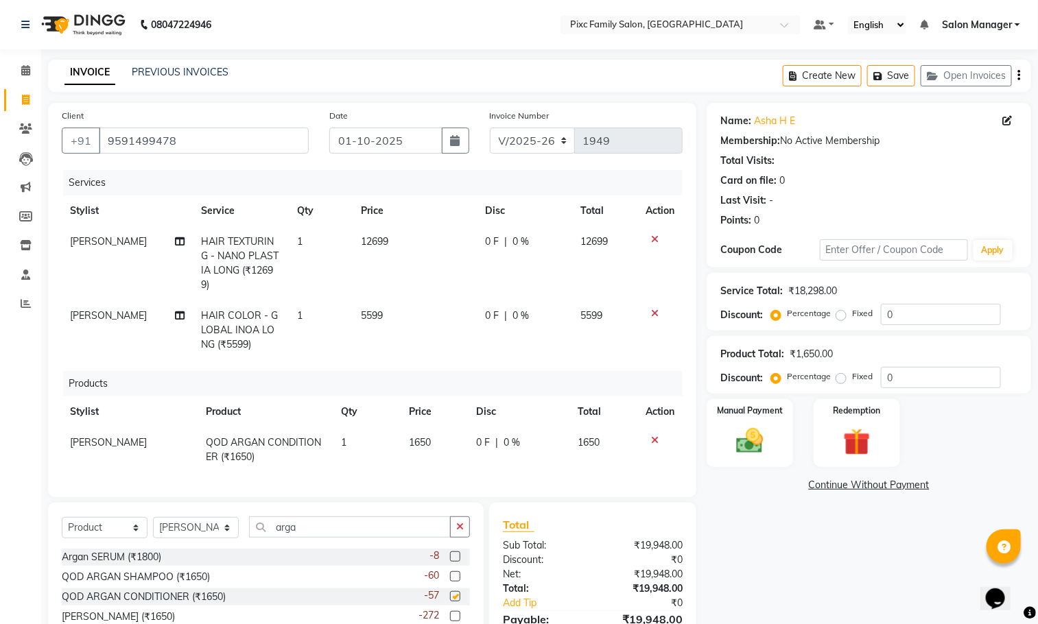
checkbox input "false"
click at [457, 527] on icon "button" at bounding box center [460, 527] width 8 height 10
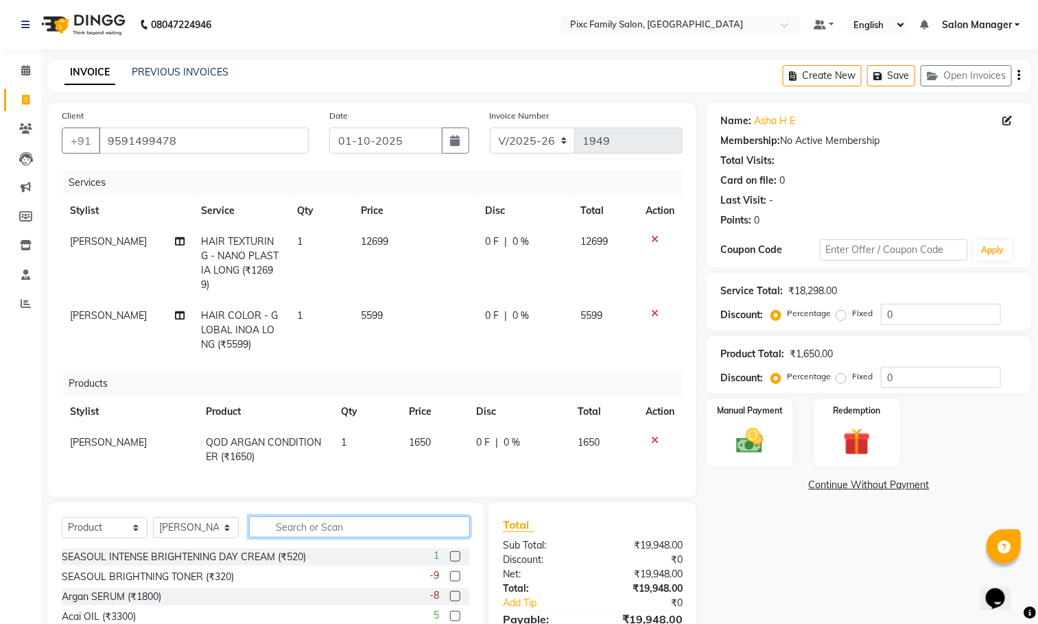
click at [410, 520] on input "text" at bounding box center [359, 526] width 221 height 21
type input "max"
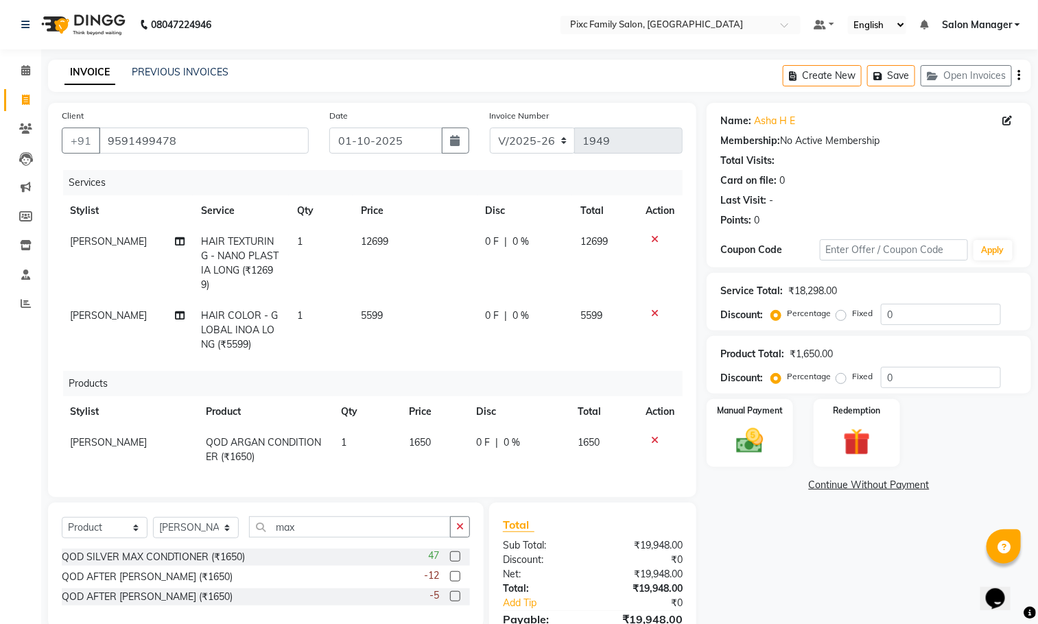
click at [457, 580] on label at bounding box center [455, 576] width 10 height 10
click at [457, 580] on input "checkbox" at bounding box center [454, 577] width 9 height 9
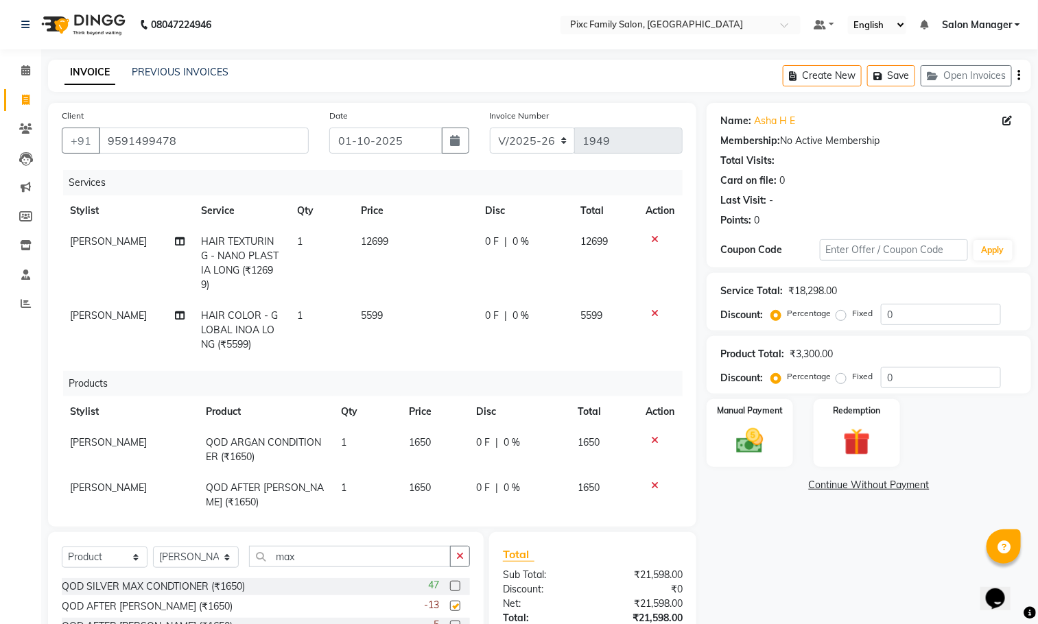
checkbox input "false"
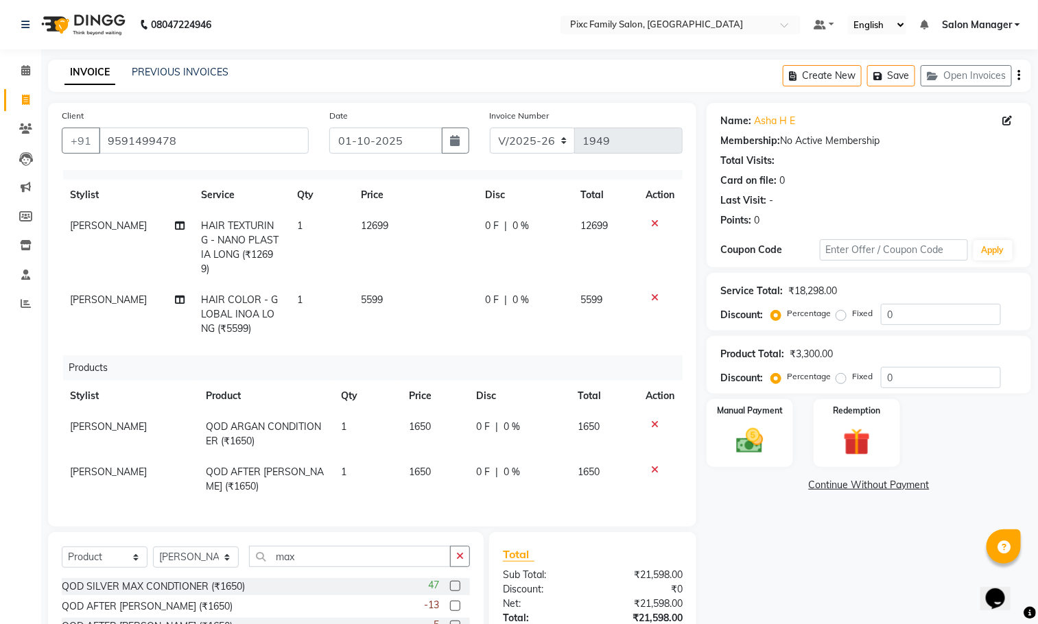
click at [486, 219] on span "0 F" at bounding box center [493, 226] width 14 height 14
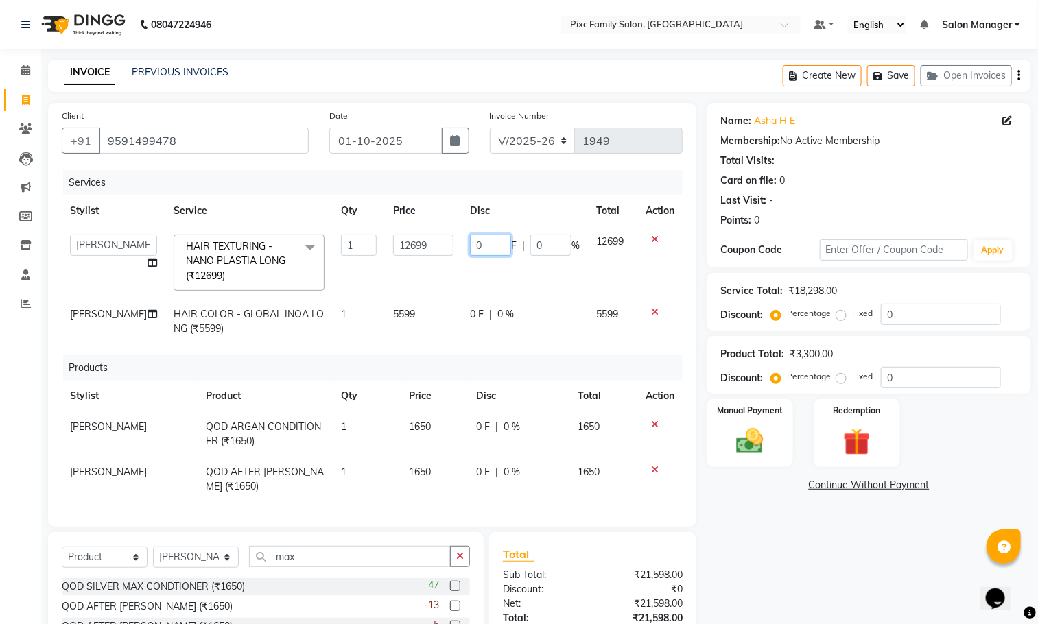
click at [486, 235] on input "0" at bounding box center [490, 245] width 41 height 21
type input "4700"
click at [511, 257] on td "4700 F | 0 %" at bounding box center [525, 262] width 126 height 73
click at [472, 235] on input "4700" at bounding box center [492, 245] width 41 height 21
type input "4700"
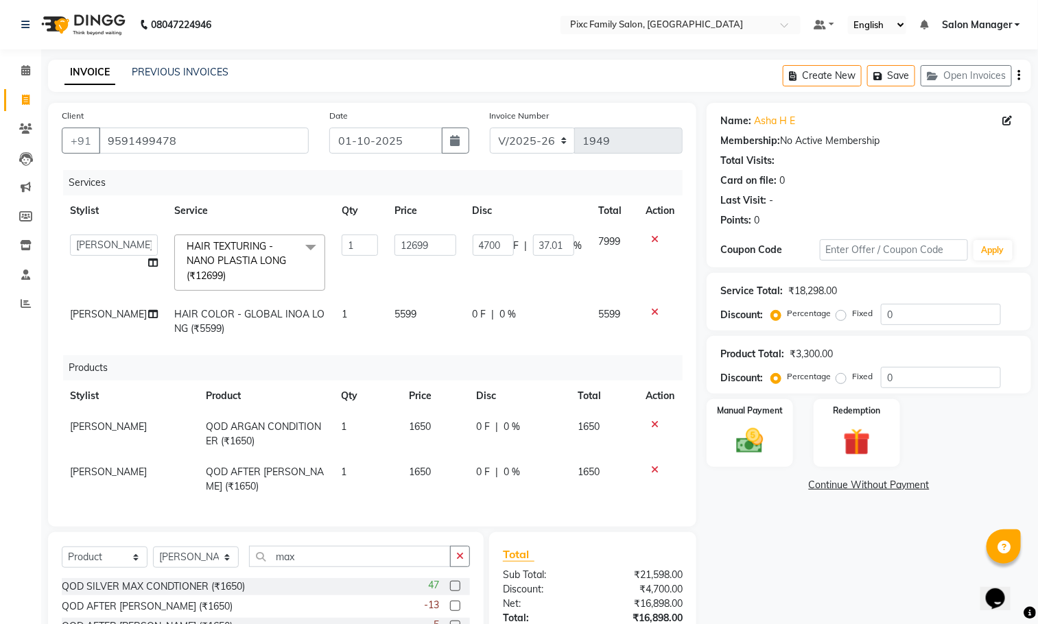
click at [488, 263] on td "4700 F | 37.01 %" at bounding box center [527, 262] width 126 height 73
click at [496, 331] on div "Services Stylist Service Qty Price Disc Total Action Abid Haidar Aiswarya Babu …" at bounding box center [372, 341] width 621 height 343
click at [490, 318] on td "0 F | 0 %" at bounding box center [527, 321] width 126 height 45
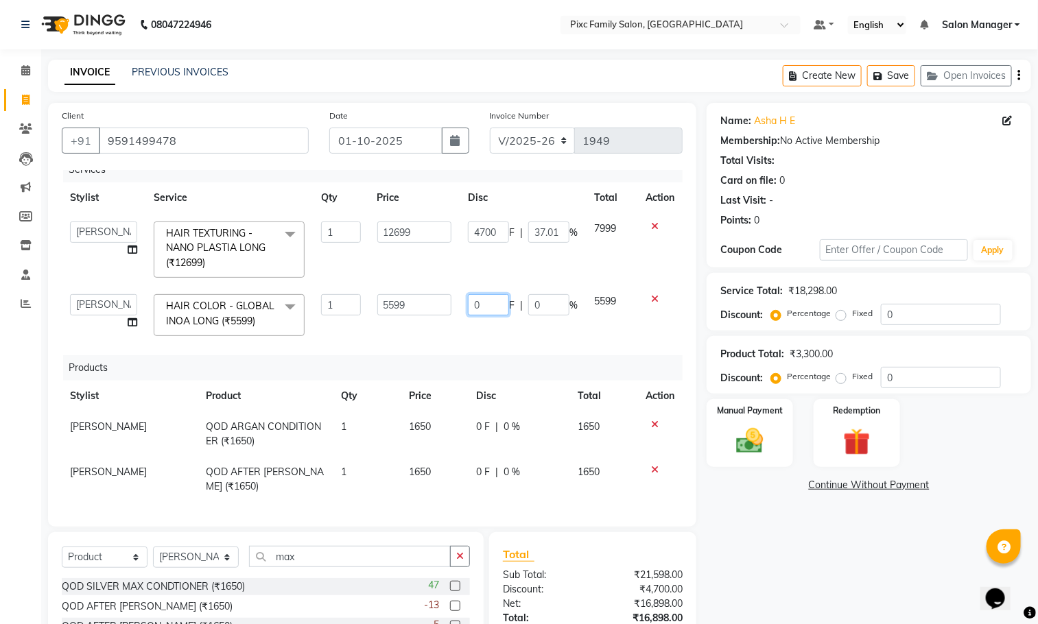
click at [483, 301] on input "0" at bounding box center [488, 304] width 41 height 21
type input "1600"
click at [547, 355] on div "Products" at bounding box center [378, 367] width 630 height 25
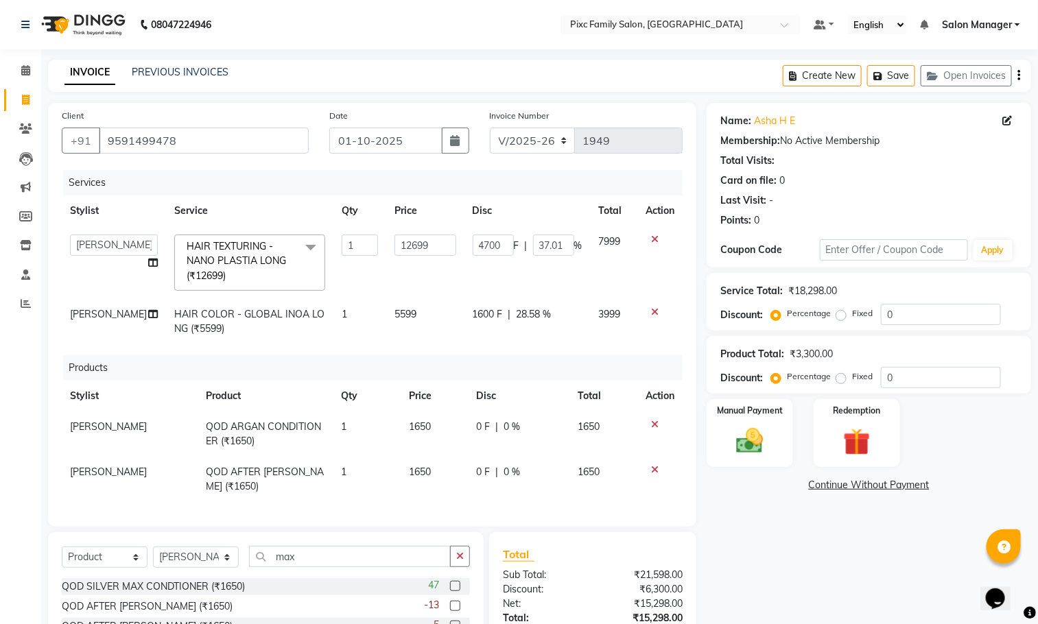
scroll to position [101, 0]
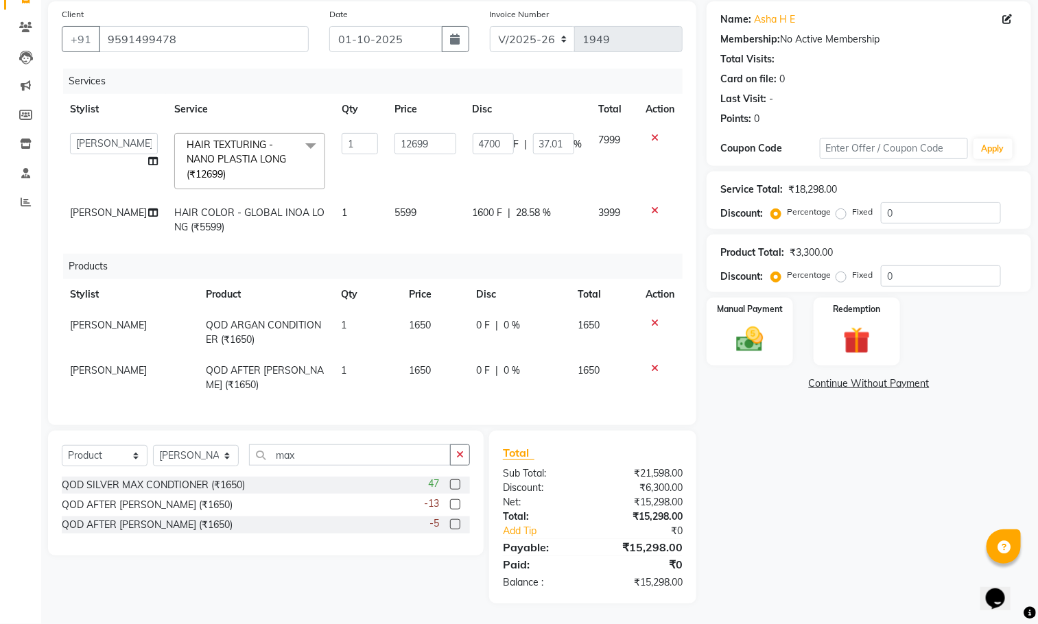
click at [504, 318] on span "0 %" at bounding box center [512, 325] width 16 height 14
click at [529, 331] on input "0" at bounding box center [536, 328] width 41 height 21
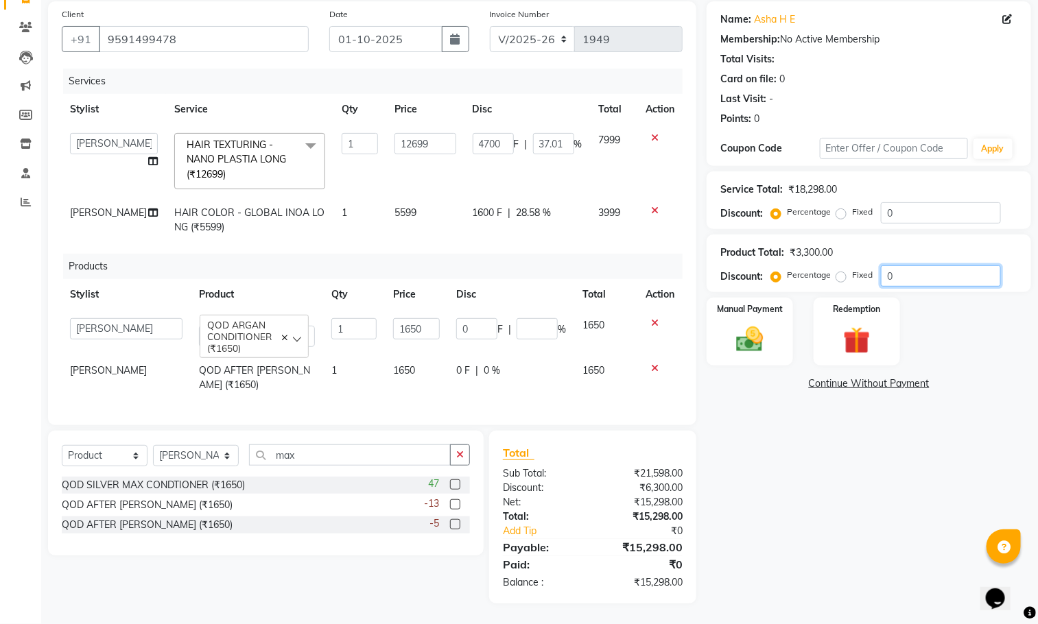
click at [910, 278] on input "0" at bounding box center [941, 275] width 120 height 21
type input "5"
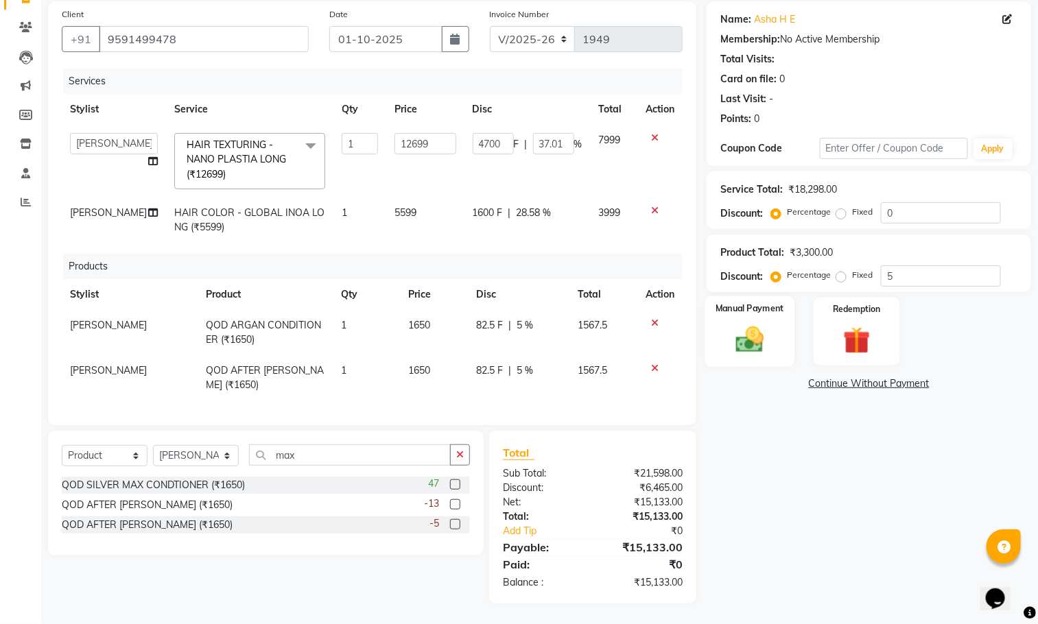
click at [763, 322] on div "Manual Payment" at bounding box center [750, 331] width 90 height 71
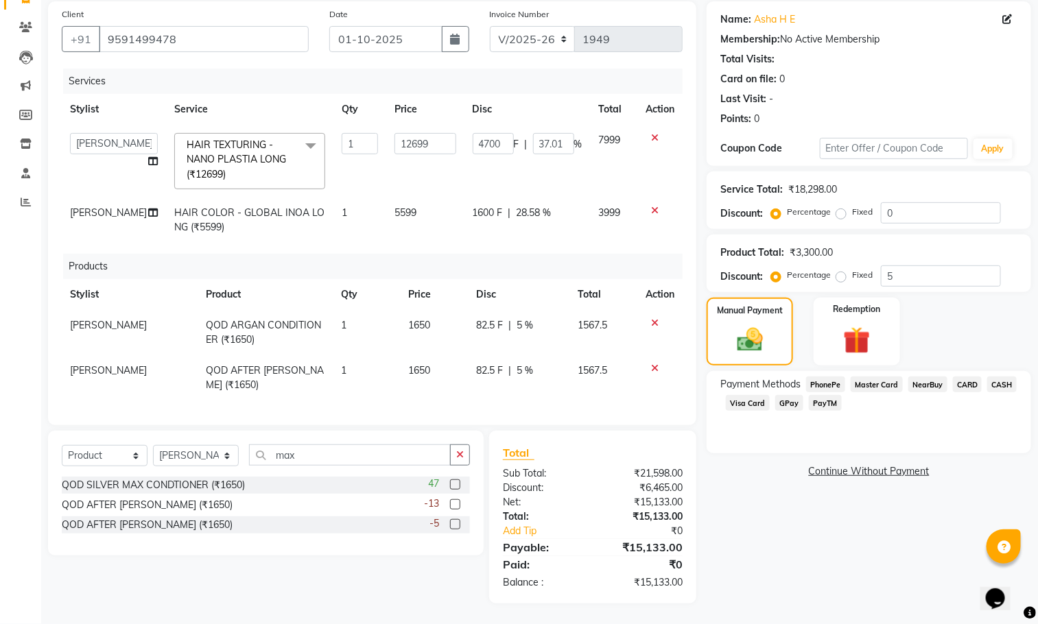
click at [843, 379] on span "PhonePe" at bounding box center [825, 384] width 39 height 16
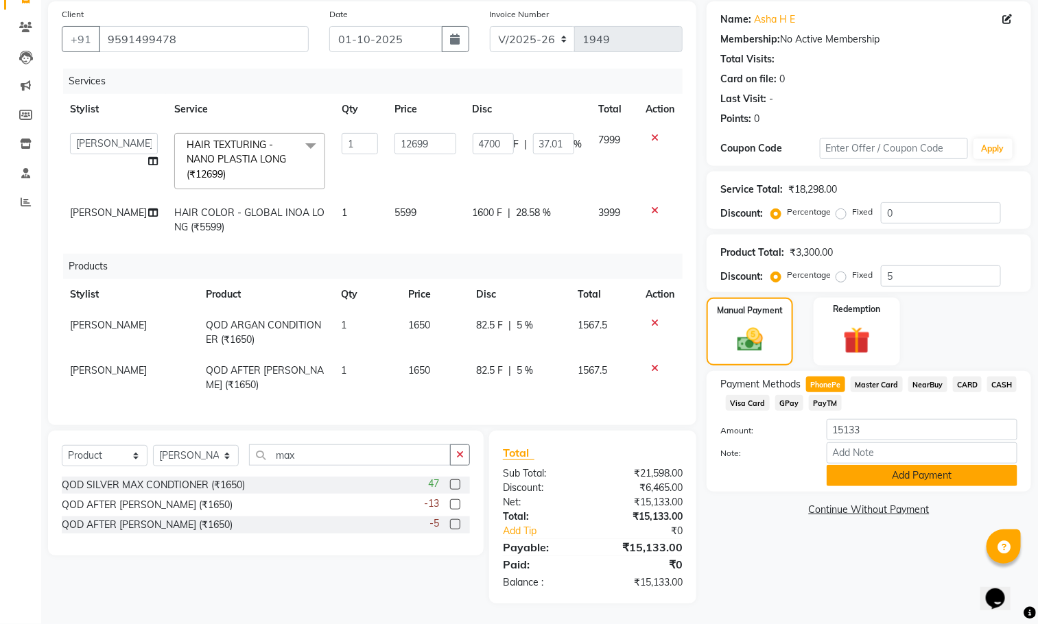
click at [879, 477] on button "Add Payment" at bounding box center [921, 475] width 191 height 21
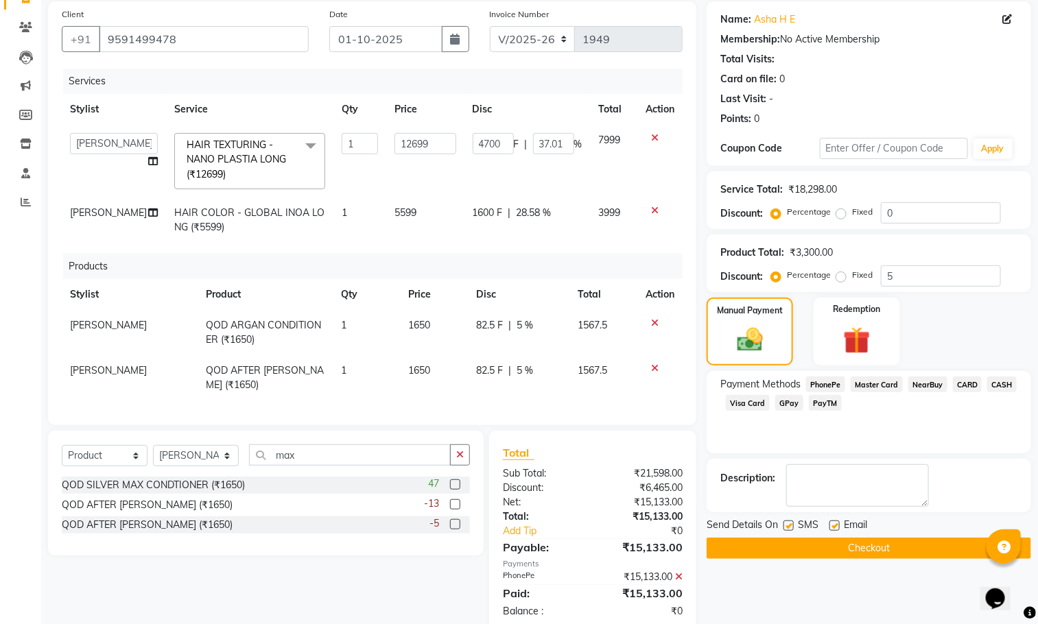
click at [893, 551] on button "Checkout" at bounding box center [868, 548] width 324 height 21
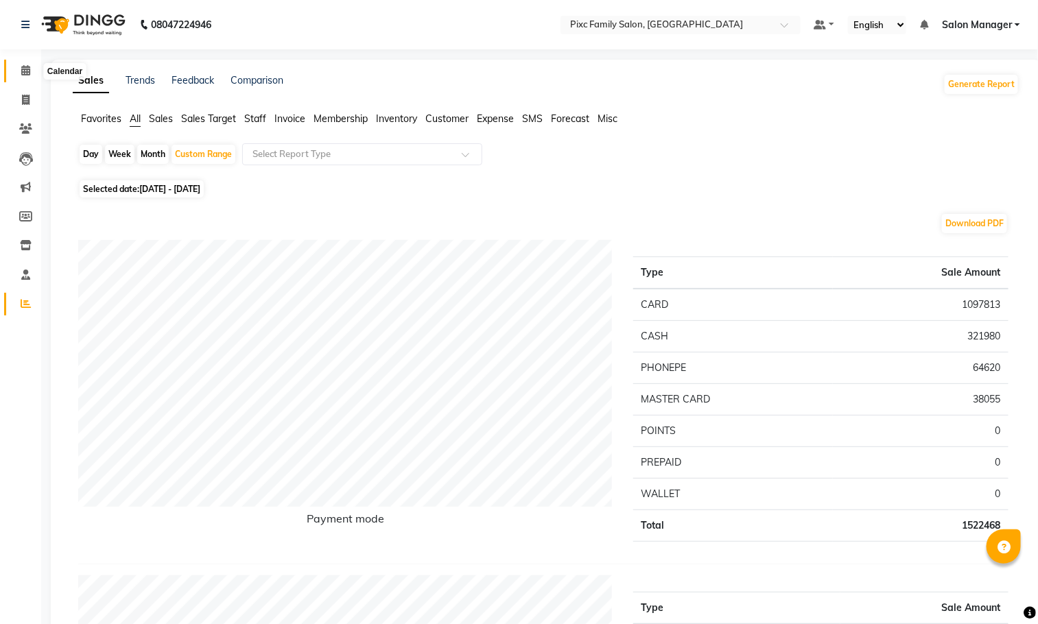
click at [23, 67] on icon at bounding box center [25, 70] width 9 height 10
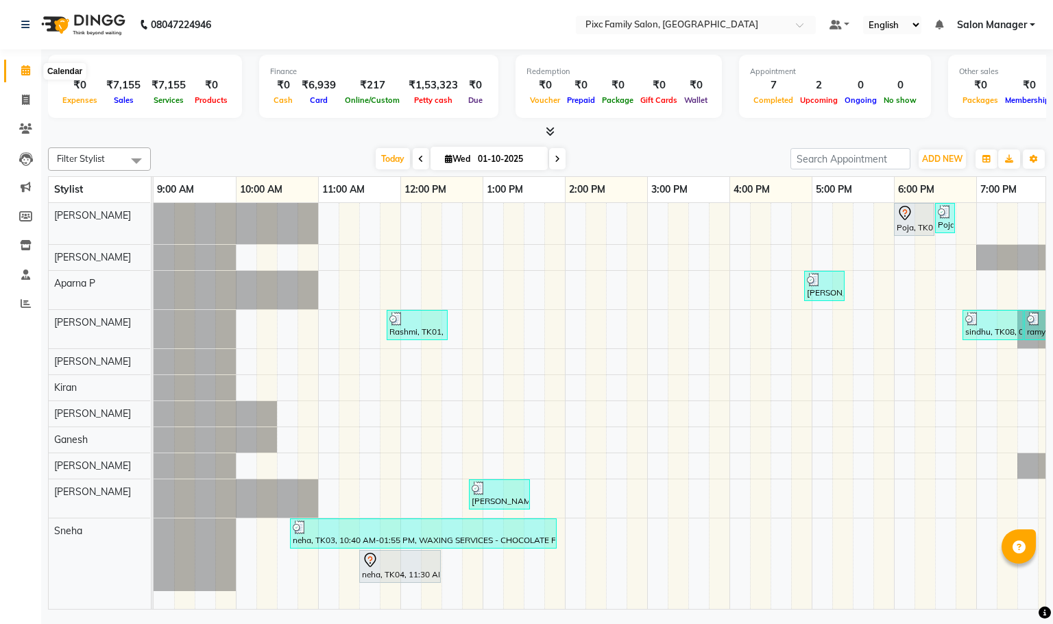
click at [16, 70] on span at bounding box center [26, 71] width 24 height 16
click at [25, 107] on span at bounding box center [26, 101] width 24 height 16
select select "3509"
select select "service"
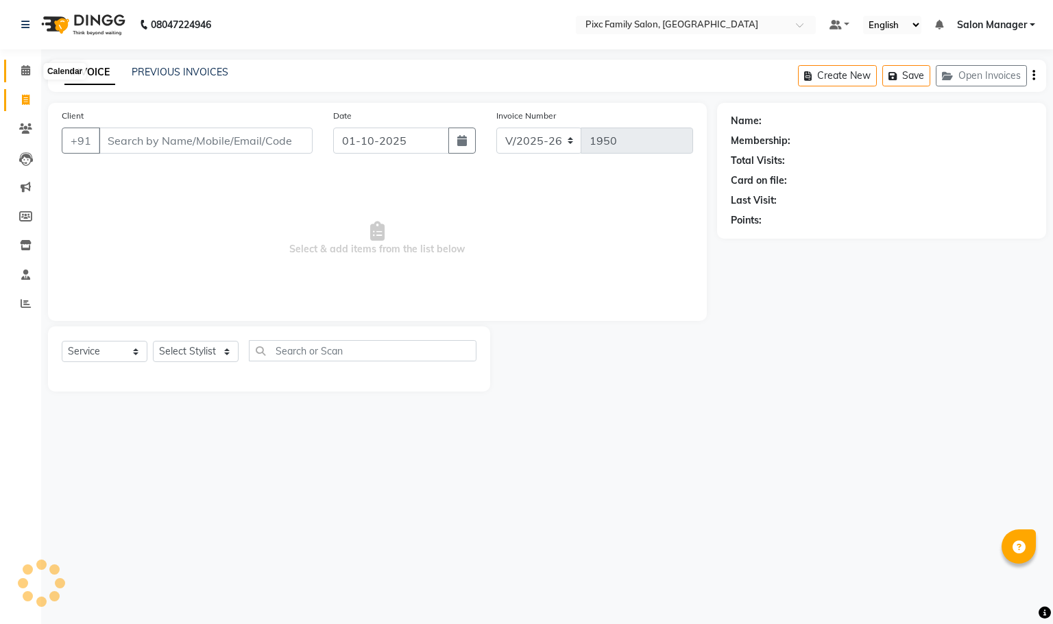
click at [27, 71] on icon at bounding box center [25, 70] width 9 height 10
